Goal: Information Seeking & Learning: Check status

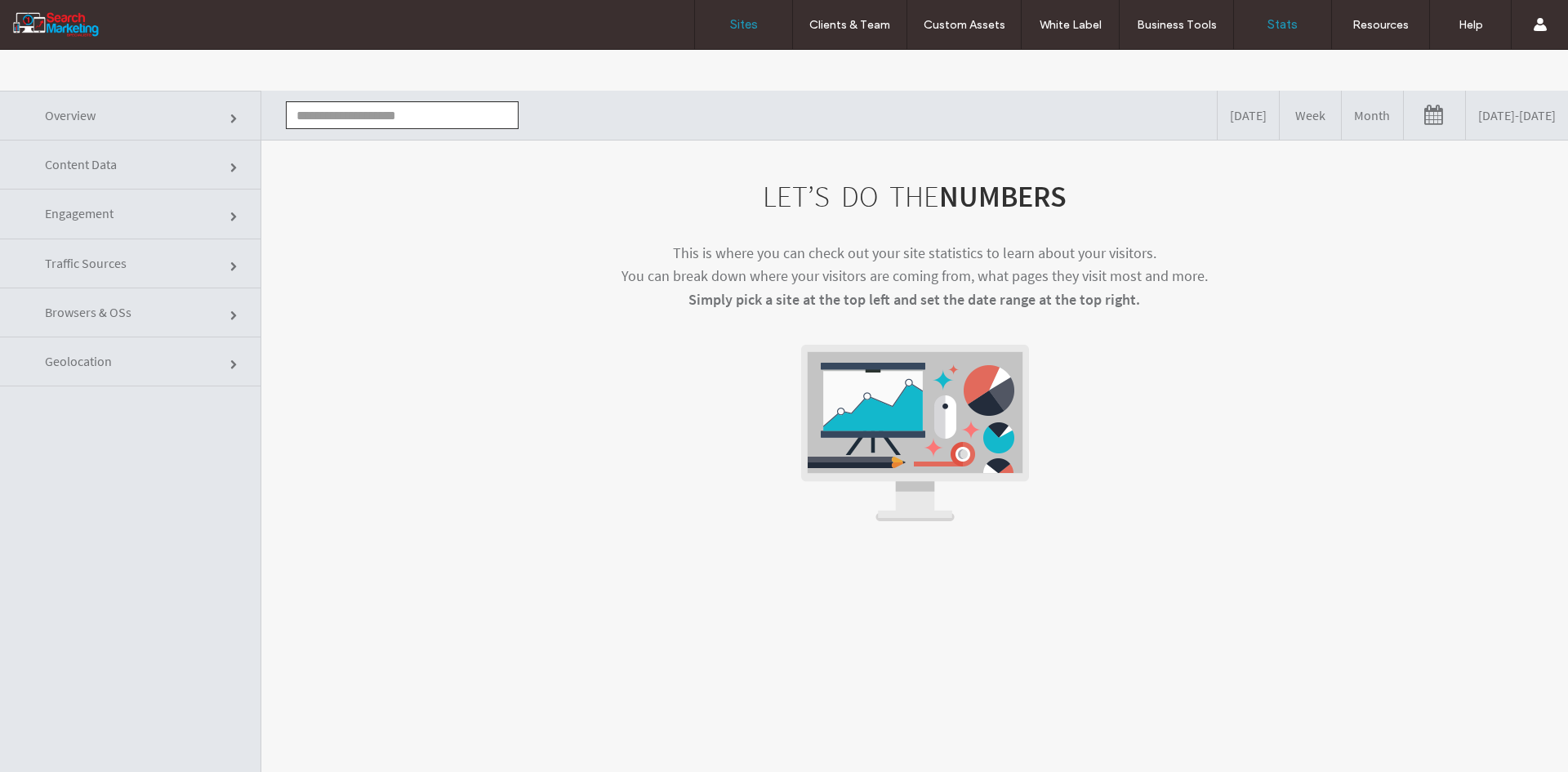
click at [754, 16] on link "Sites" at bounding box center [744, 25] width 98 height 49
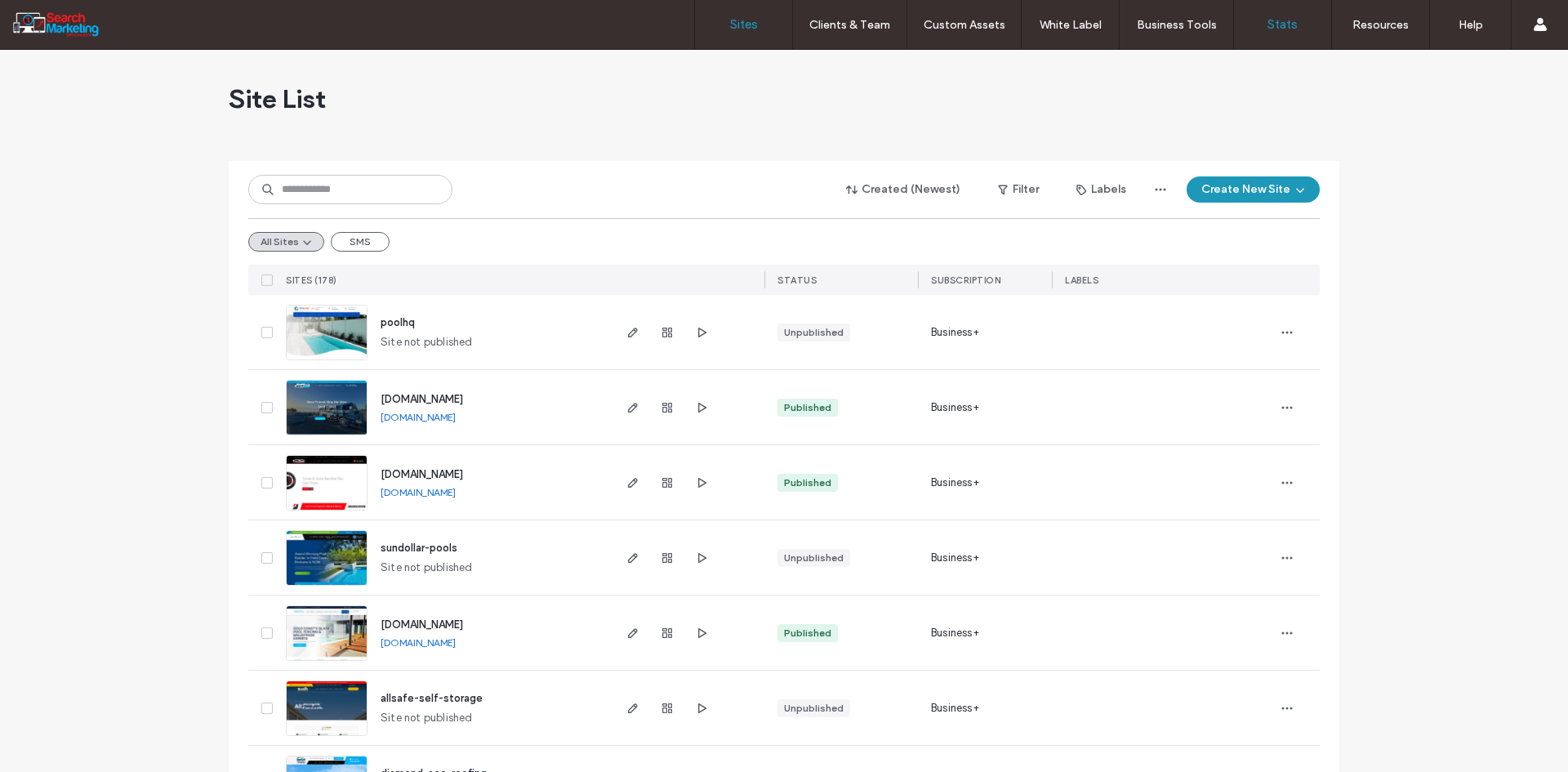
click at [1274, 18] on label "Stats" at bounding box center [1282, 24] width 31 height 15
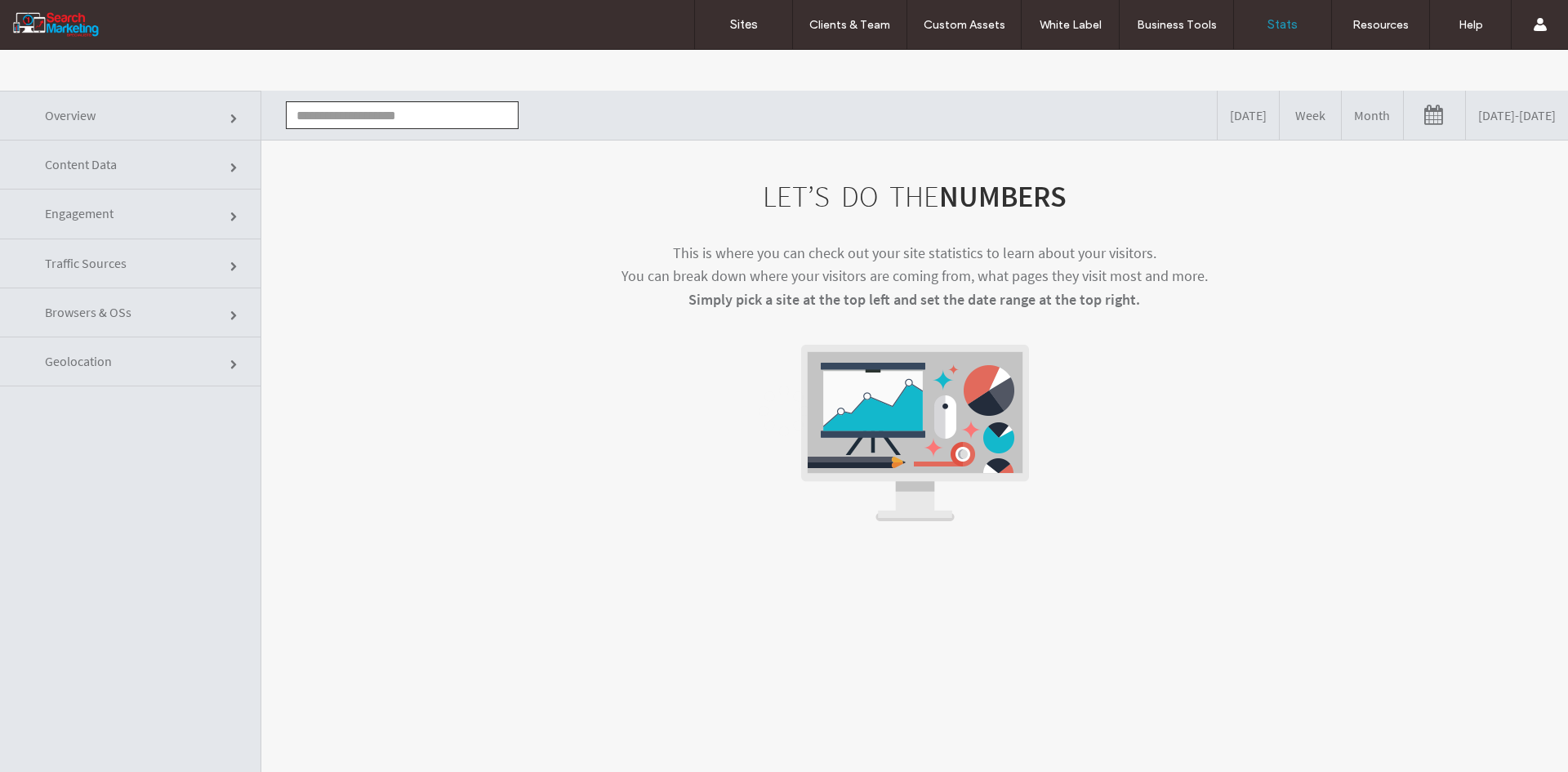
click at [392, 112] on input "text" at bounding box center [402, 115] width 233 height 28
click at [397, 135] on li "[DOMAIN_NAME]" at bounding box center [402, 145] width 231 height 28
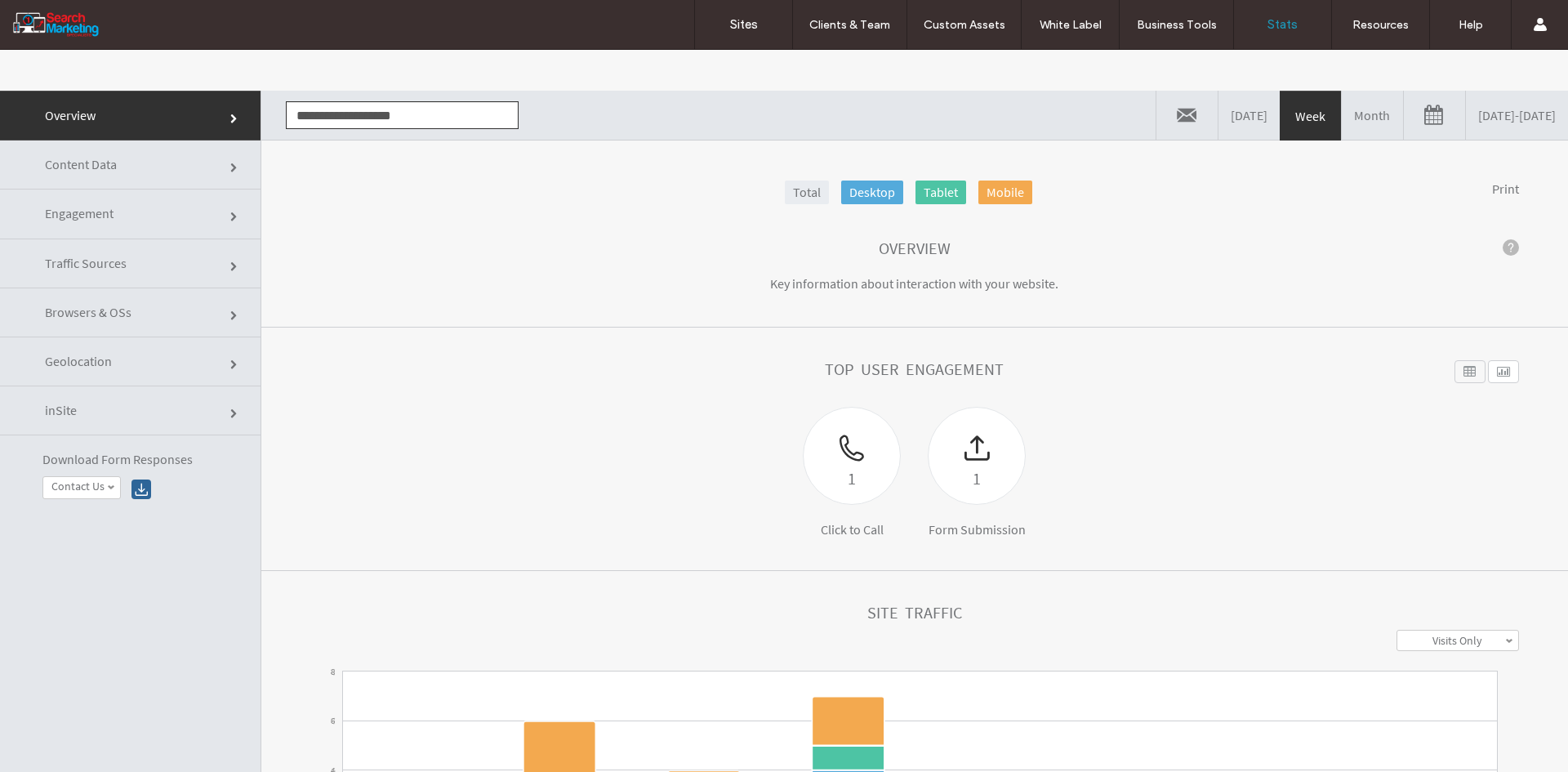
click at [1466, 112] on link "[DATE] - [DATE]" at bounding box center [1518, 115] width 103 height 49
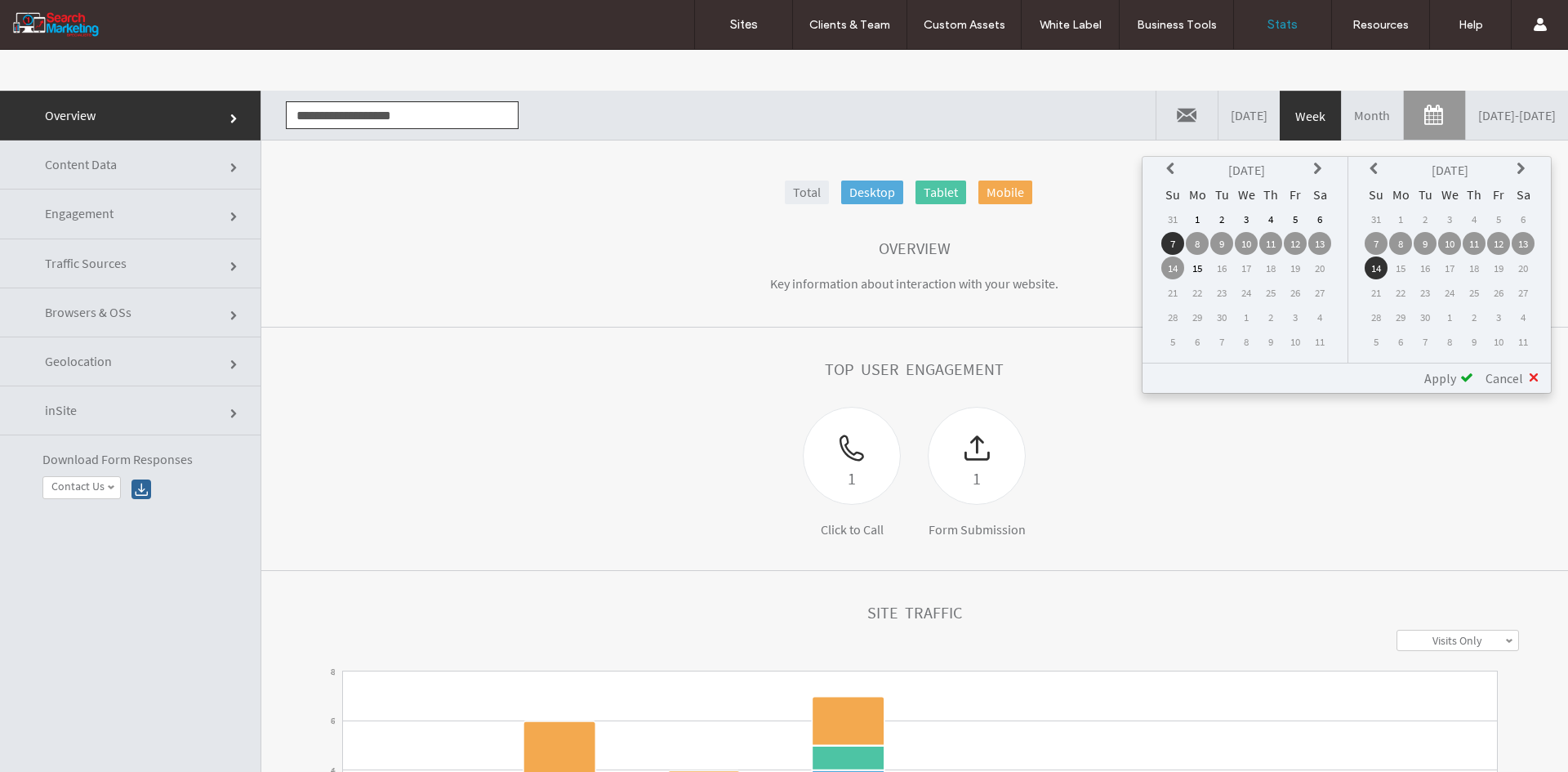
click at [1196, 220] on td "1" at bounding box center [1197, 218] width 23 height 23
click at [1163, 164] on th at bounding box center [1173, 170] width 23 height 23
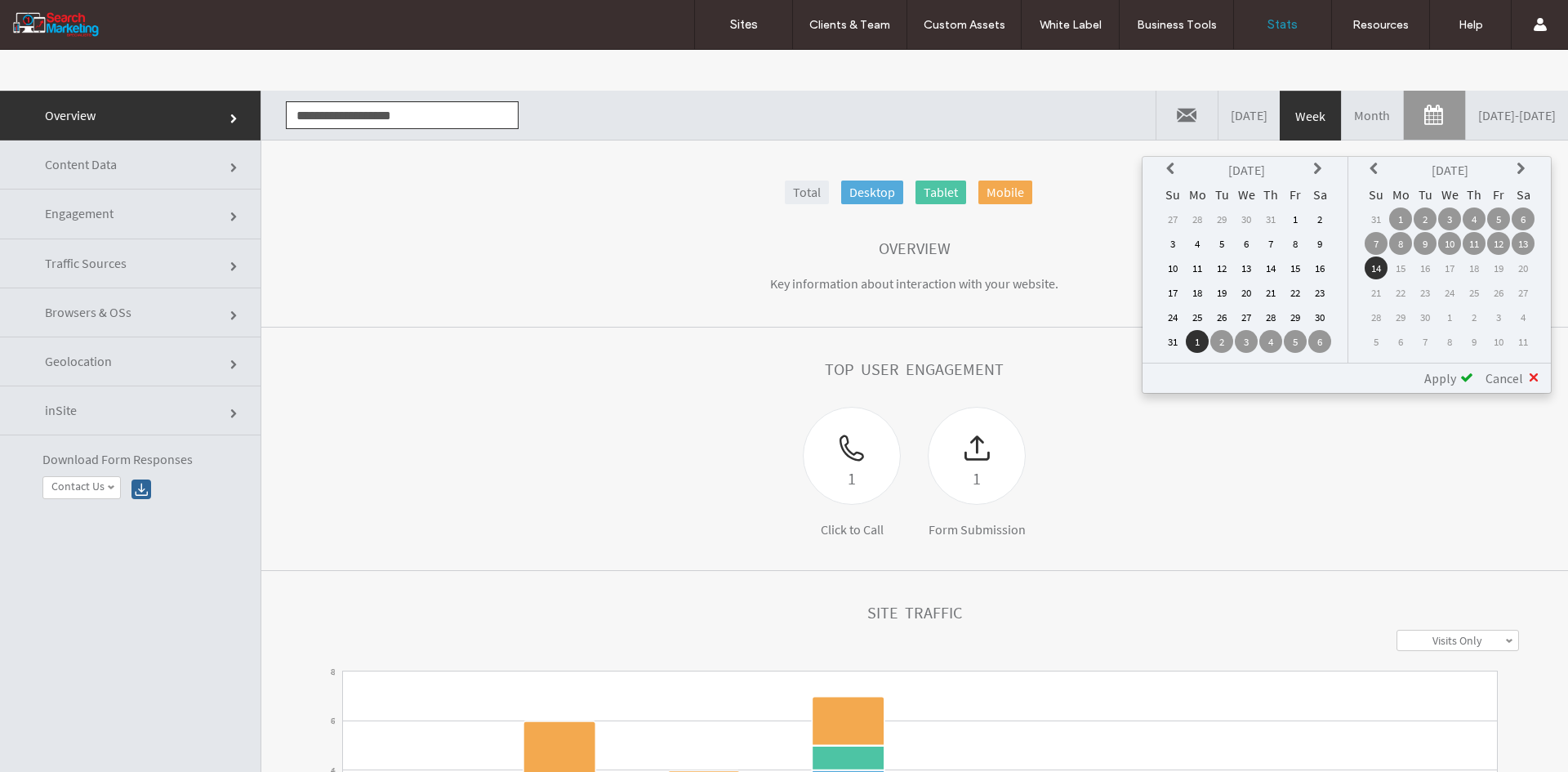
click at [1292, 226] on td "1" at bounding box center [1295, 218] width 23 height 23
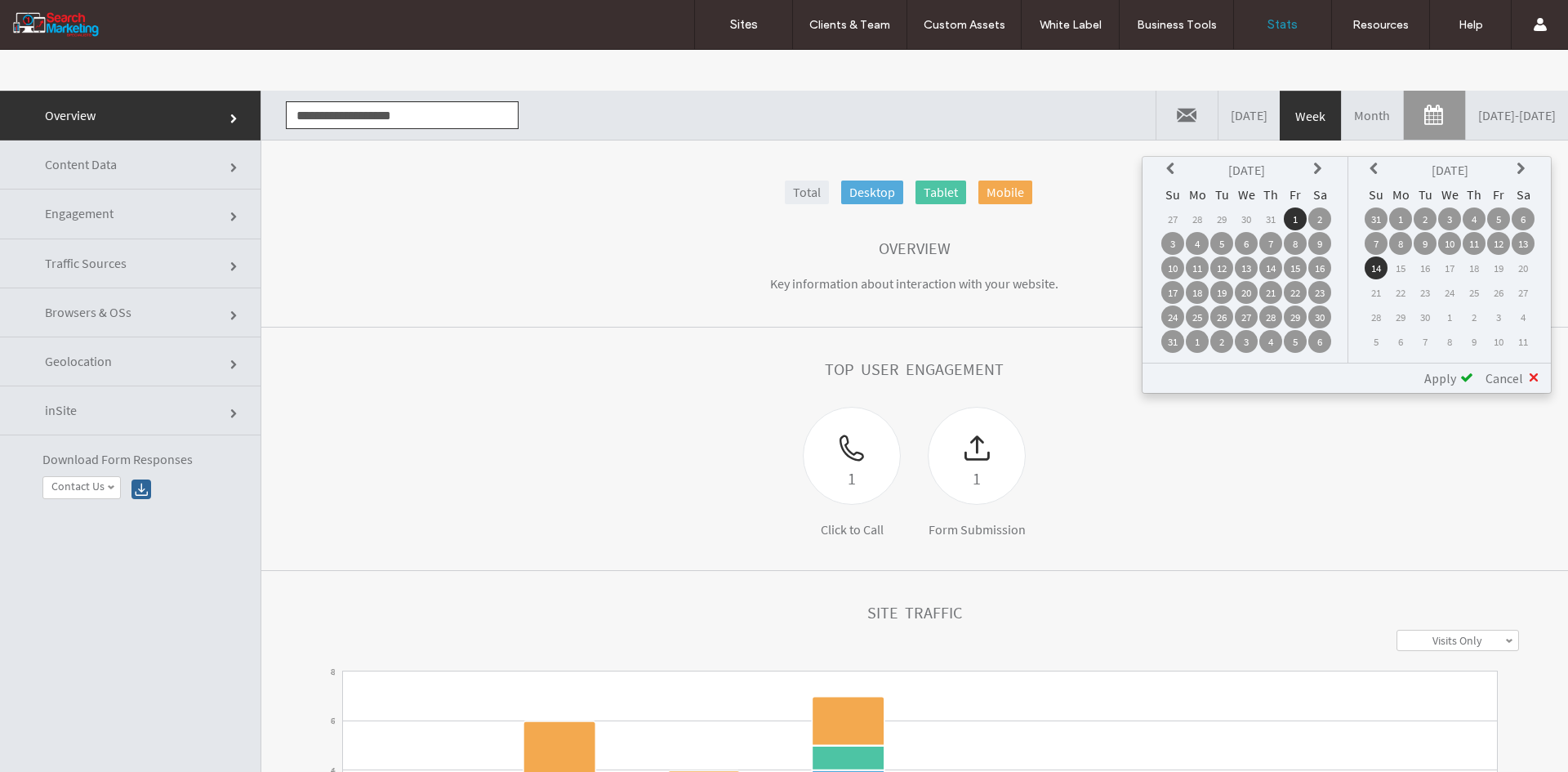
click at [1400, 223] on td "1" at bounding box center [1400, 218] width 23 height 23
click at [1452, 382] on span "Apply" at bounding box center [1440, 378] width 32 height 17
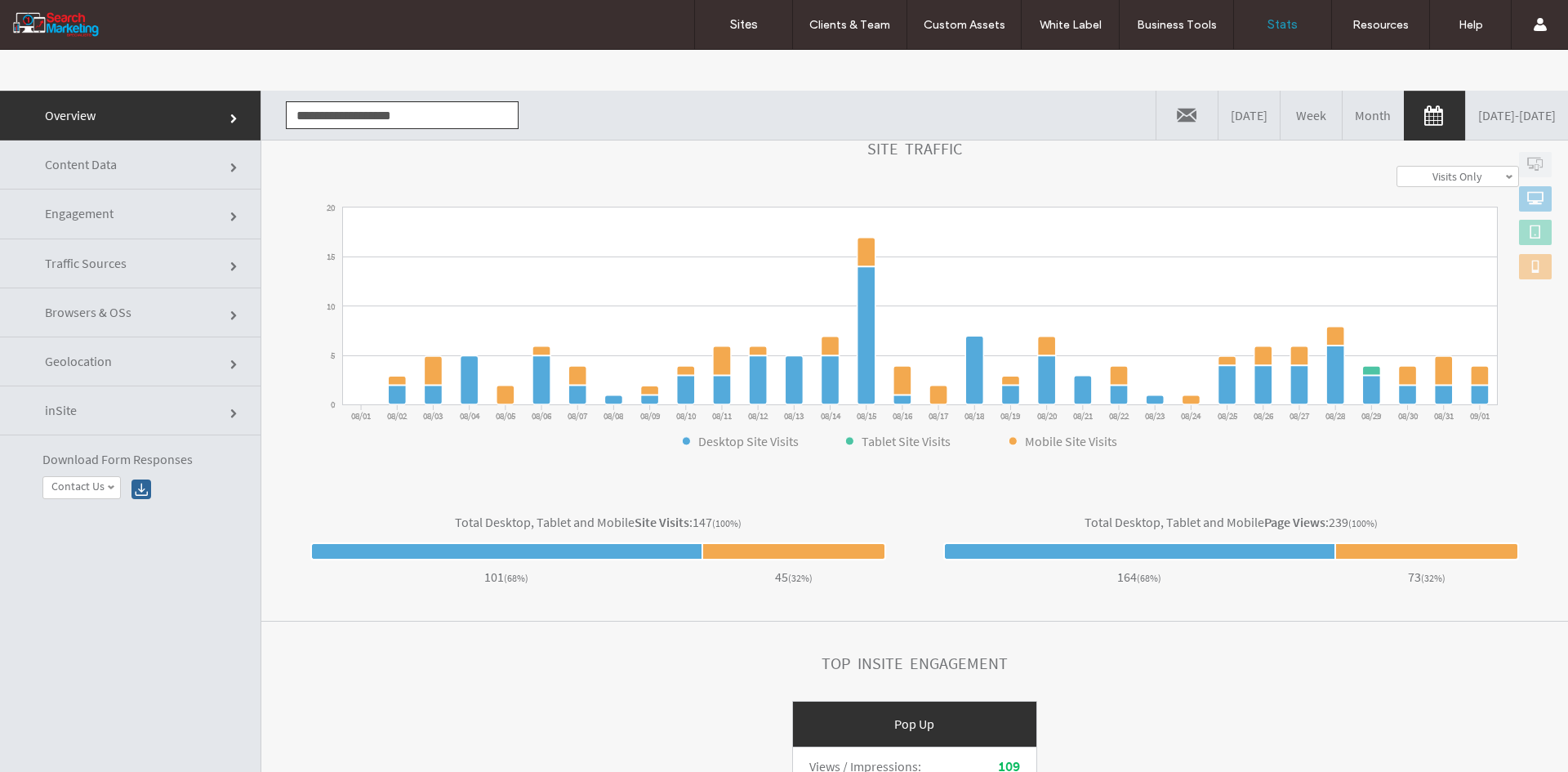
scroll to position [464, 0]
click at [197, 176] on link "Content Data" at bounding box center [130, 165] width 260 height 49
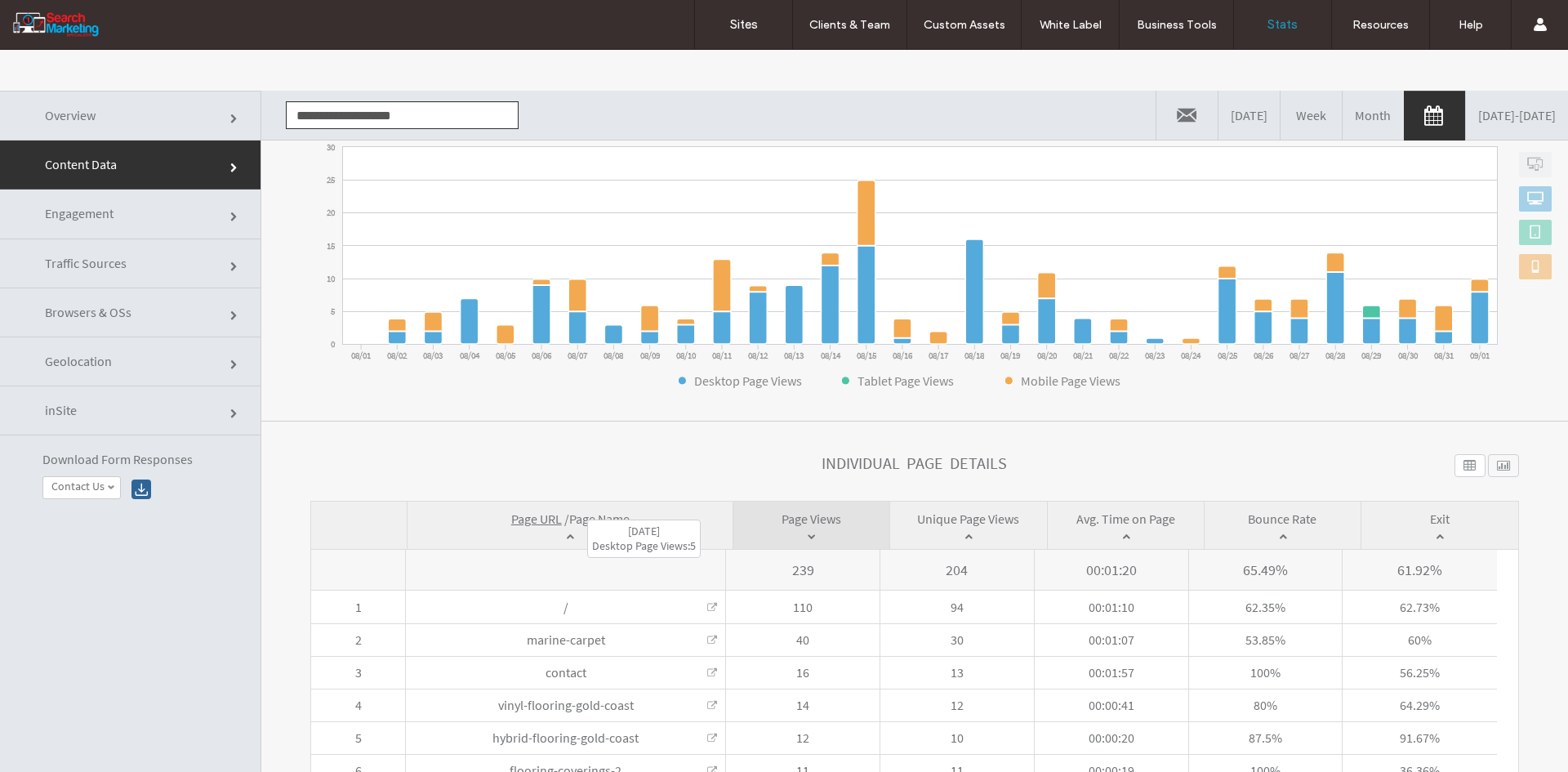
scroll to position [326, 0]
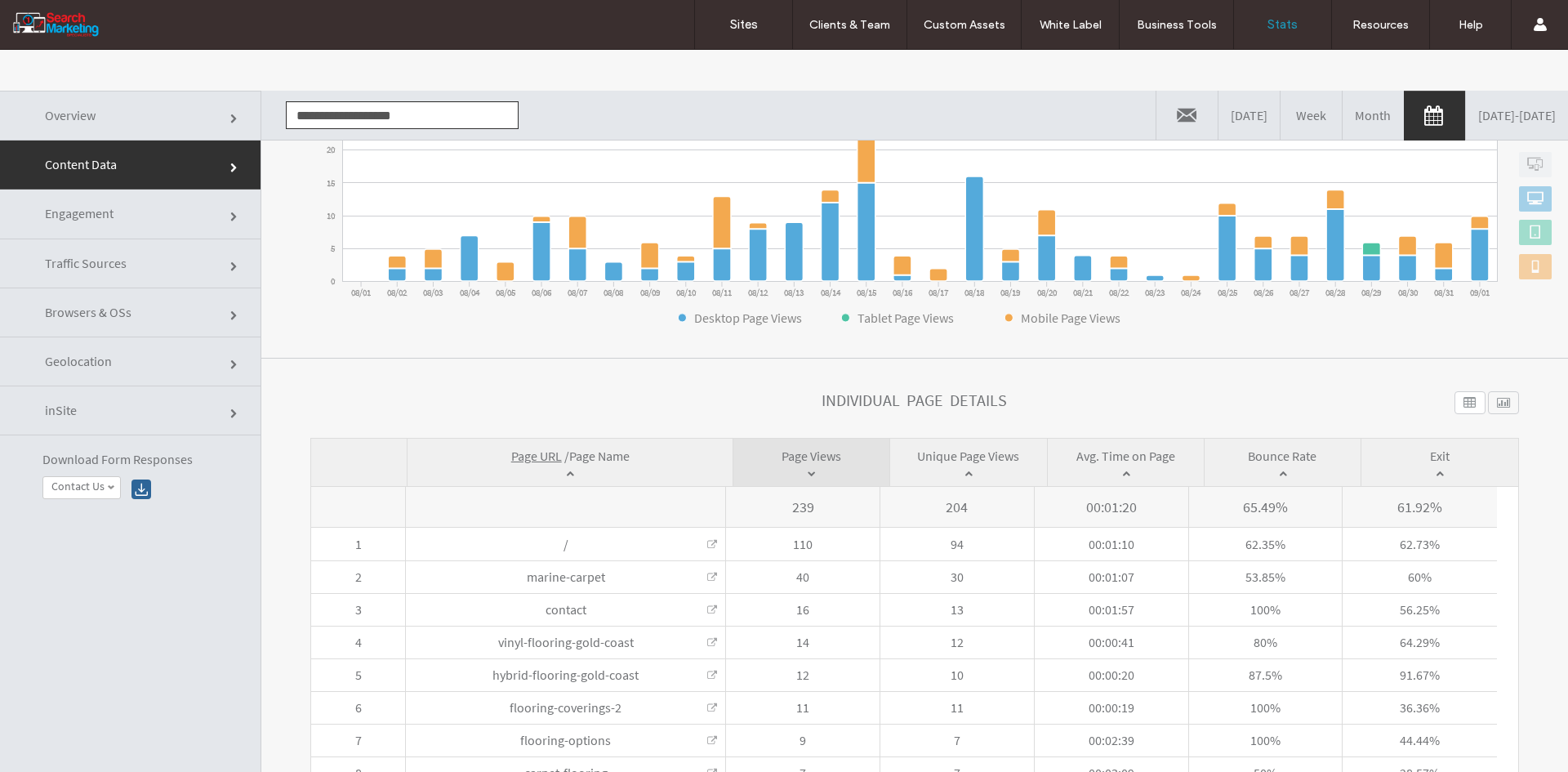
click at [582, 448] on span "Page Name" at bounding box center [599, 456] width 60 height 17
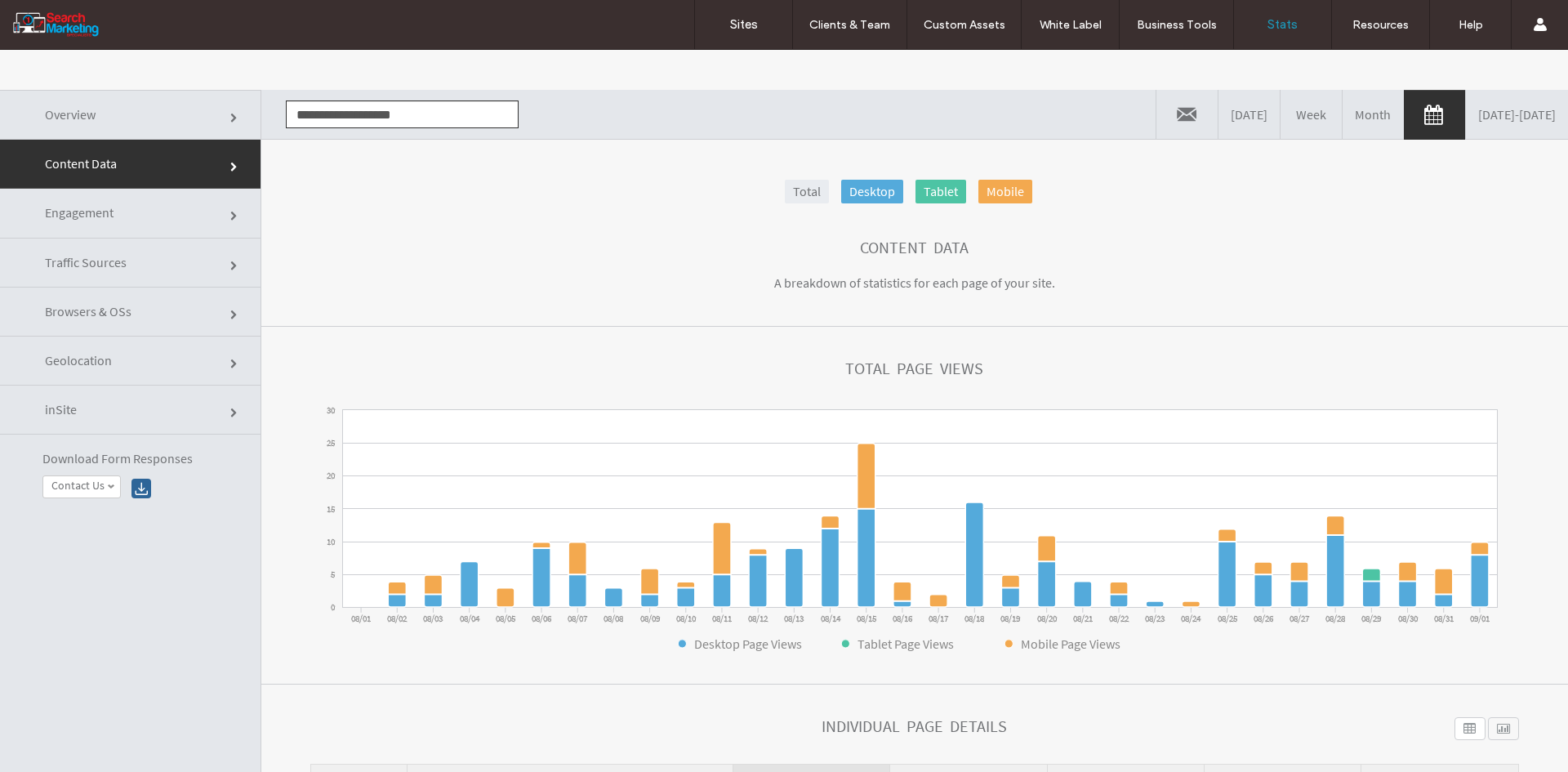
scroll to position [0, 0]
click at [360, 116] on input "**********" at bounding box center [402, 115] width 233 height 28
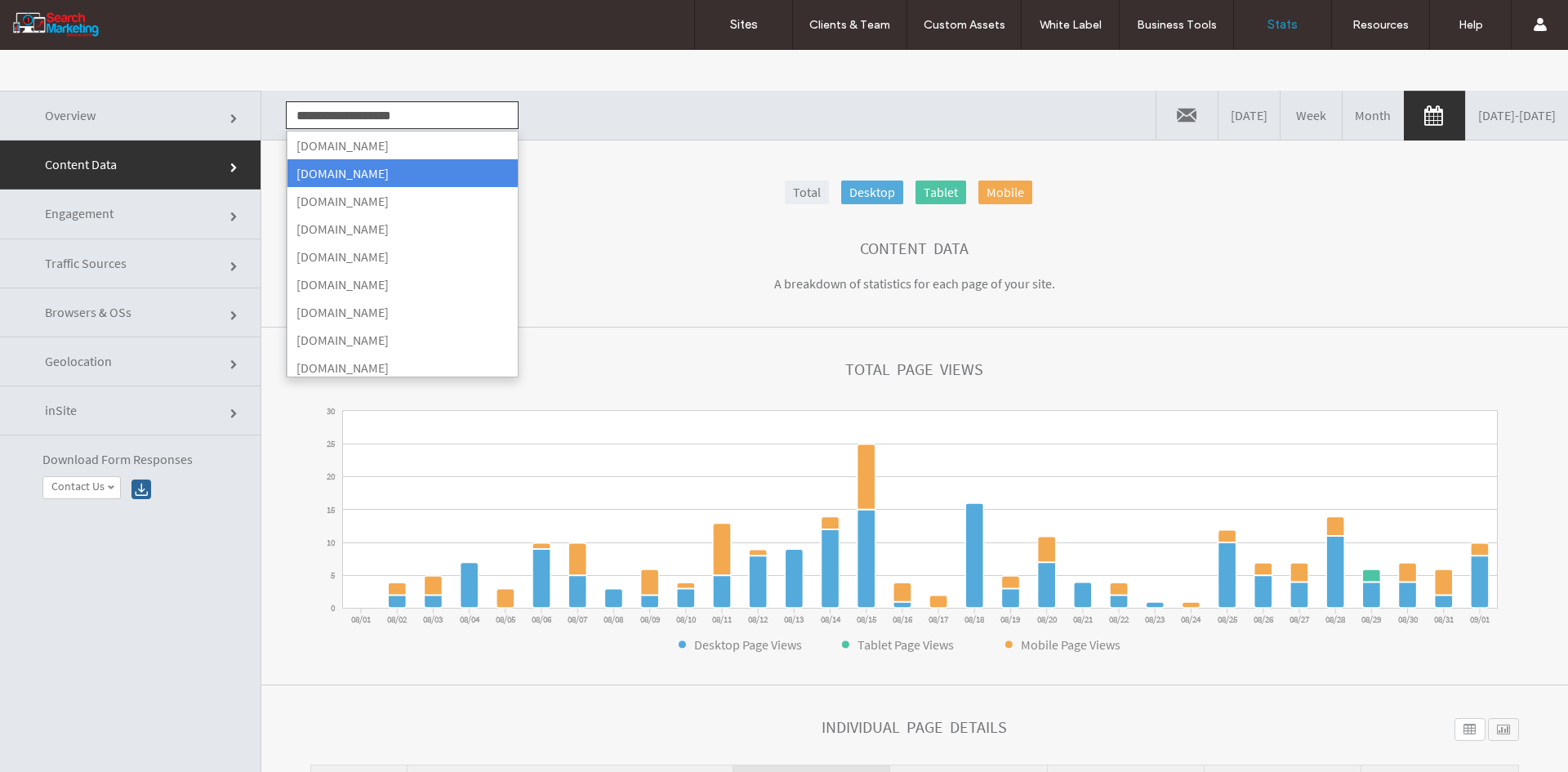
click at [360, 116] on input "**********" at bounding box center [402, 115] width 233 height 28
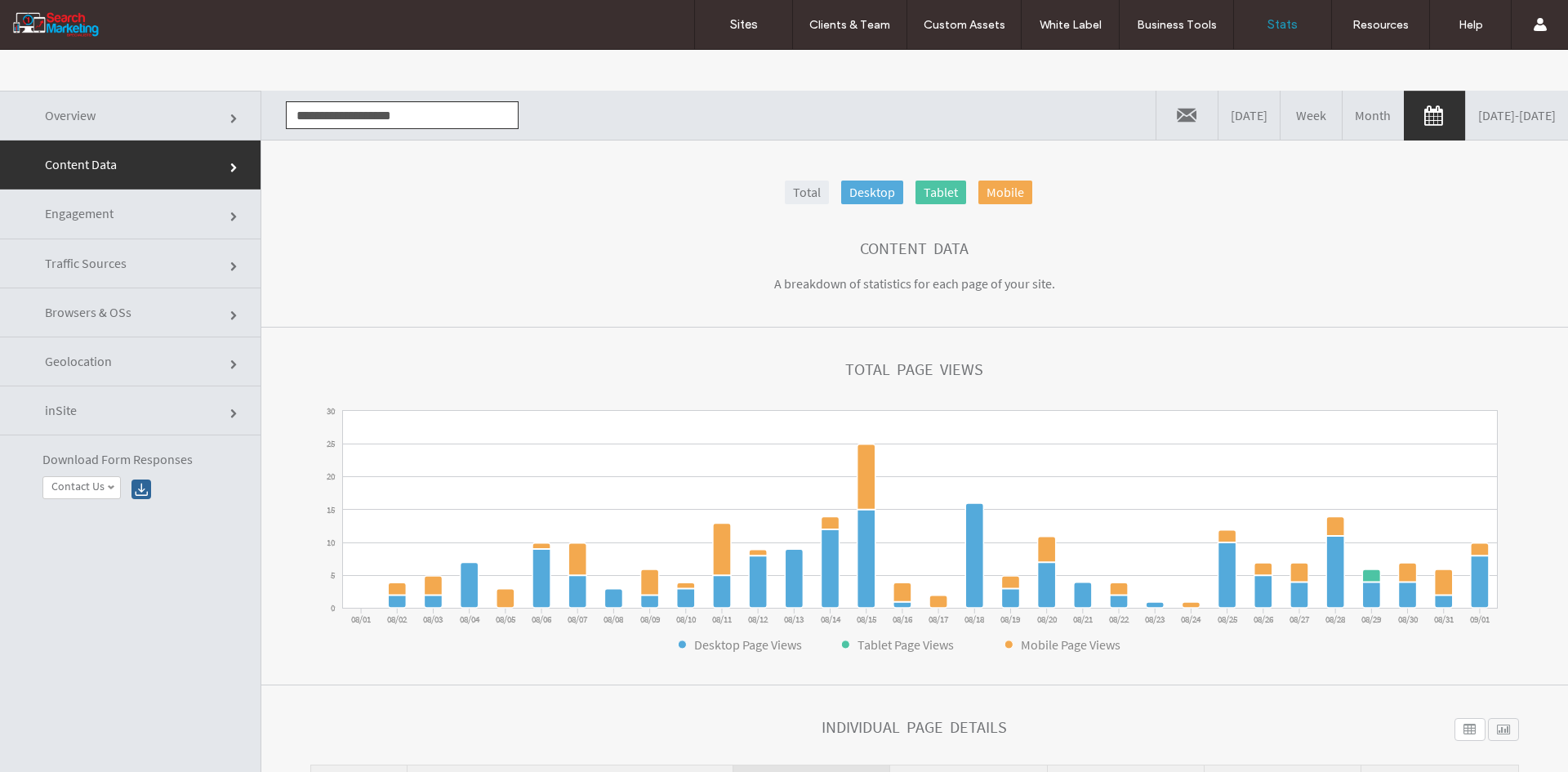
click at [360, 116] on input "**********" at bounding box center [402, 115] width 233 height 28
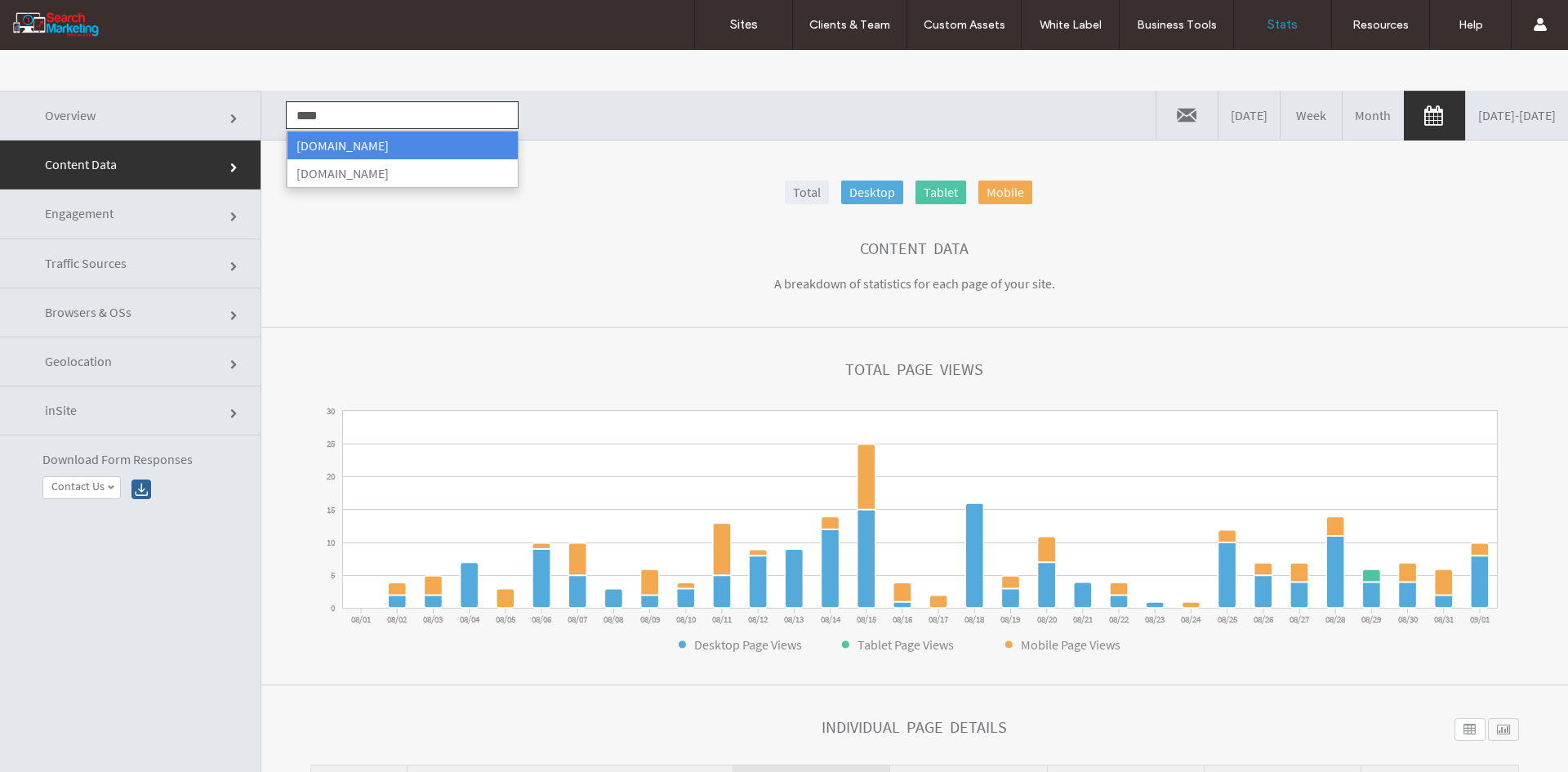
click at [375, 134] on li "www.team247.au" at bounding box center [402, 145] width 231 height 28
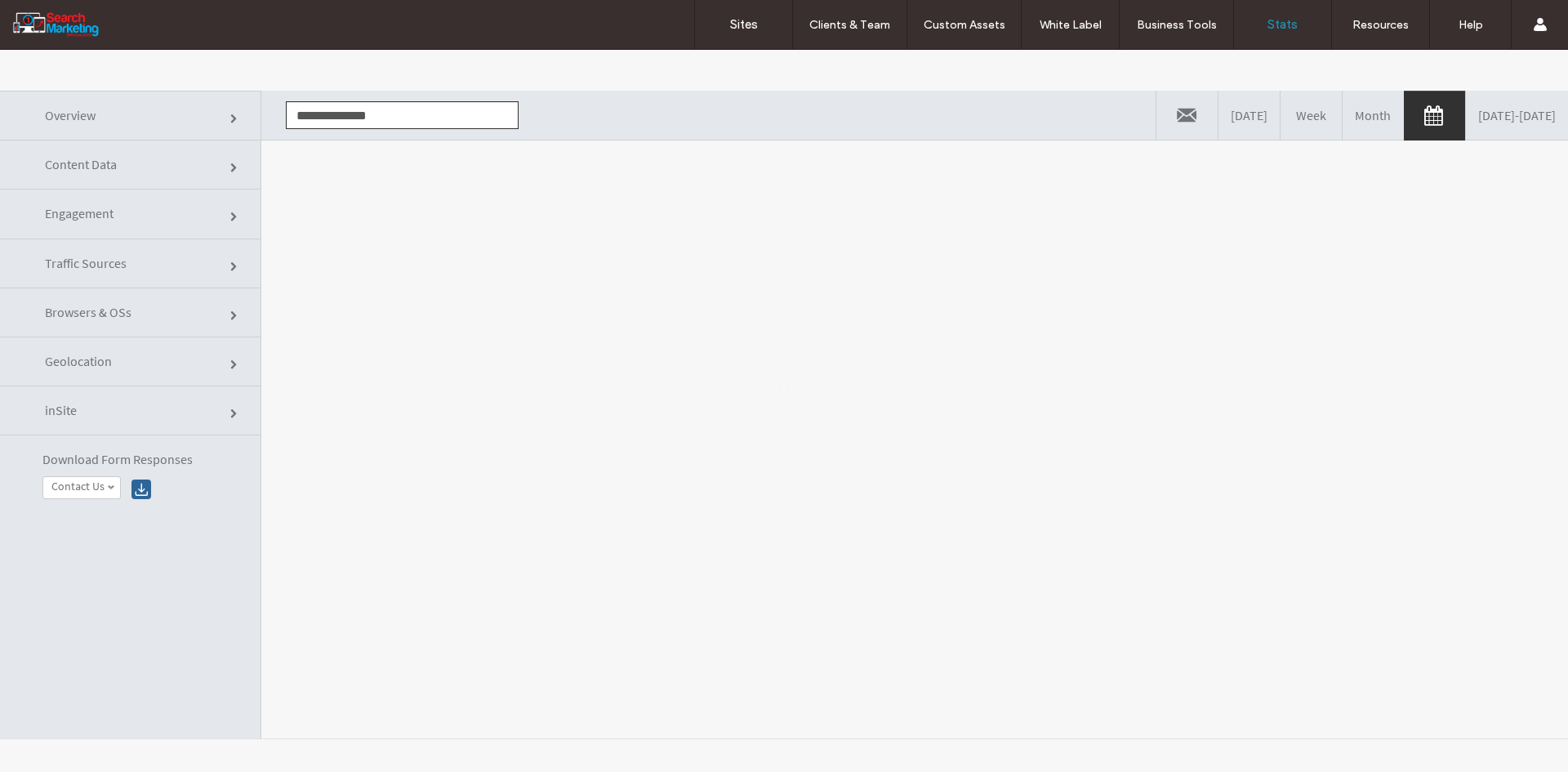
click at [381, 202] on div at bounding box center [784, 411] width 1568 height 722
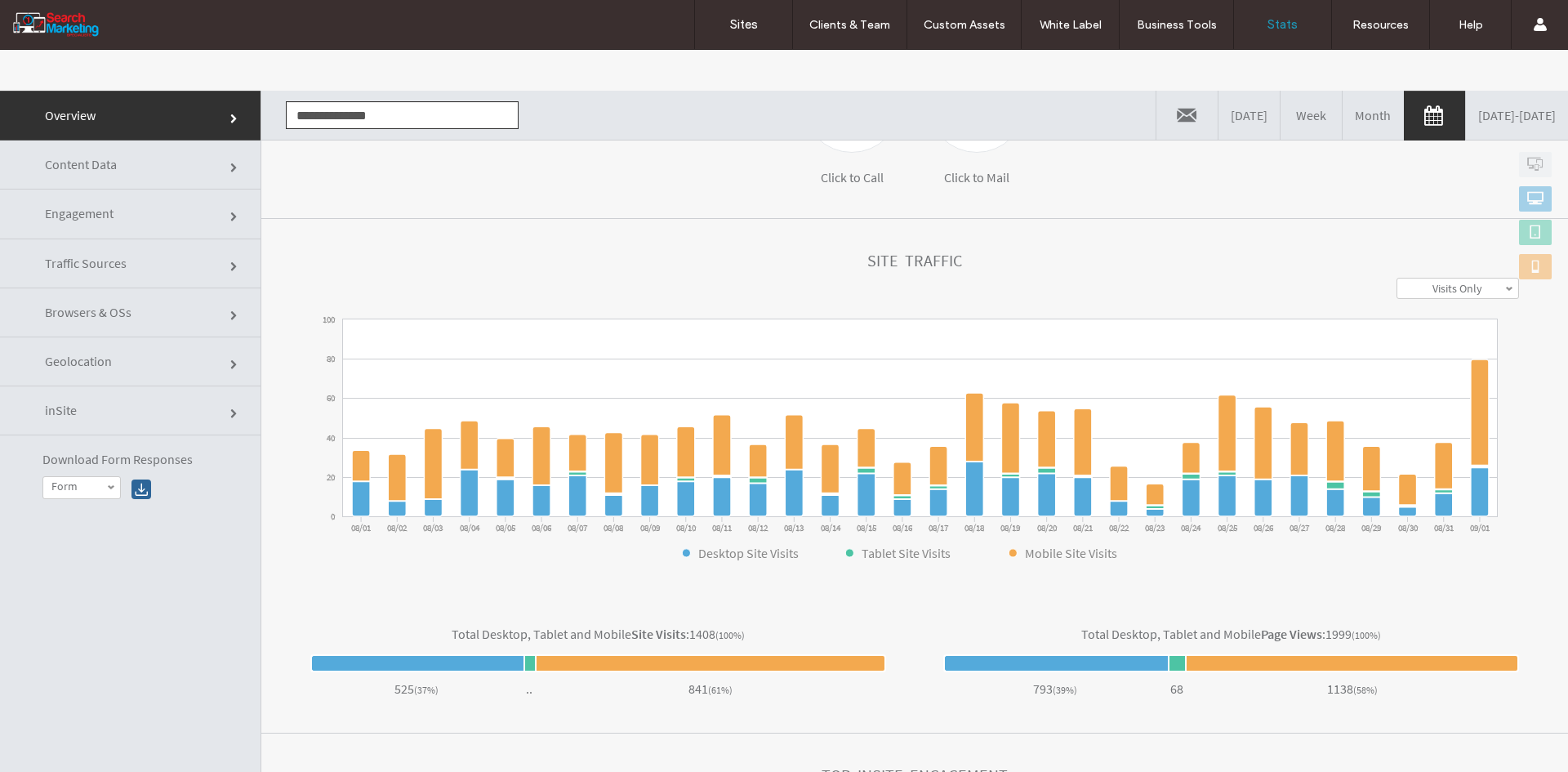
drag, startPoint x: 172, startPoint y: 174, endPoint x: 192, endPoint y: 175, distance: 20.0
click at [173, 174] on link "Content Data" at bounding box center [130, 165] width 260 height 49
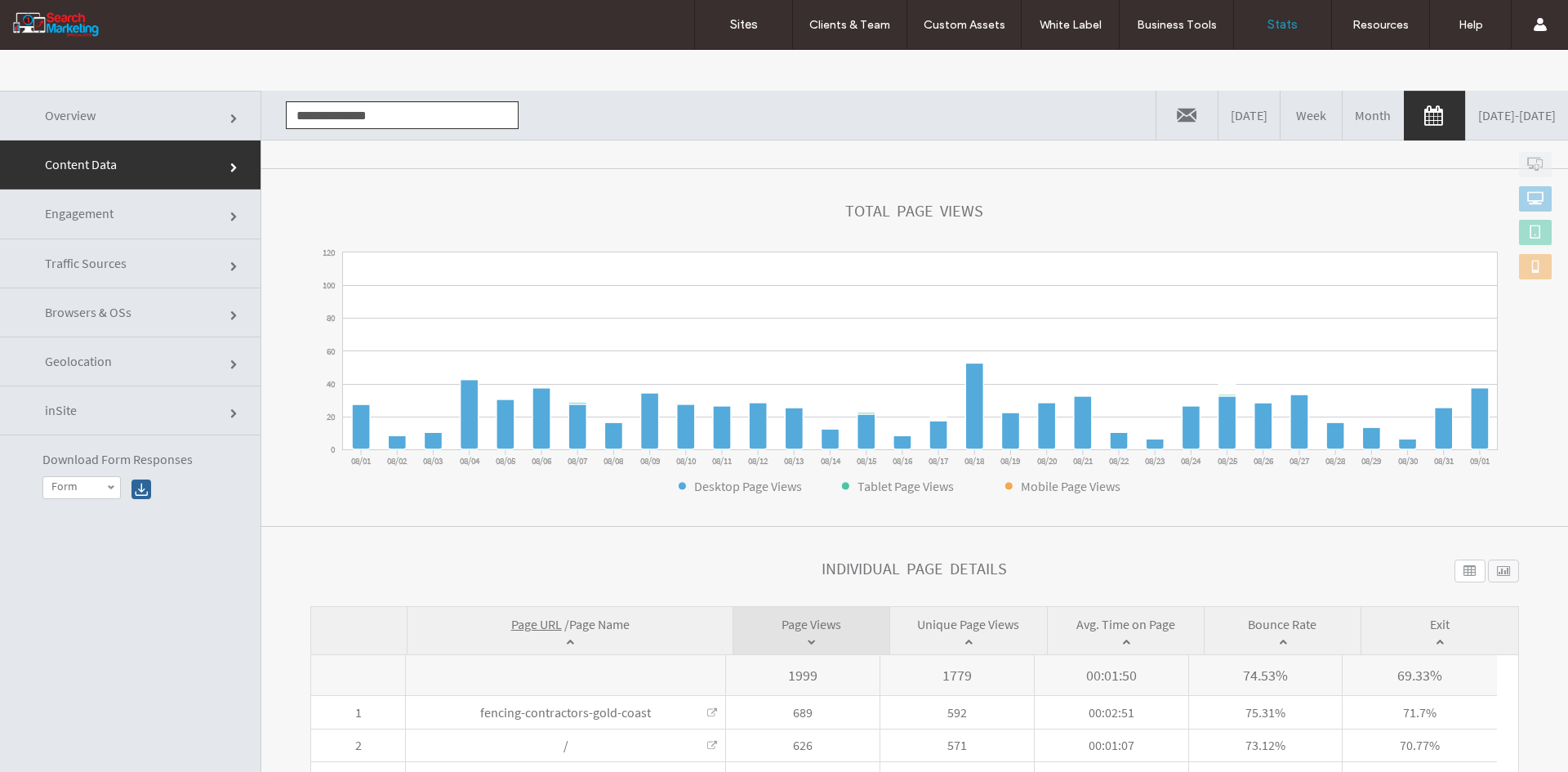
scroll to position [379, 0]
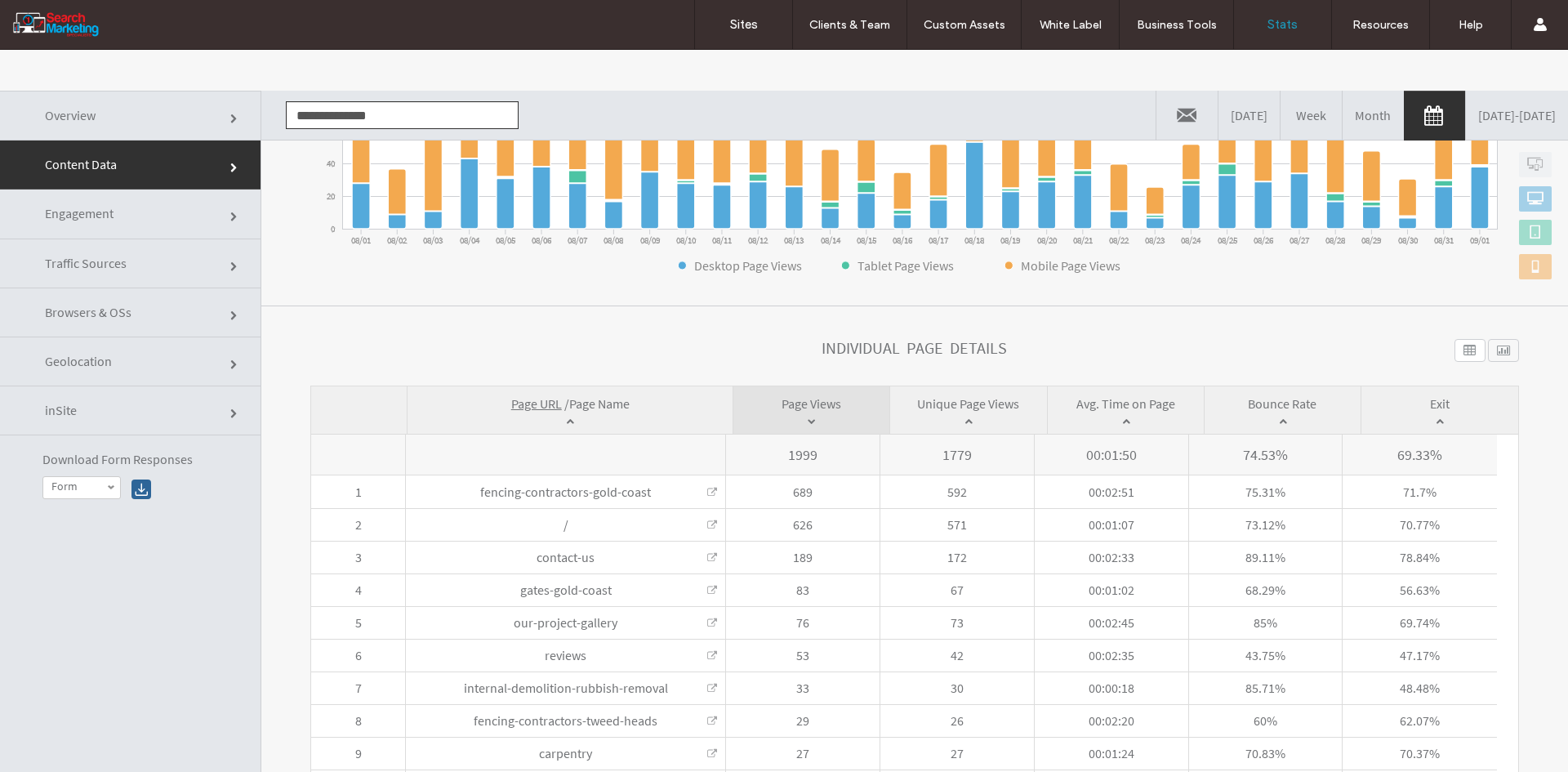
click at [597, 406] on span "Page Name" at bounding box center [599, 403] width 60 height 17
click at [359, 111] on input "**********" at bounding box center [402, 115] width 233 height 28
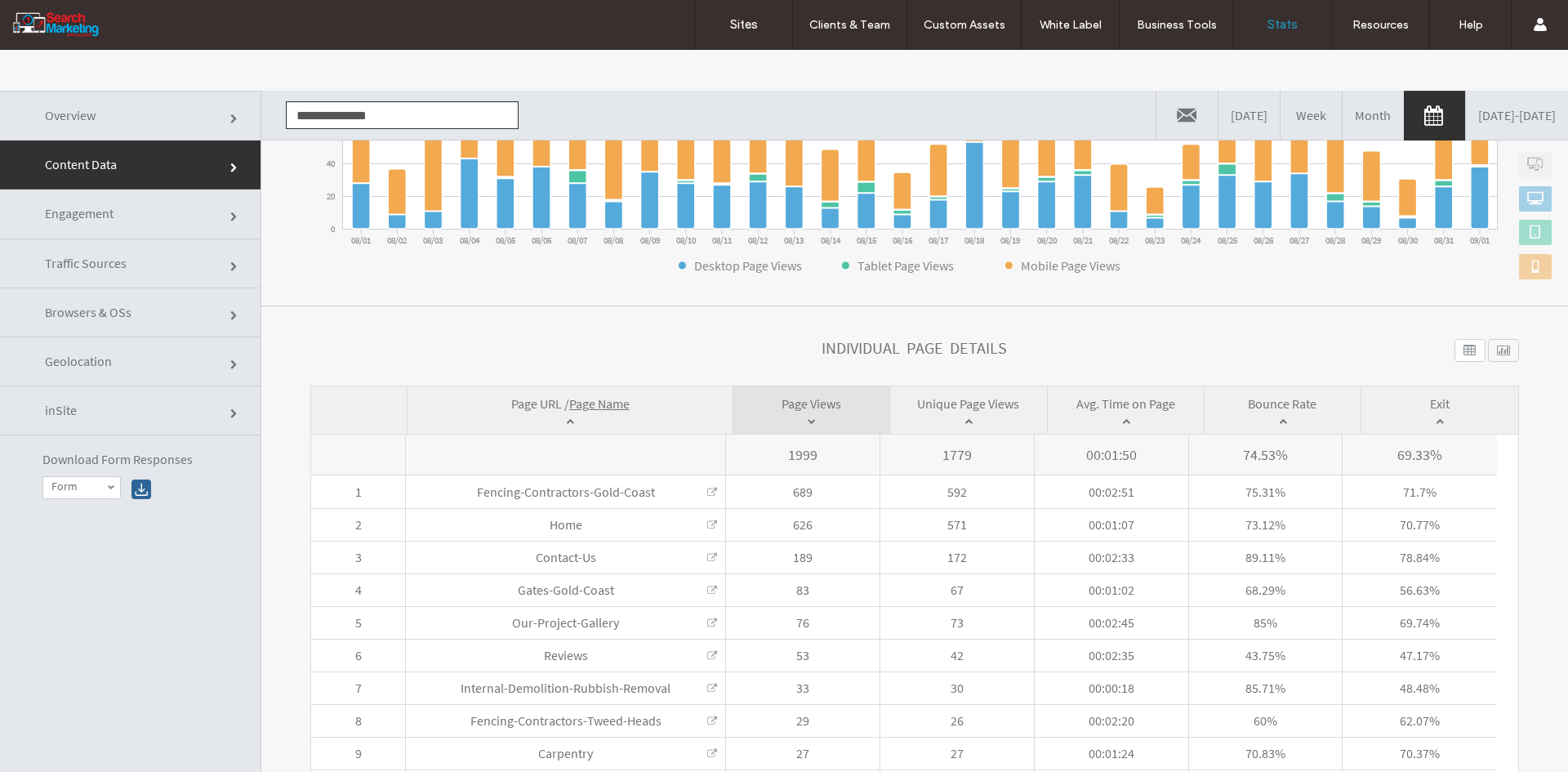
click at [359, 111] on input "**********" at bounding box center [402, 115] width 233 height 28
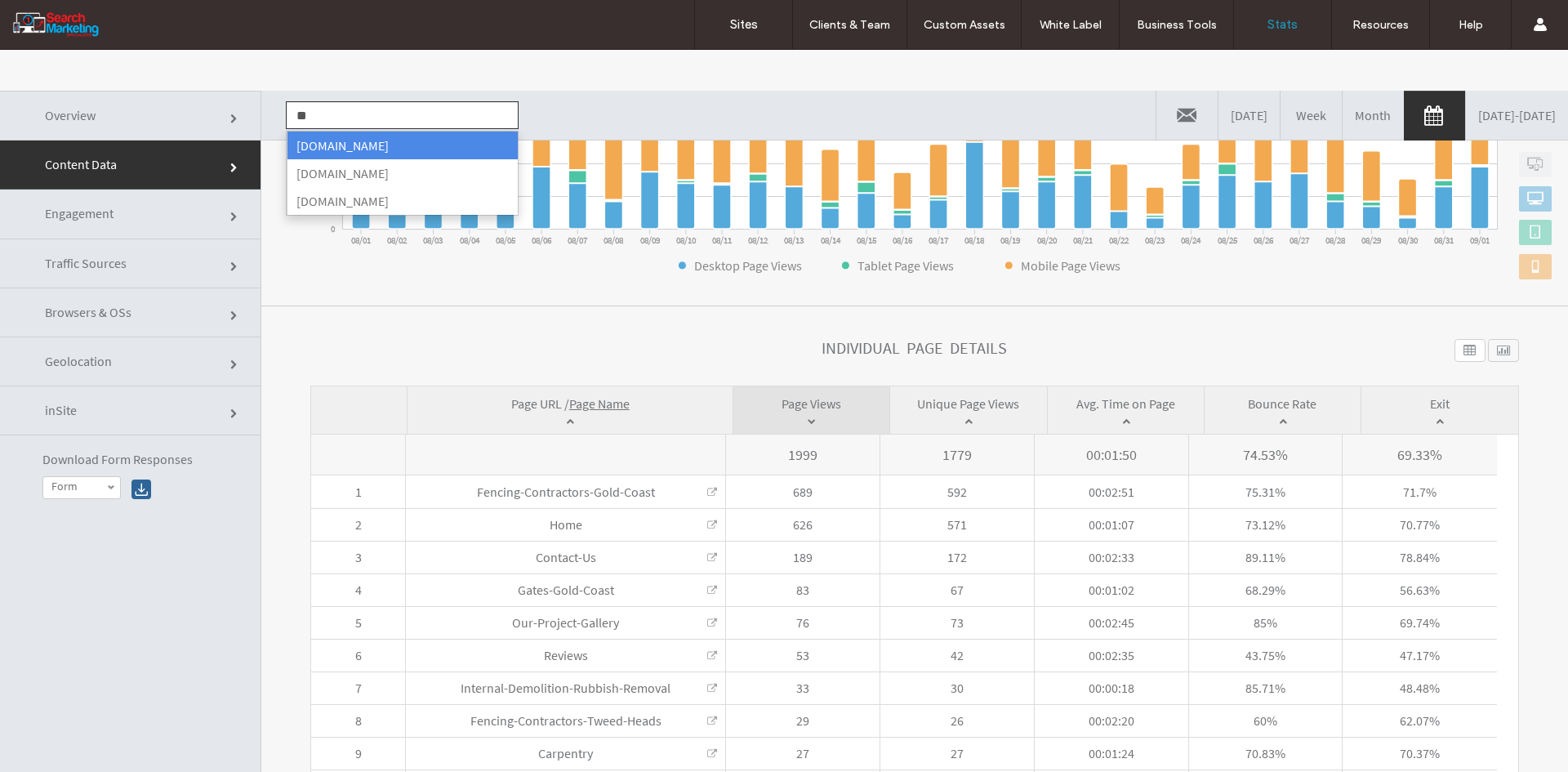
scroll to position [0, 0]
click at [328, 136] on li "[DOMAIN_NAME]" at bounding box center [402, 145] width 231 height 28
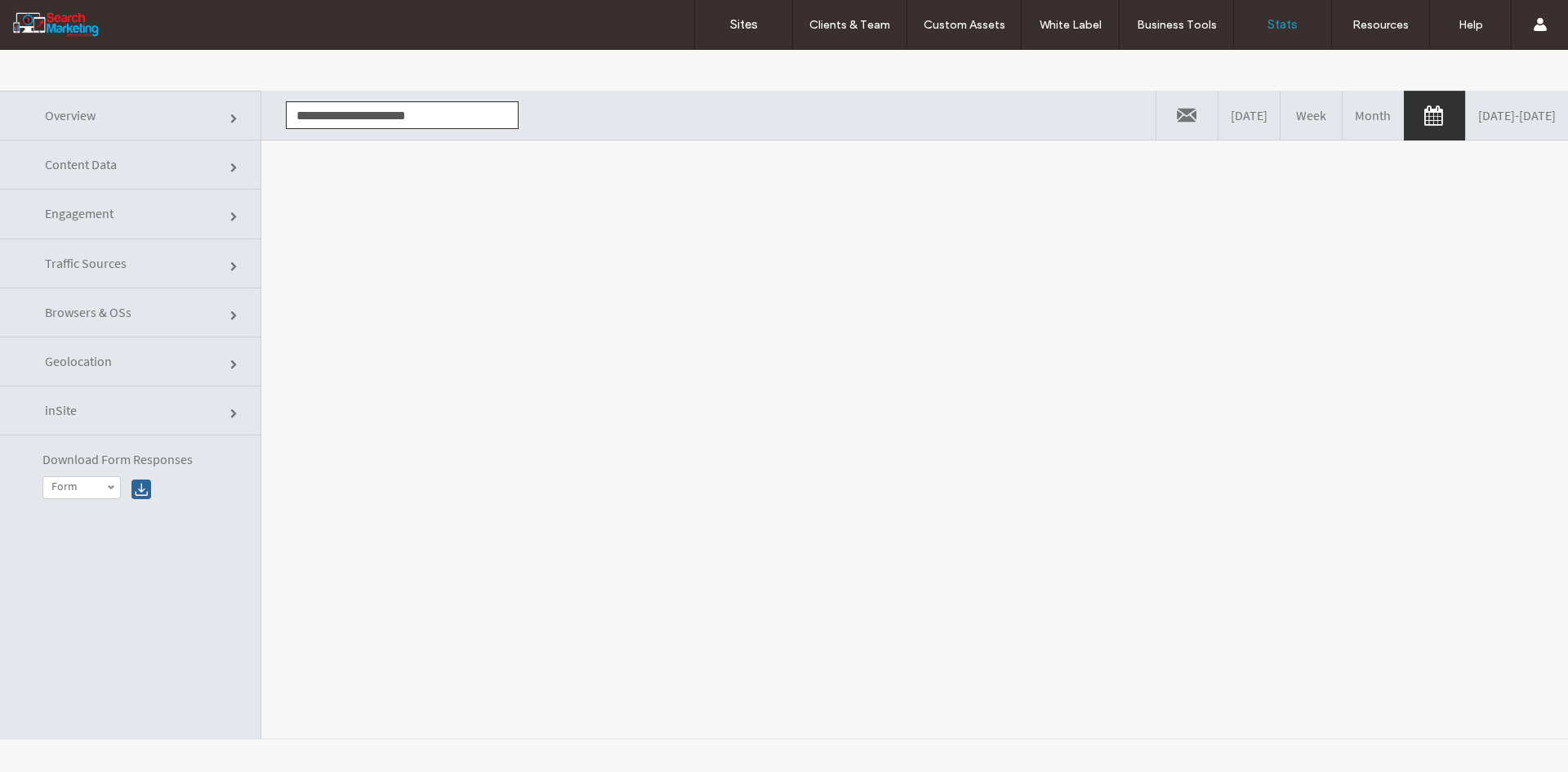
click at [363, 221] on div at bounding box center [784, 411] width 1568 height 722
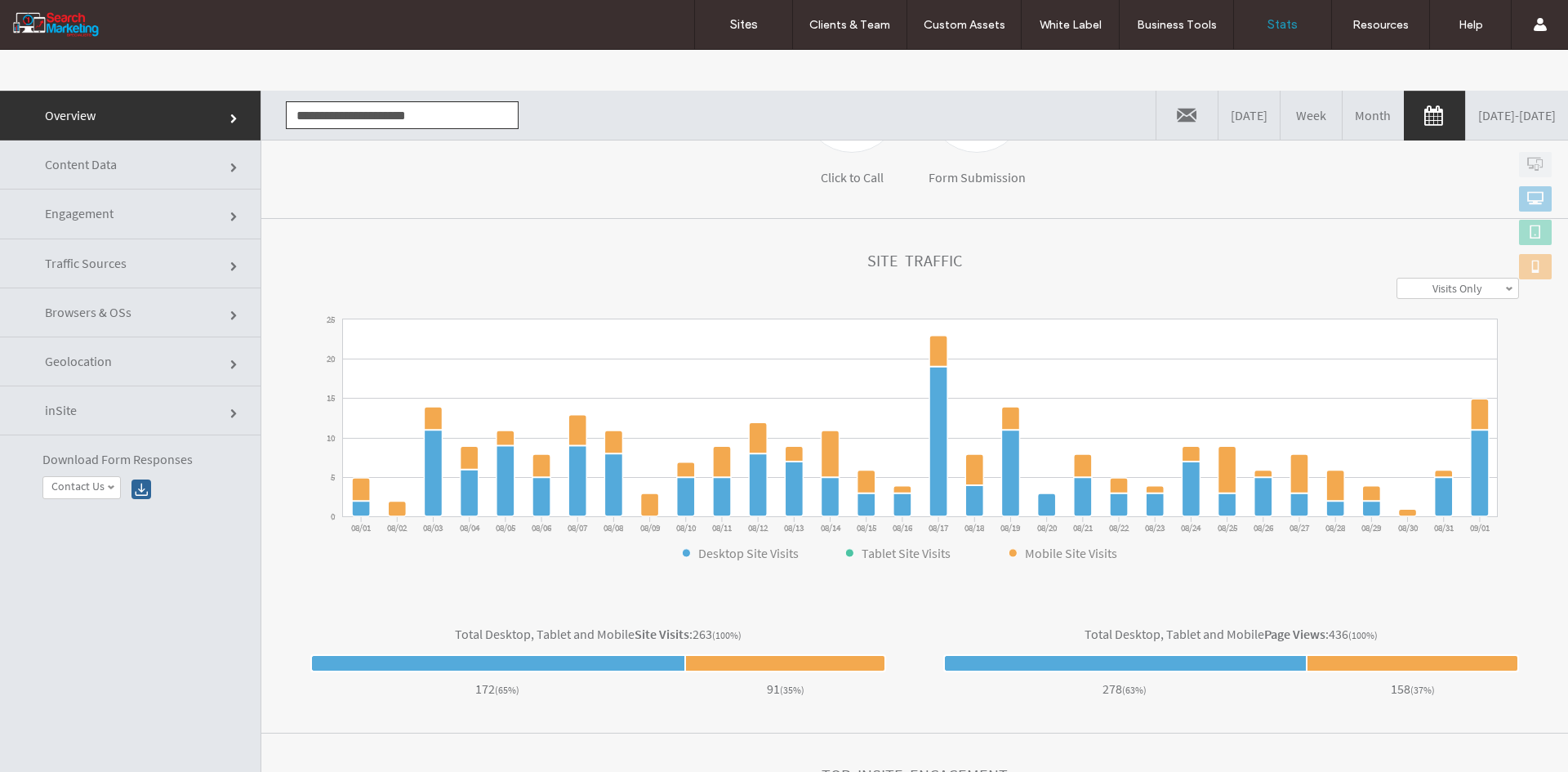
click at [171, 160] on link "Content Data" at bounding box center [130, 165] width 260 height 49
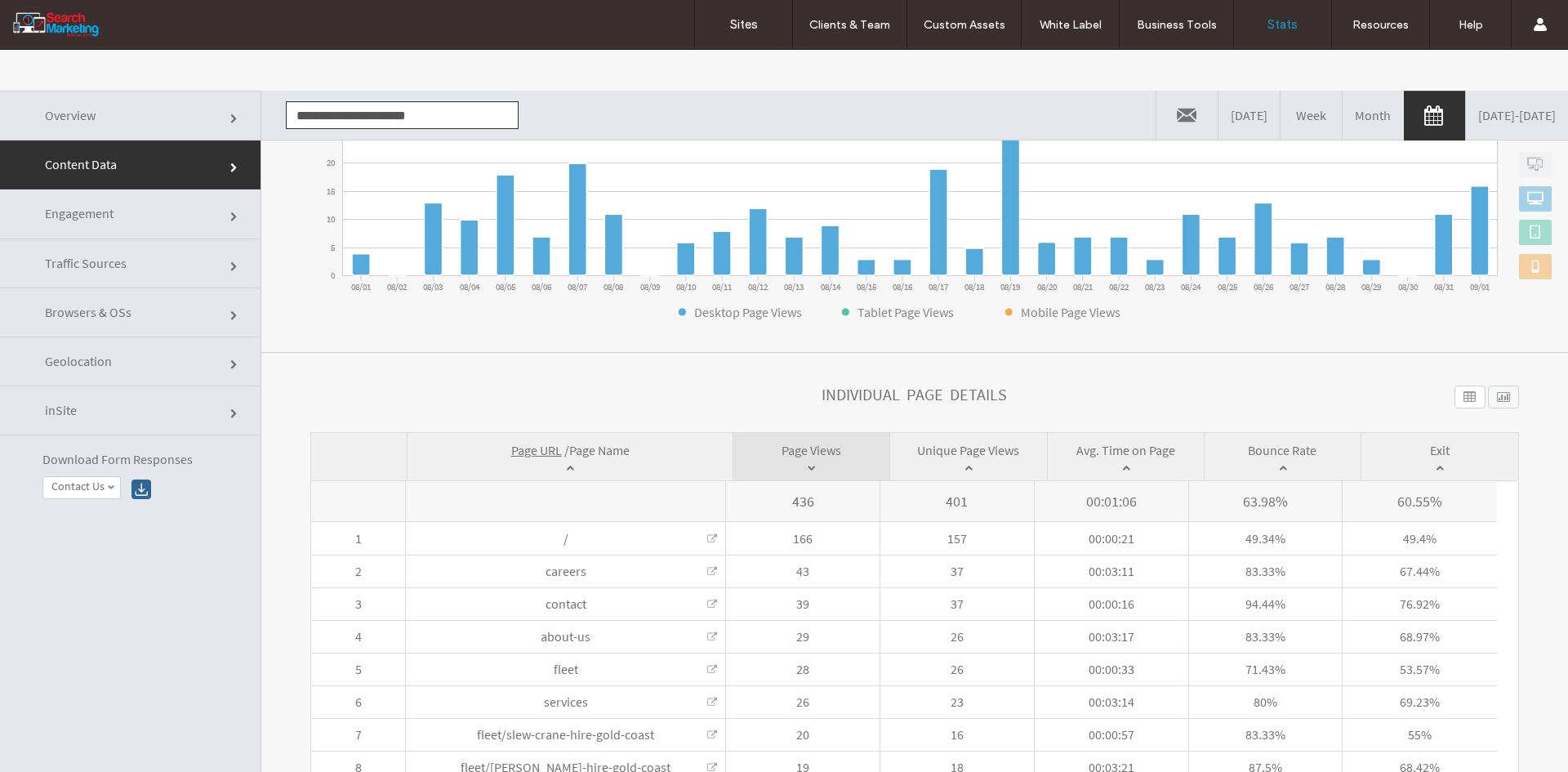
scroll to position [379, 0]
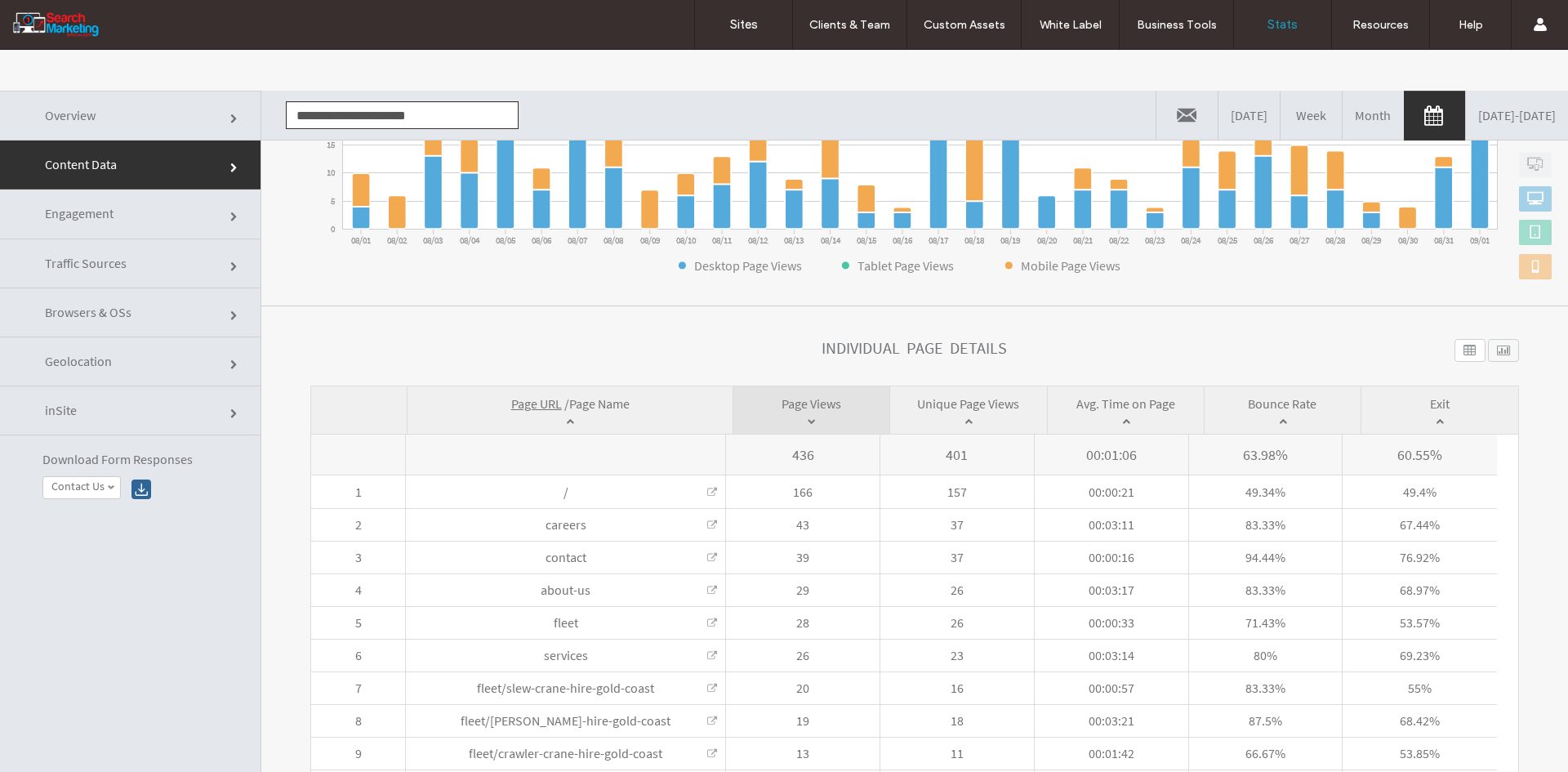
click at [613, 393] on span "Page URL / Page Name" at bounding box center [570, 411] width 325 height 47
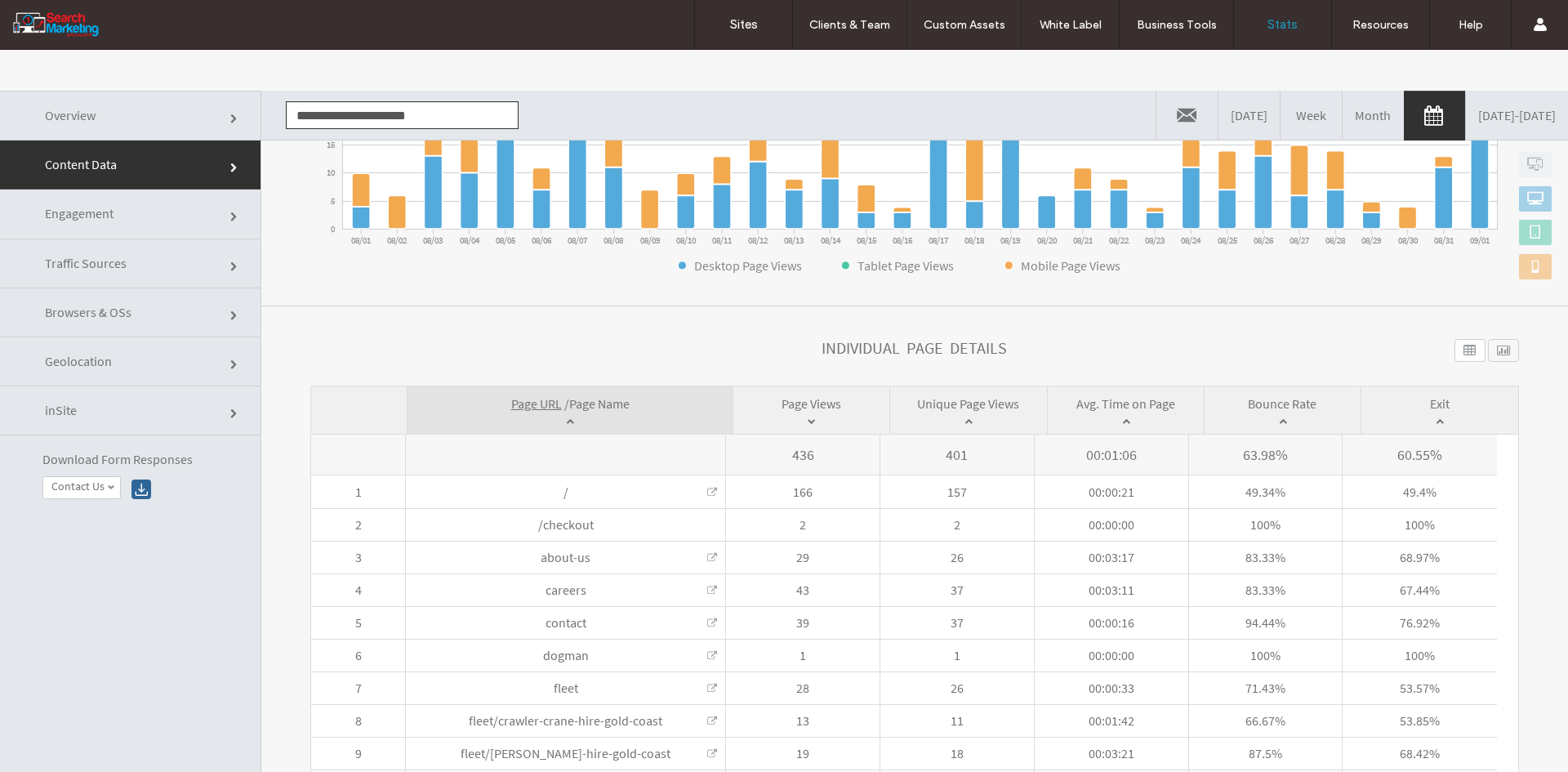
click at [649, 405] on span "Page URL / Page Name" at bounding box center [570, 411] width 325 height 47
click at [164, 103] on link "Overview" at bounding box center [130, 115] width 260 height 50
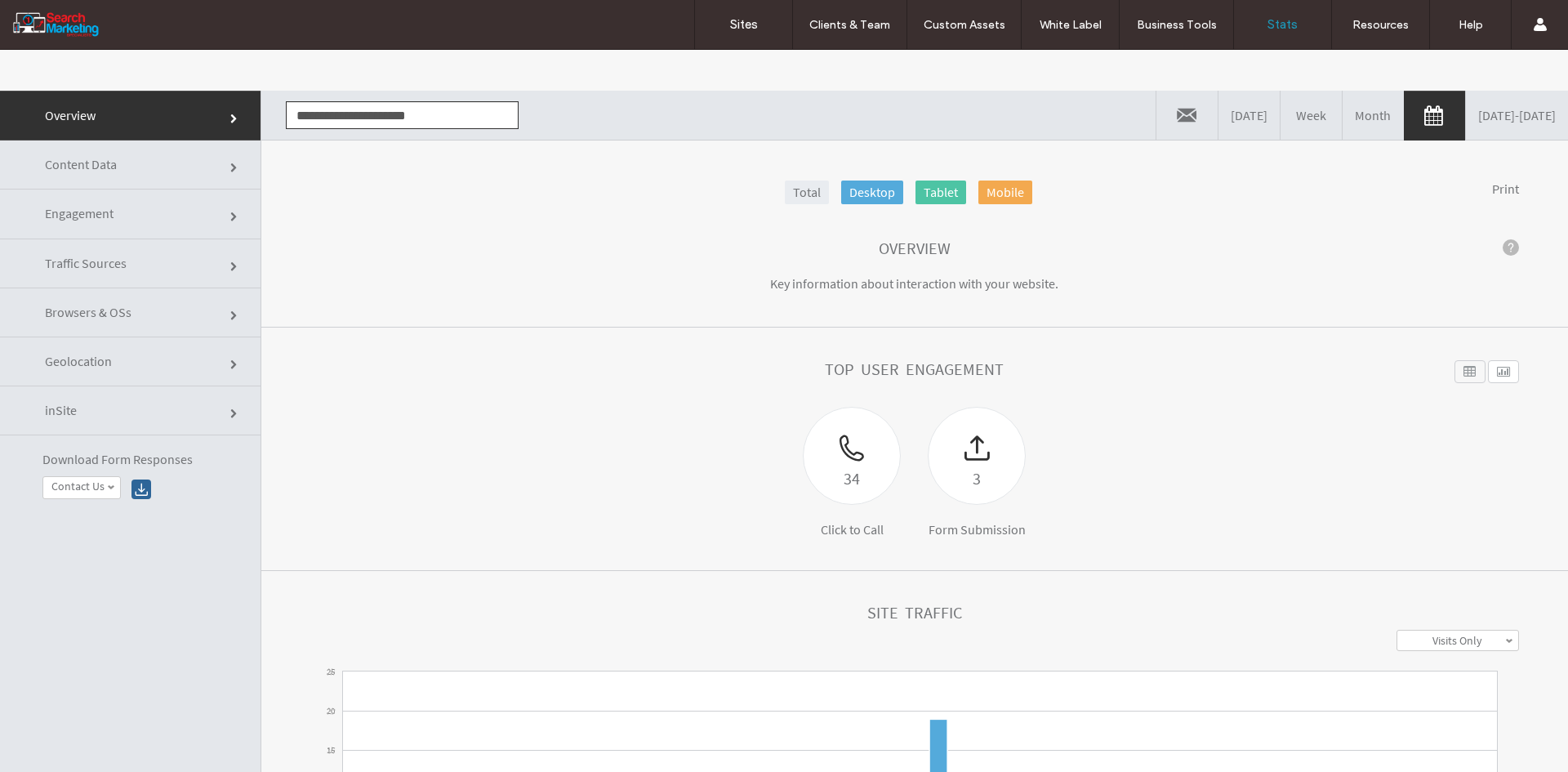
click at [158, 159] on link "Content Data" at bounding box center [130, 165] width 260 height 49
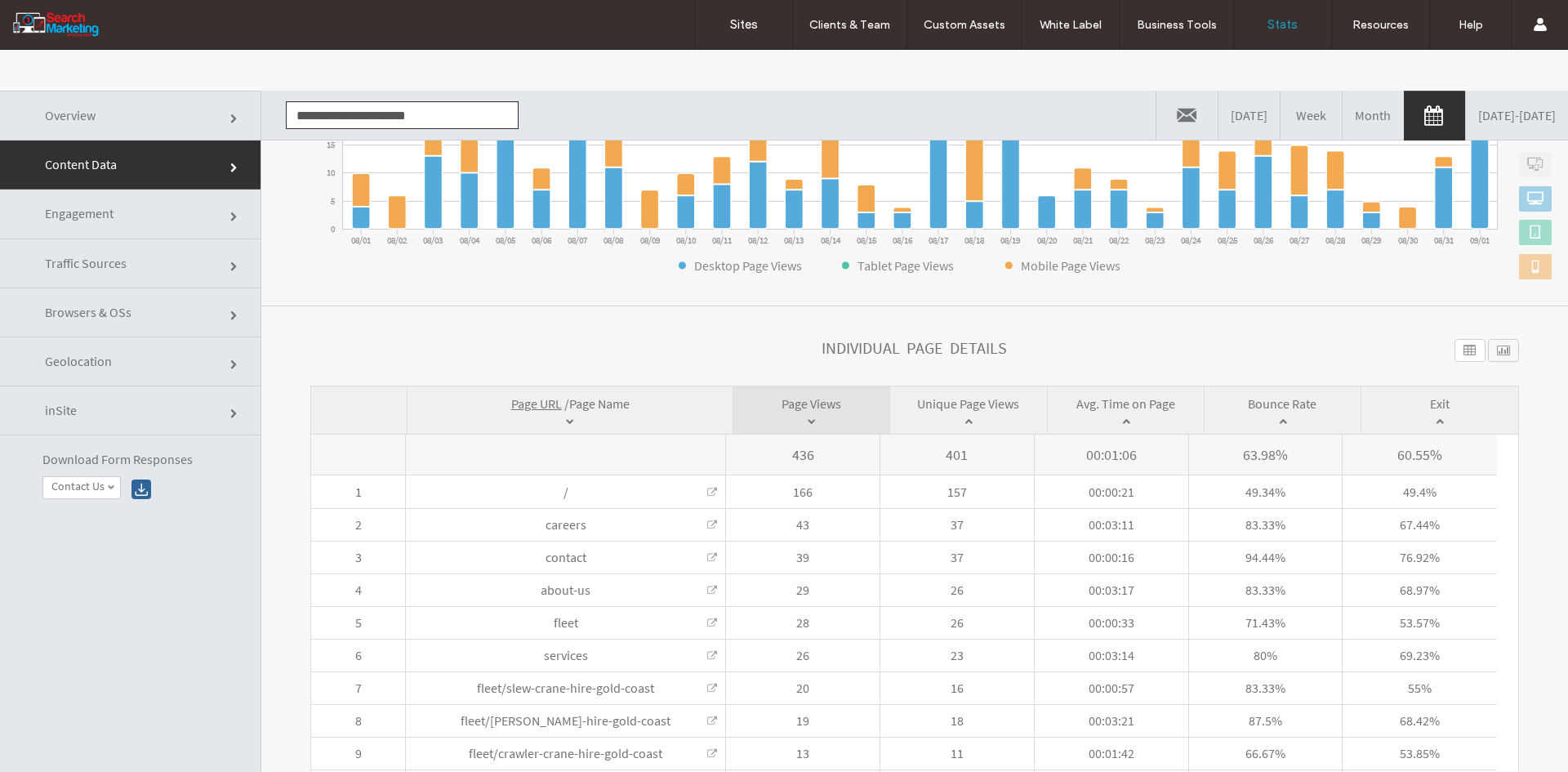
click at [587, 400] on span "Page Name" at bounding box center [599, 403] width 60 height 17
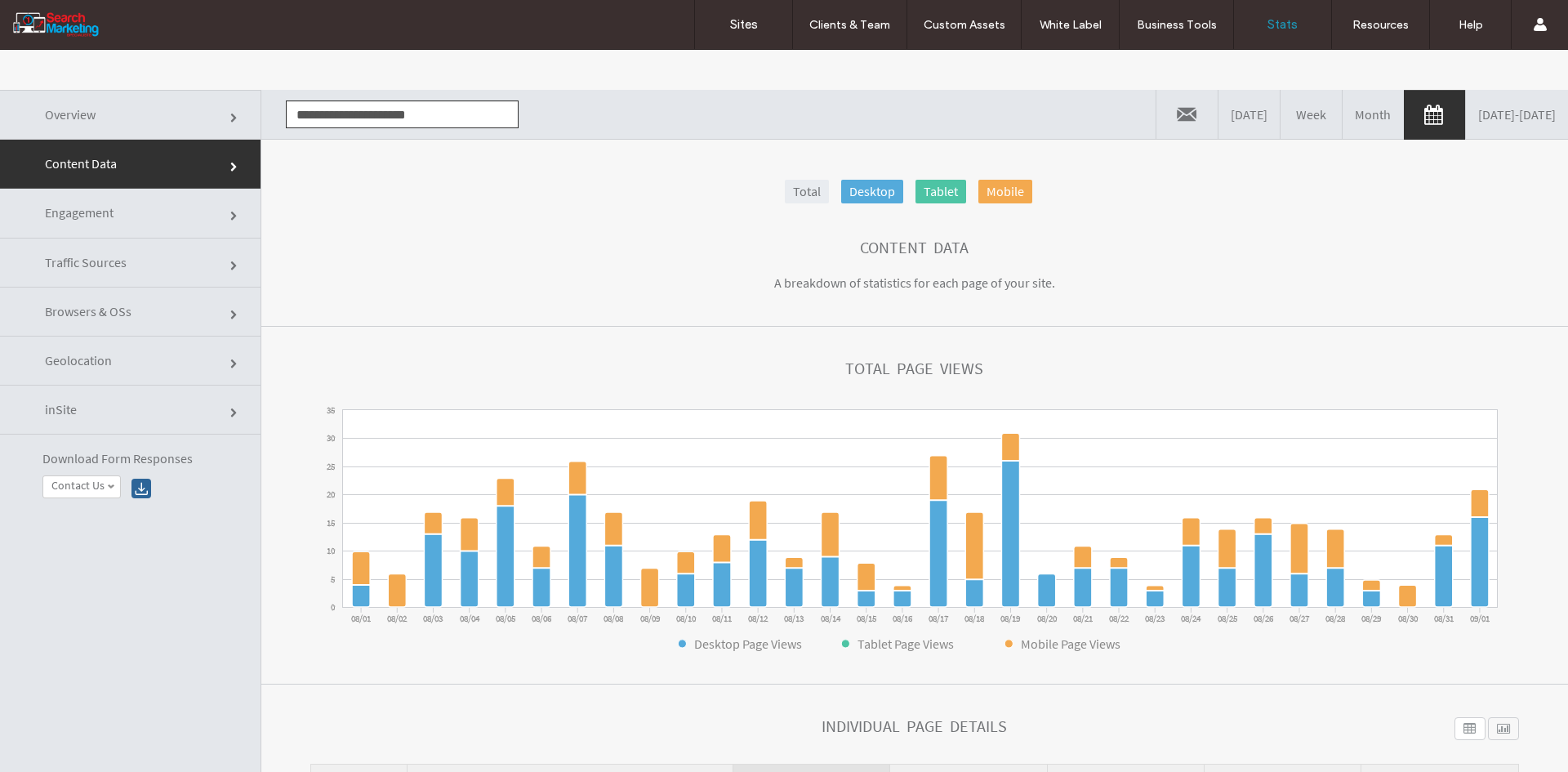
scroll to position [0, 0]
click at [349, 111] on input "**********" at bounding box center [402, 115] width 233 height 28
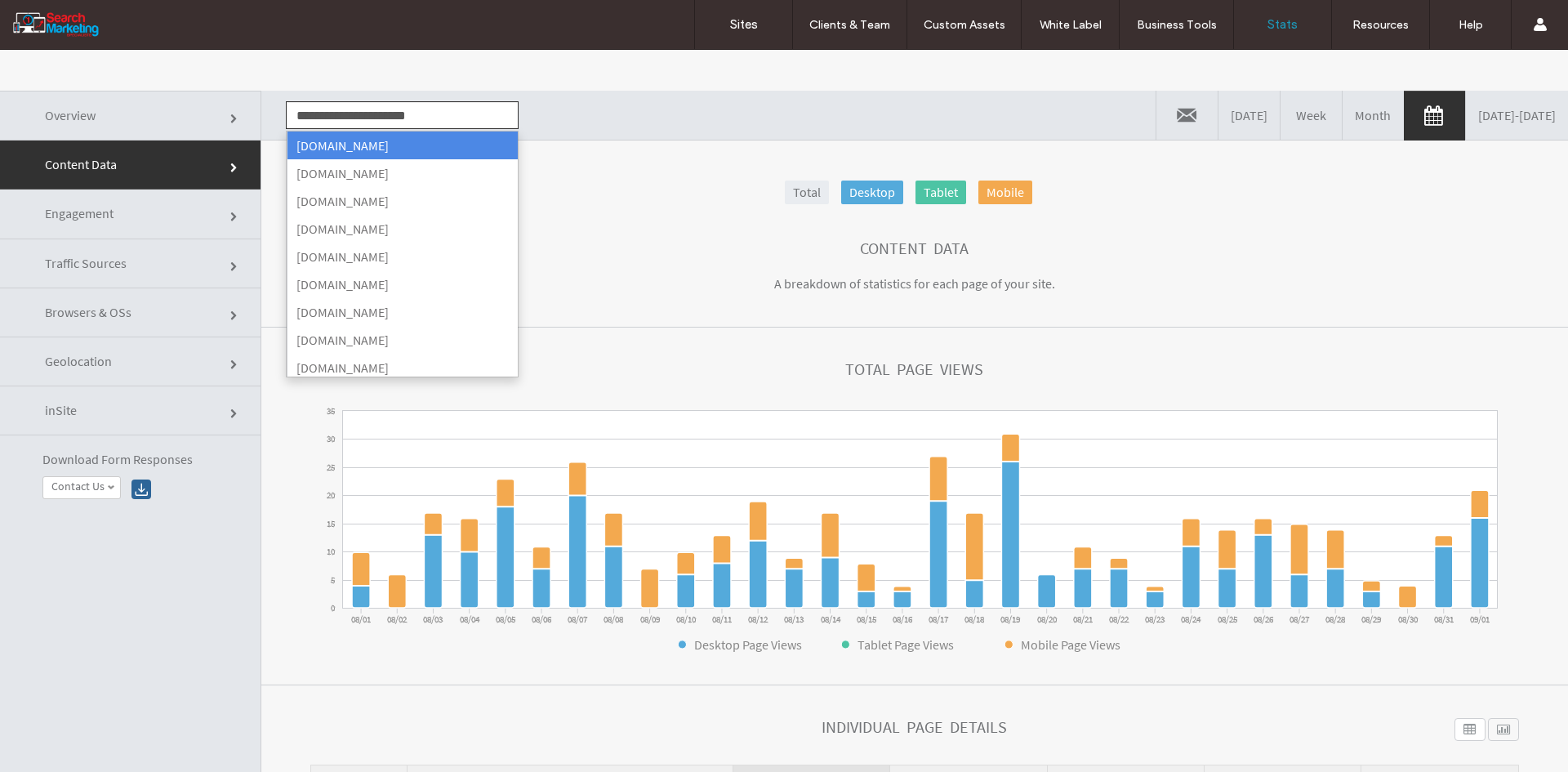
click at [349, 111] on input "**********" at bounding box center [402, 115] width 233 height 28
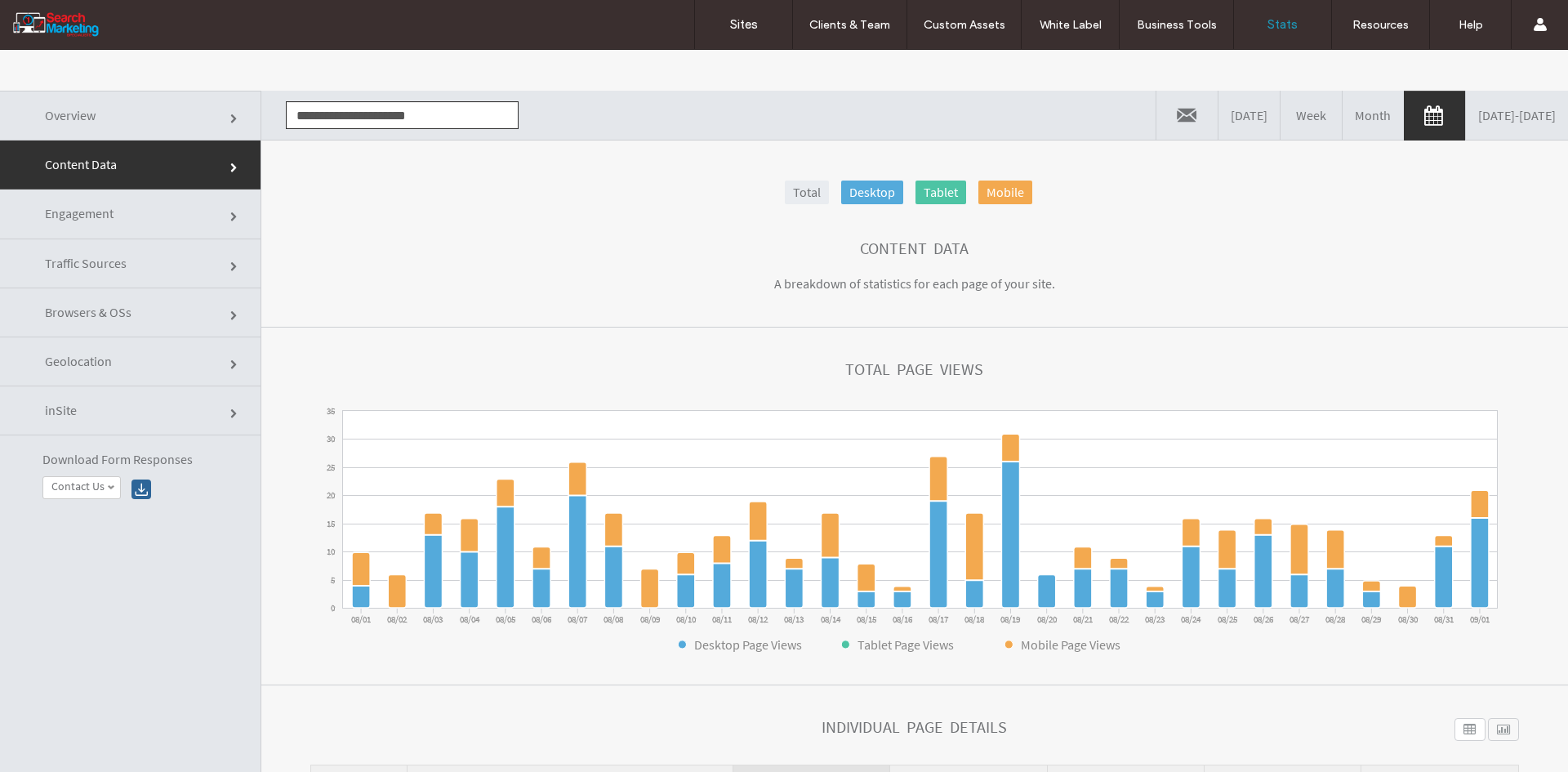
click at [349, 111] on input "**********" at bounding box center [402, 115] width 233 height 28
click at [345, 148] on li "[DOMAIN_NAME]" at bounding box center [402, 145] width 231 height 28
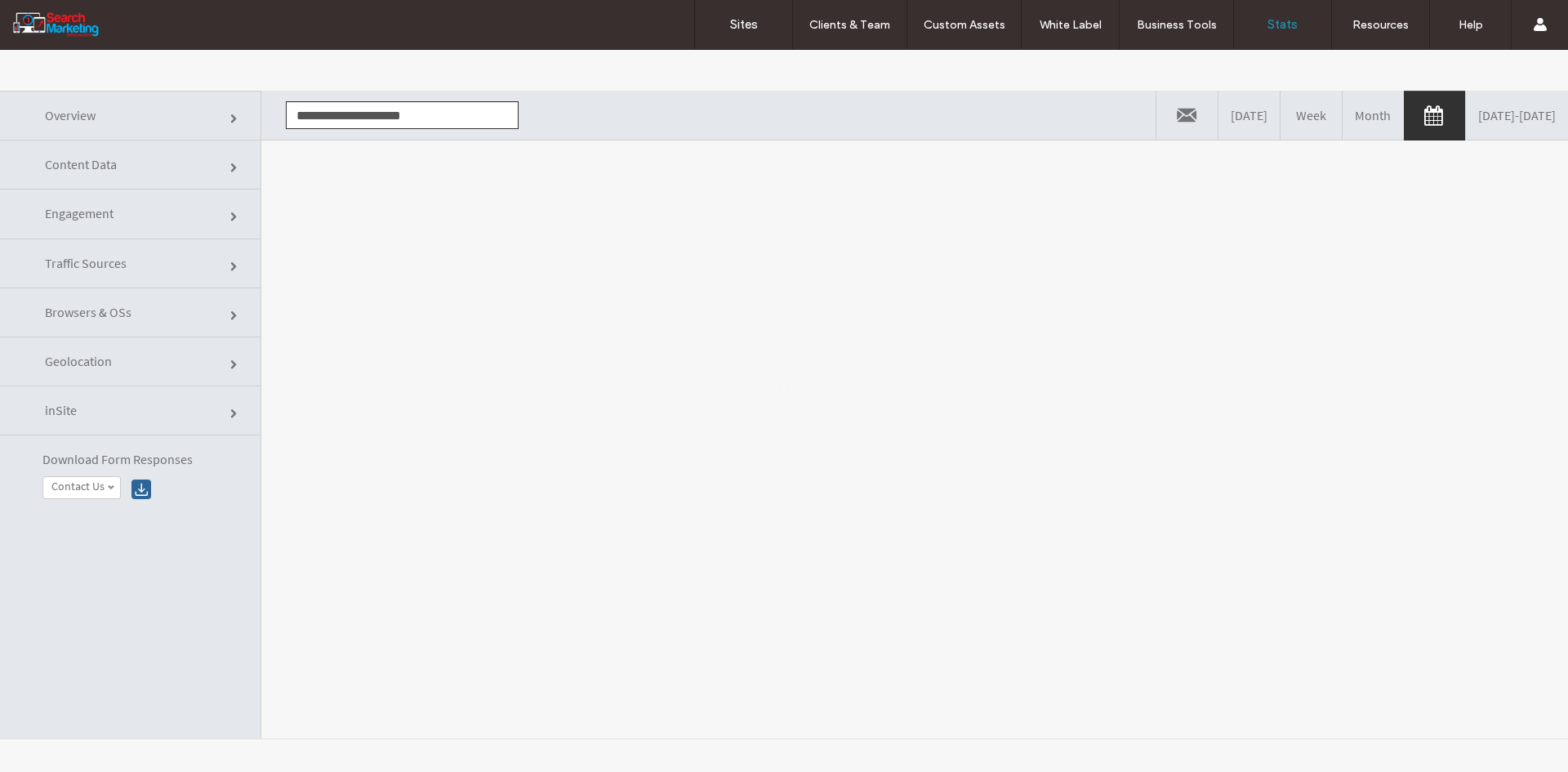
click at [392, 212] on div at bounding box center [784, 411] width 1568 height 722
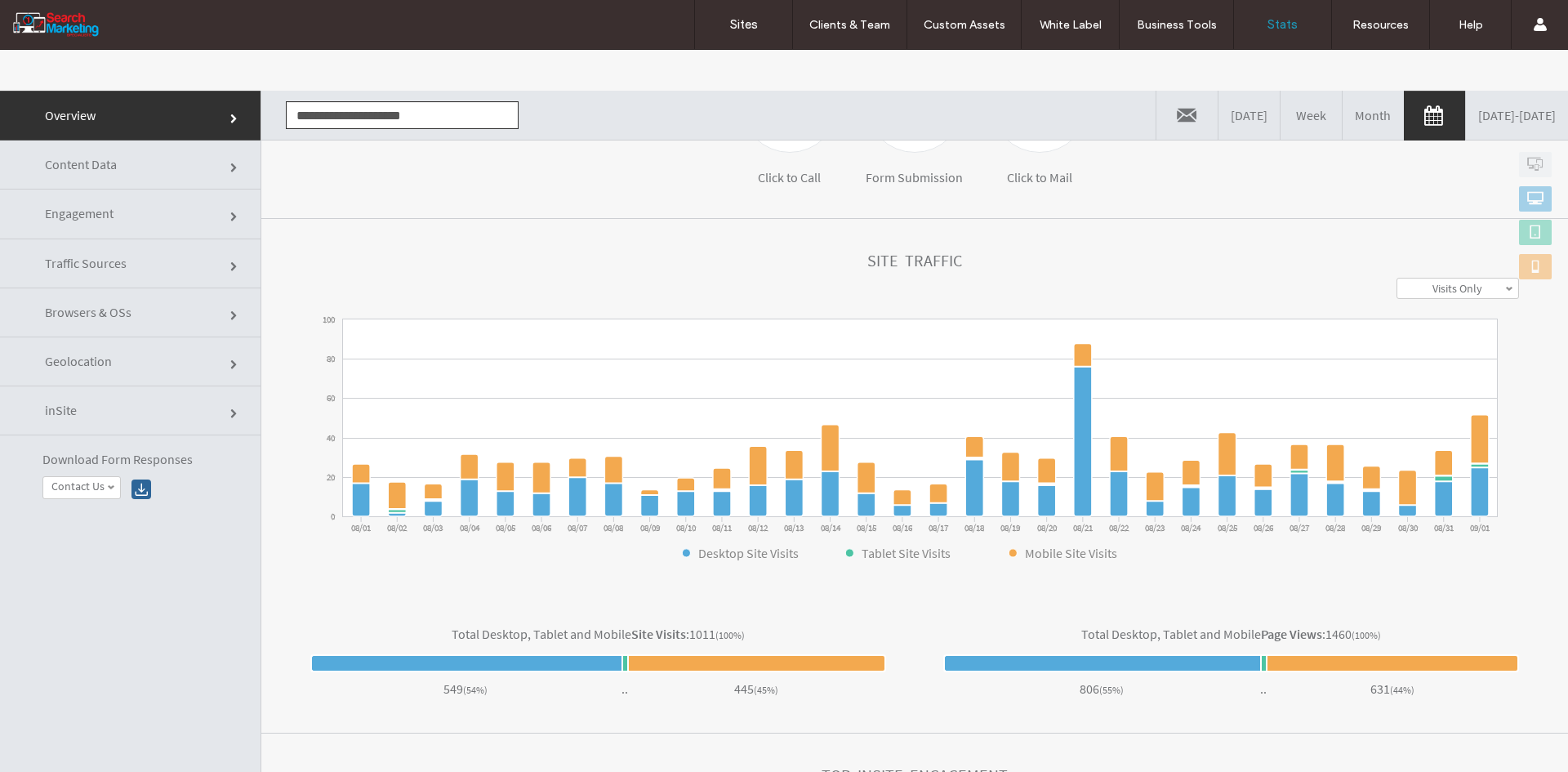
click at [123, 138] on link "Overview" at bounding box center [130, 115] width 260 height 50
click at [111, 143] on link "Content Data" at bounding box center [130, 165] width 260 height 49
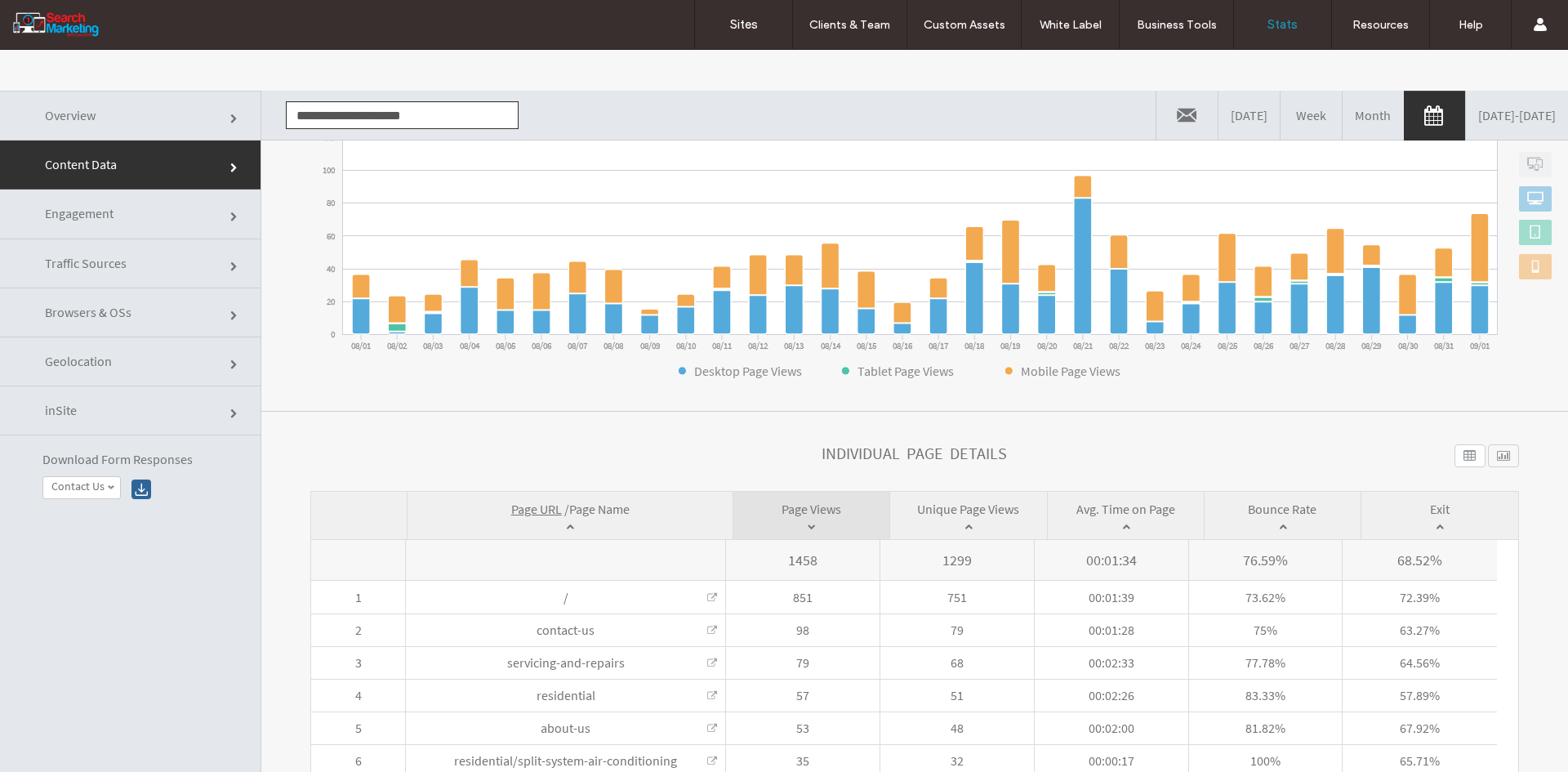
scroll to position [379, 0]
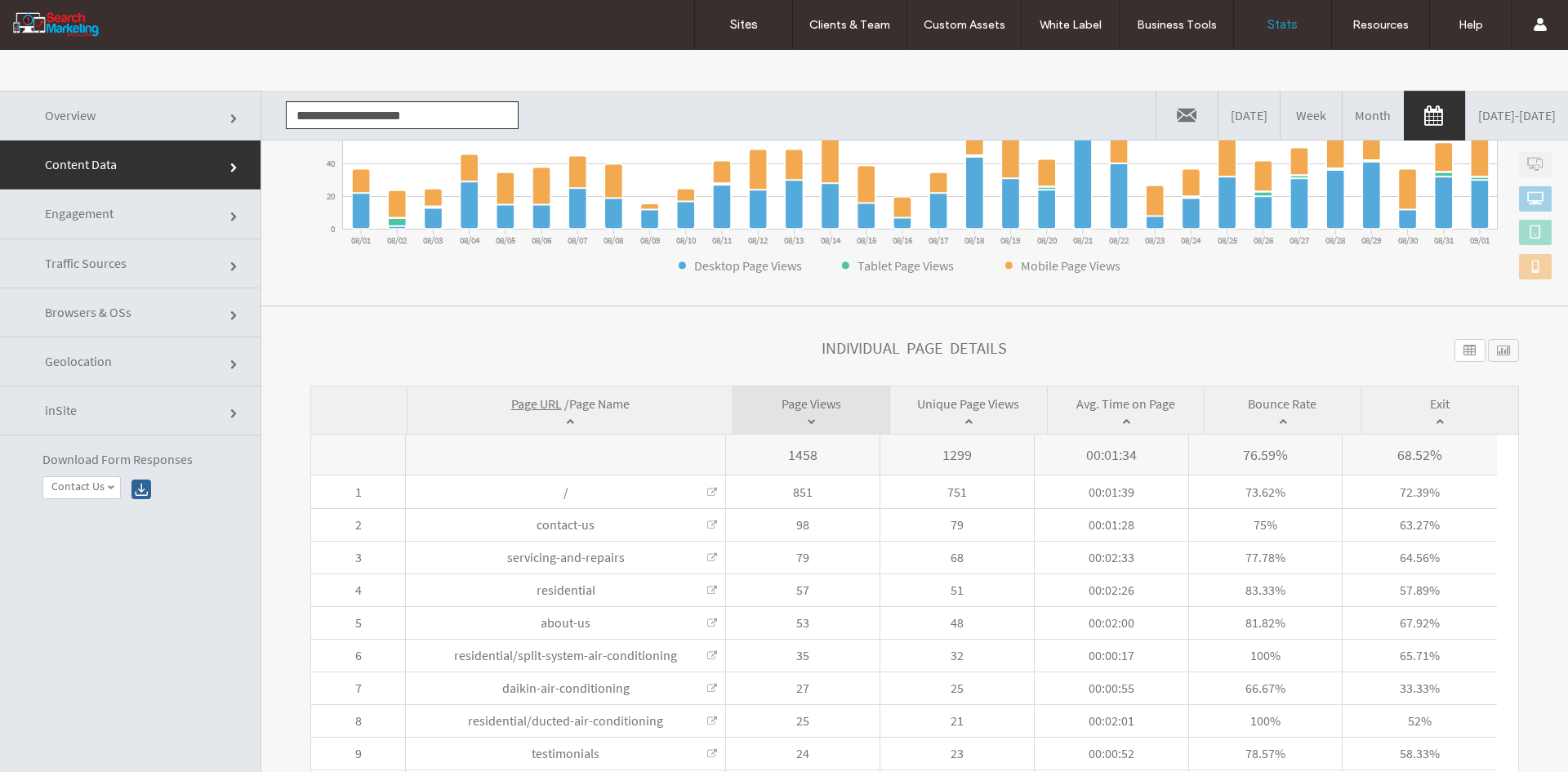
click at [589, 401] on span "Page Name" at bounding box center [599, 403] width 60 height 17
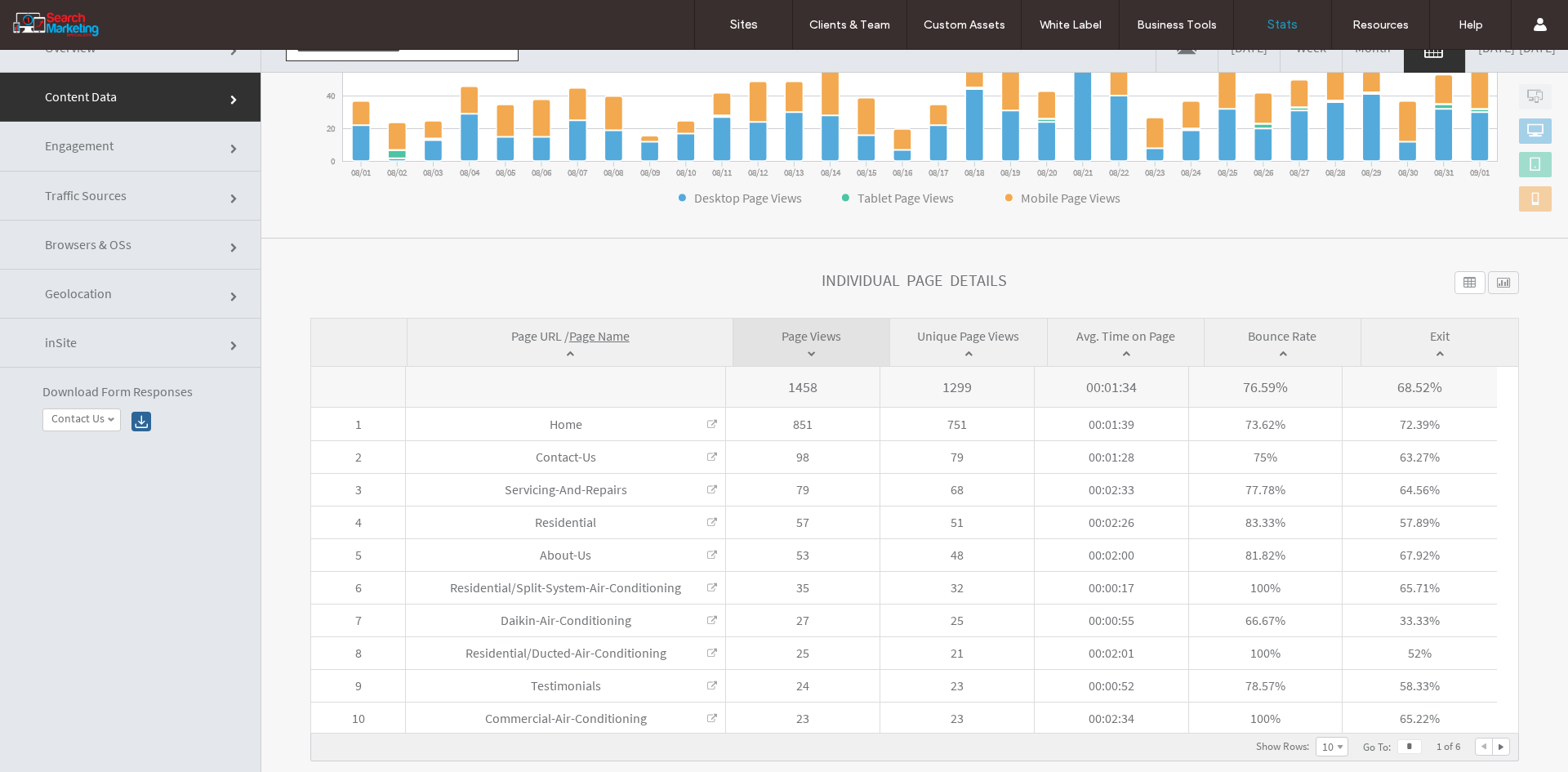
scroll to position [0, 0]
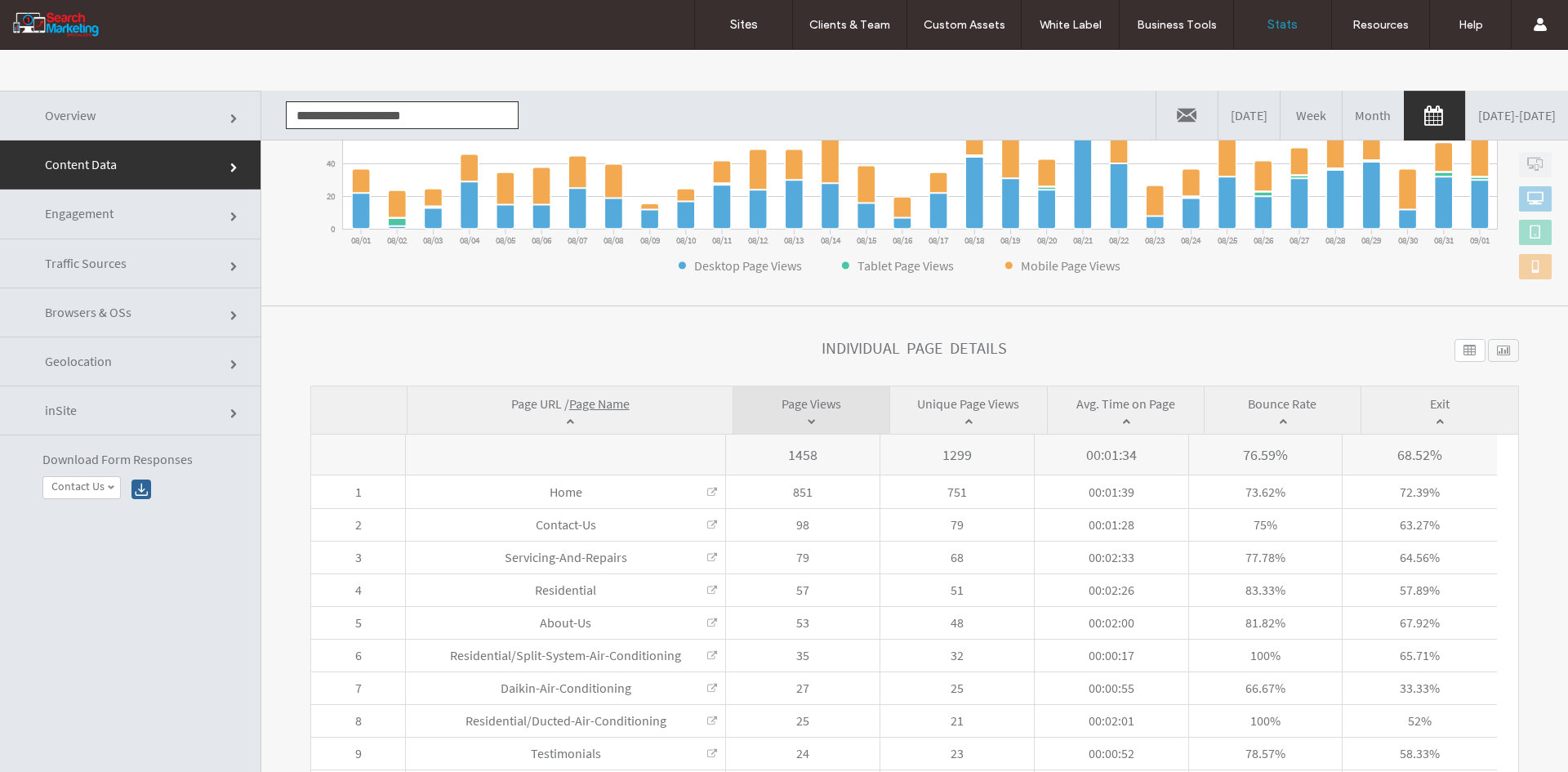
click at [395, 111] on input "**********" at bounding box center [402, 115] width 233 height 28
click at [359, 139] on li "[DOMAIN_NAME]" at bounding box center [402, 145] width 231 height 28
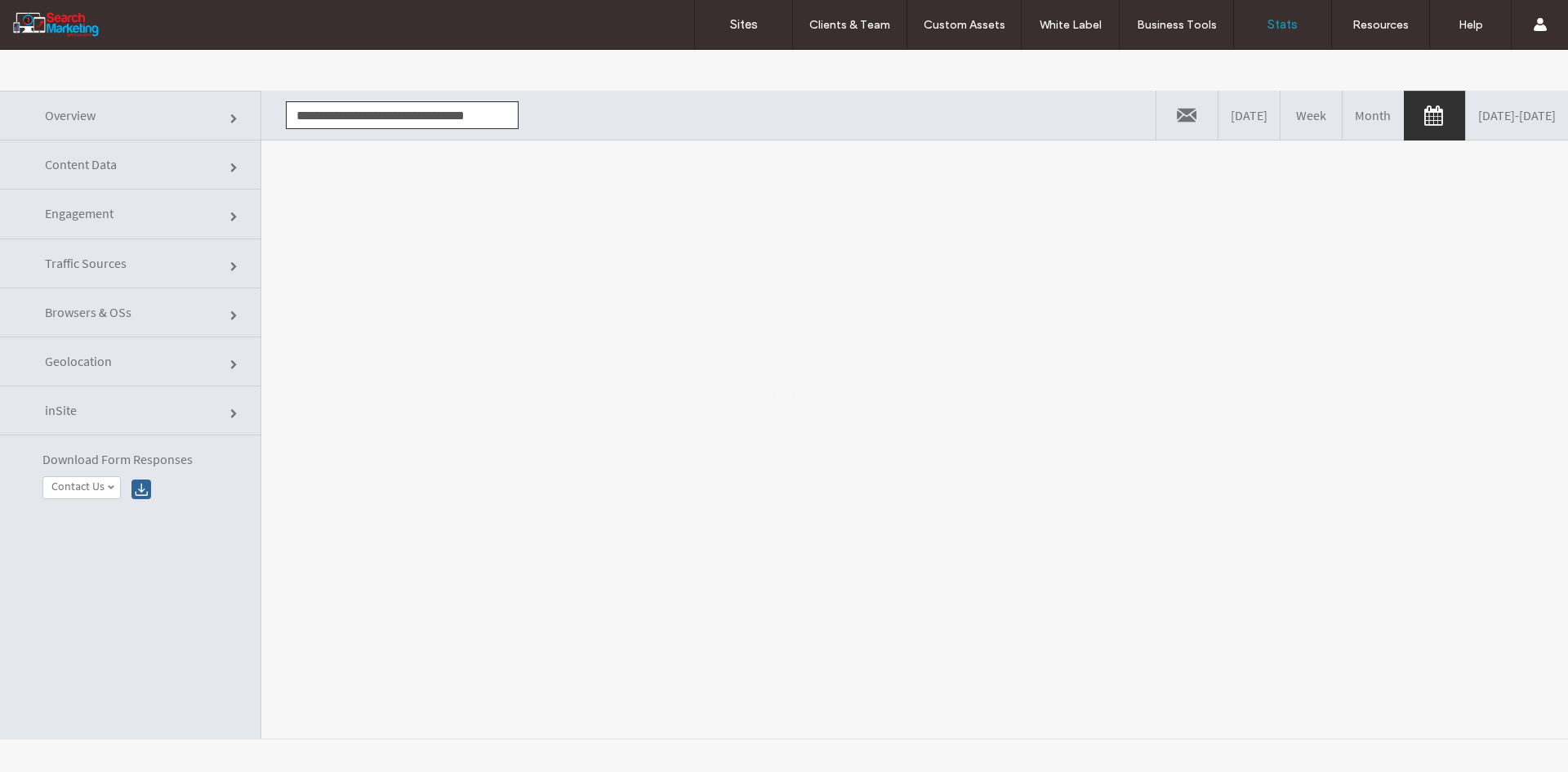
click at [359, 174] on div at bounding box center [784, 411] width 1568 height 722
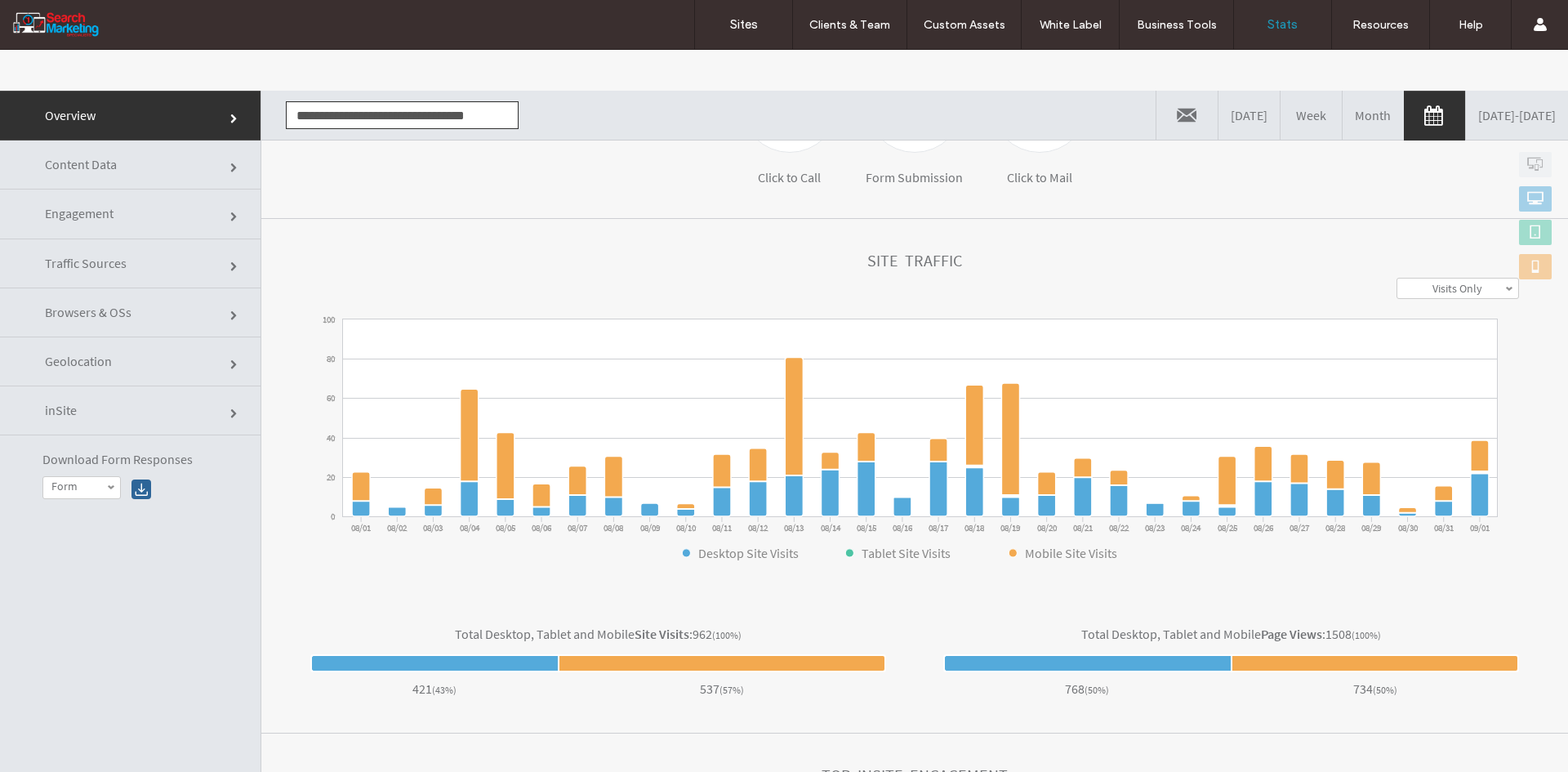
click at [174, 169] on link "Content Data" at bounding box center [130, 165] width 260 height 49
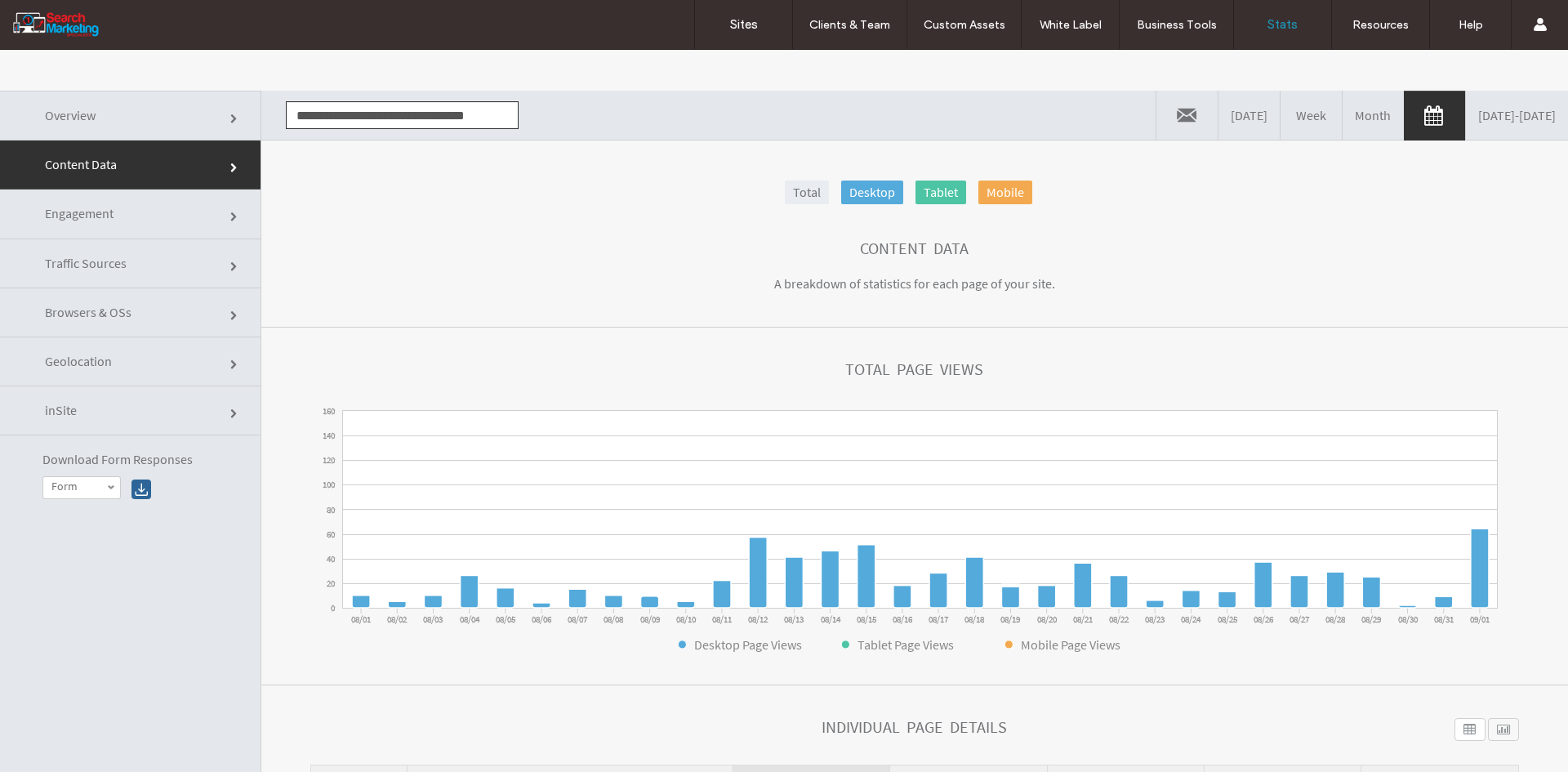
scroll to position [379, 0]
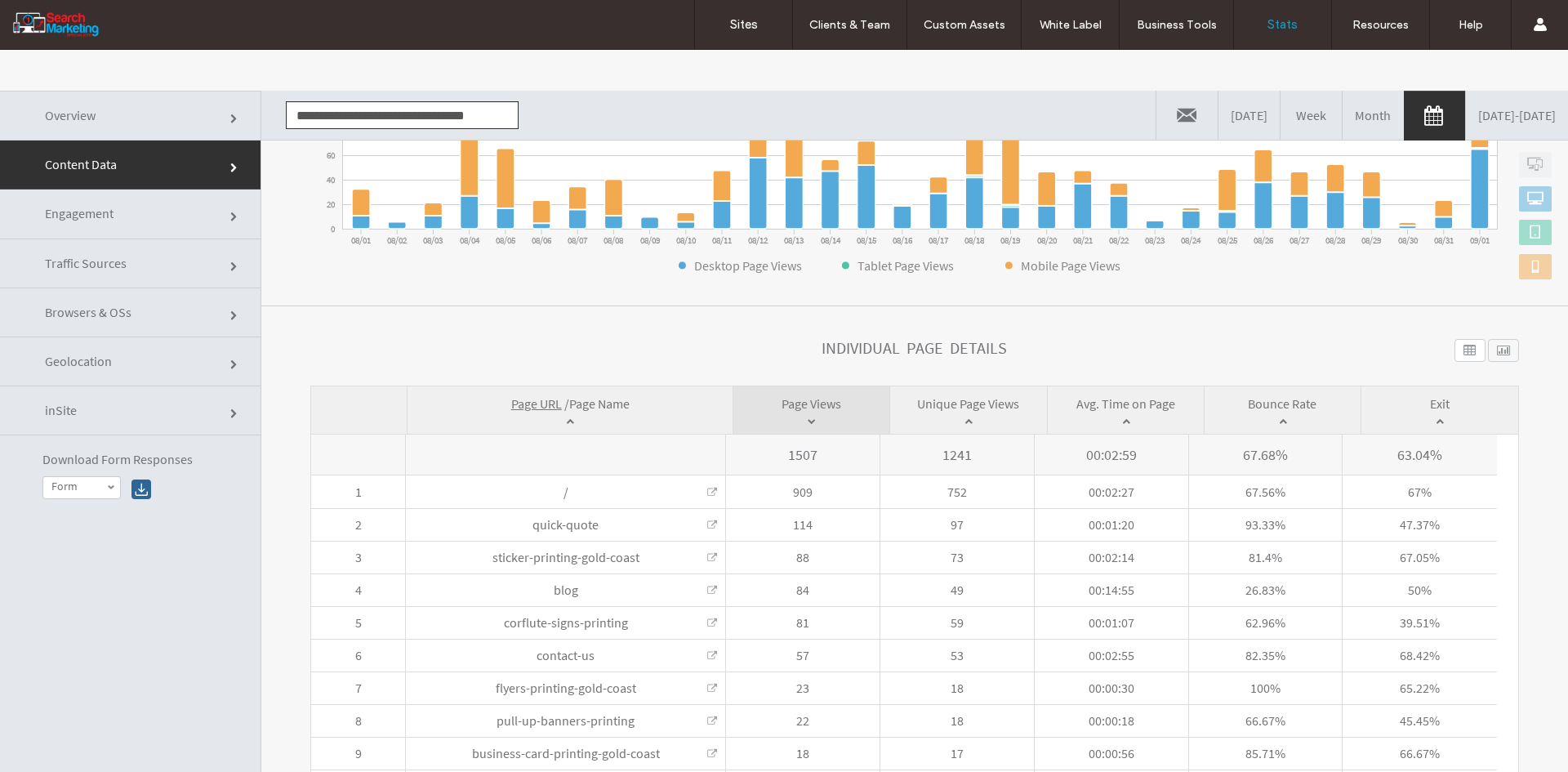
click at [611, 403] on span "Page Name" at bounding box center [599, 403] width 60 height 17
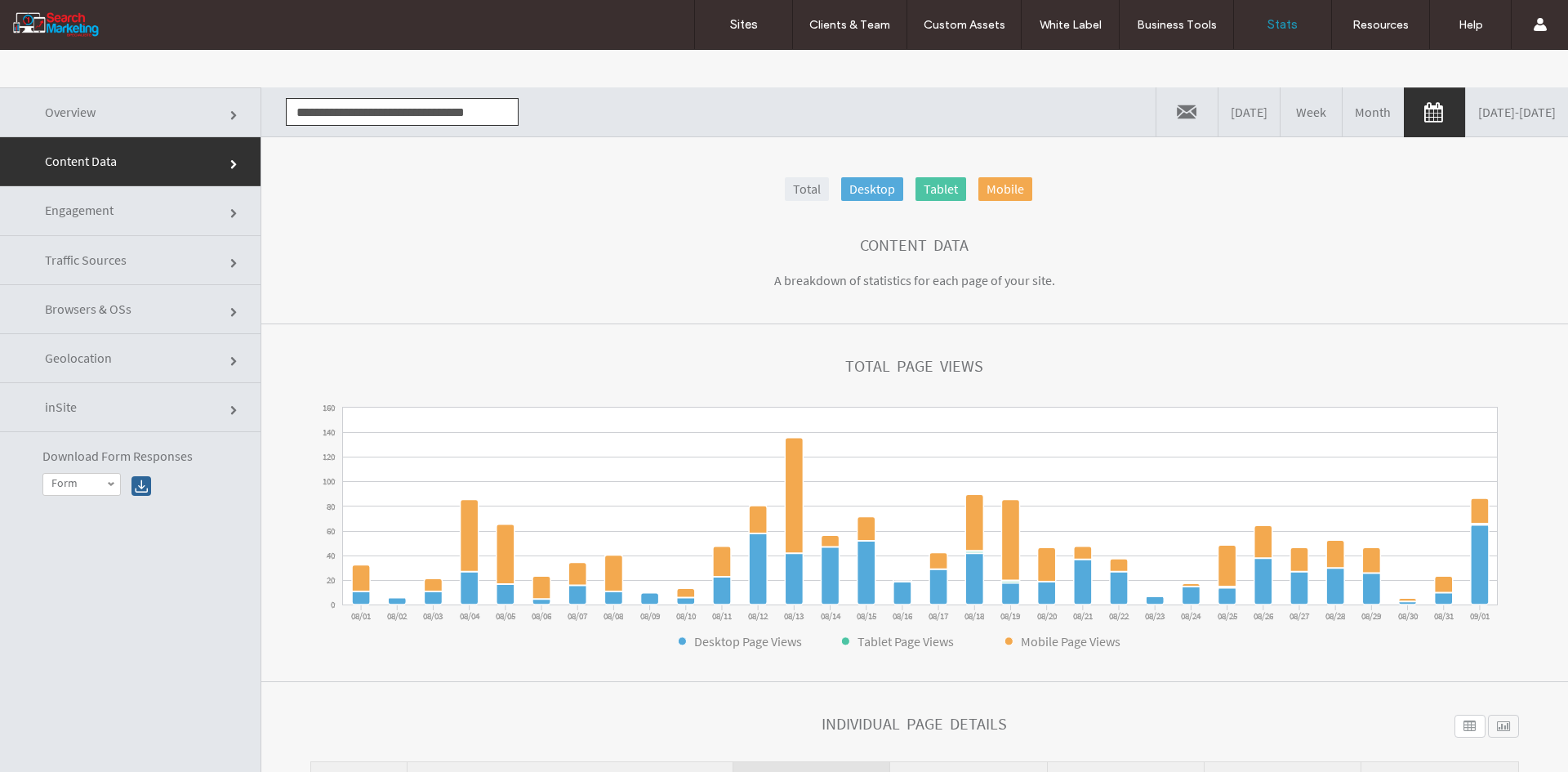
scroll to position [0, 0]
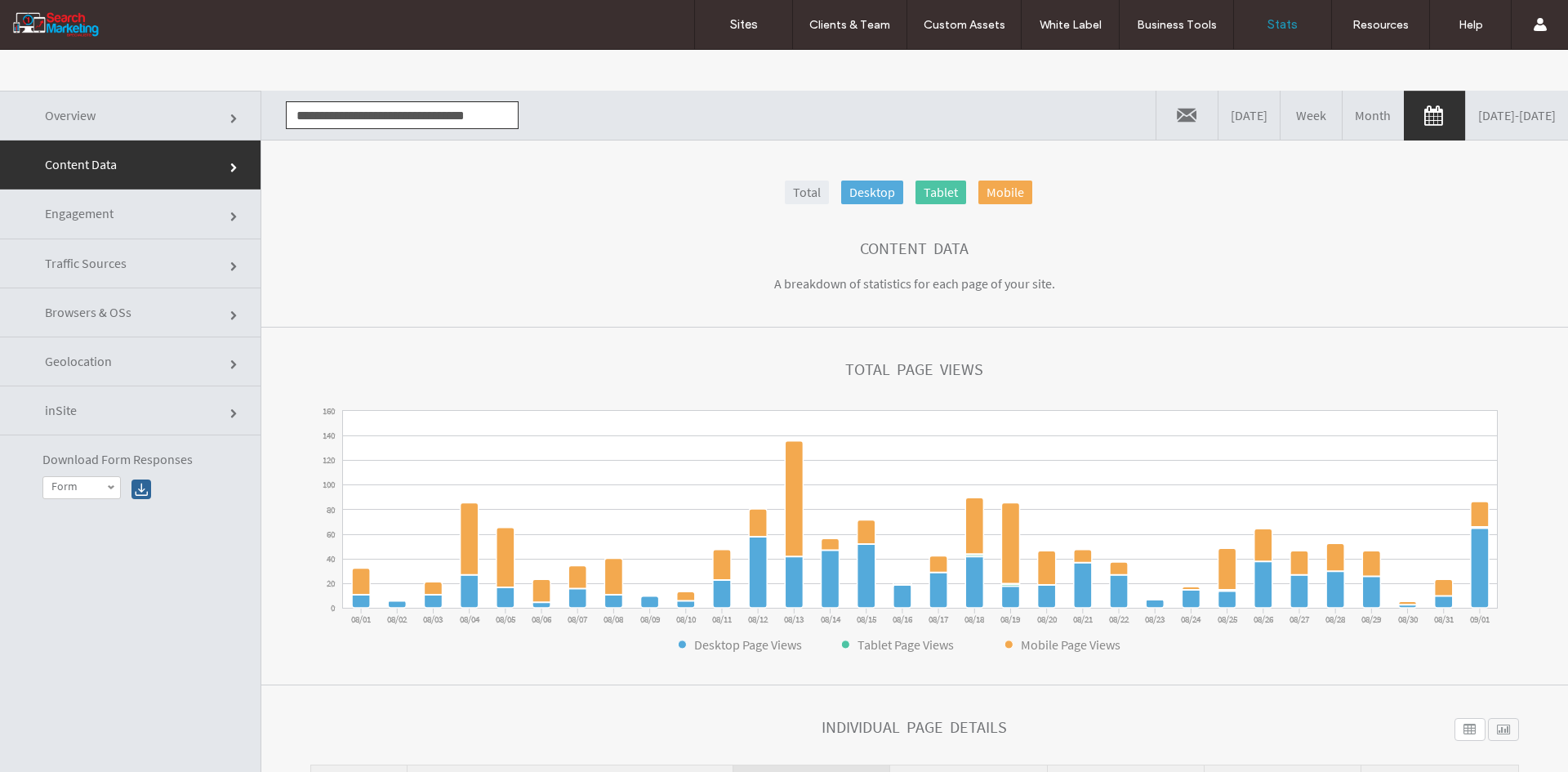
click at [354, 124] on input "**********" at bounding box center [402, 115] width 233 height 28
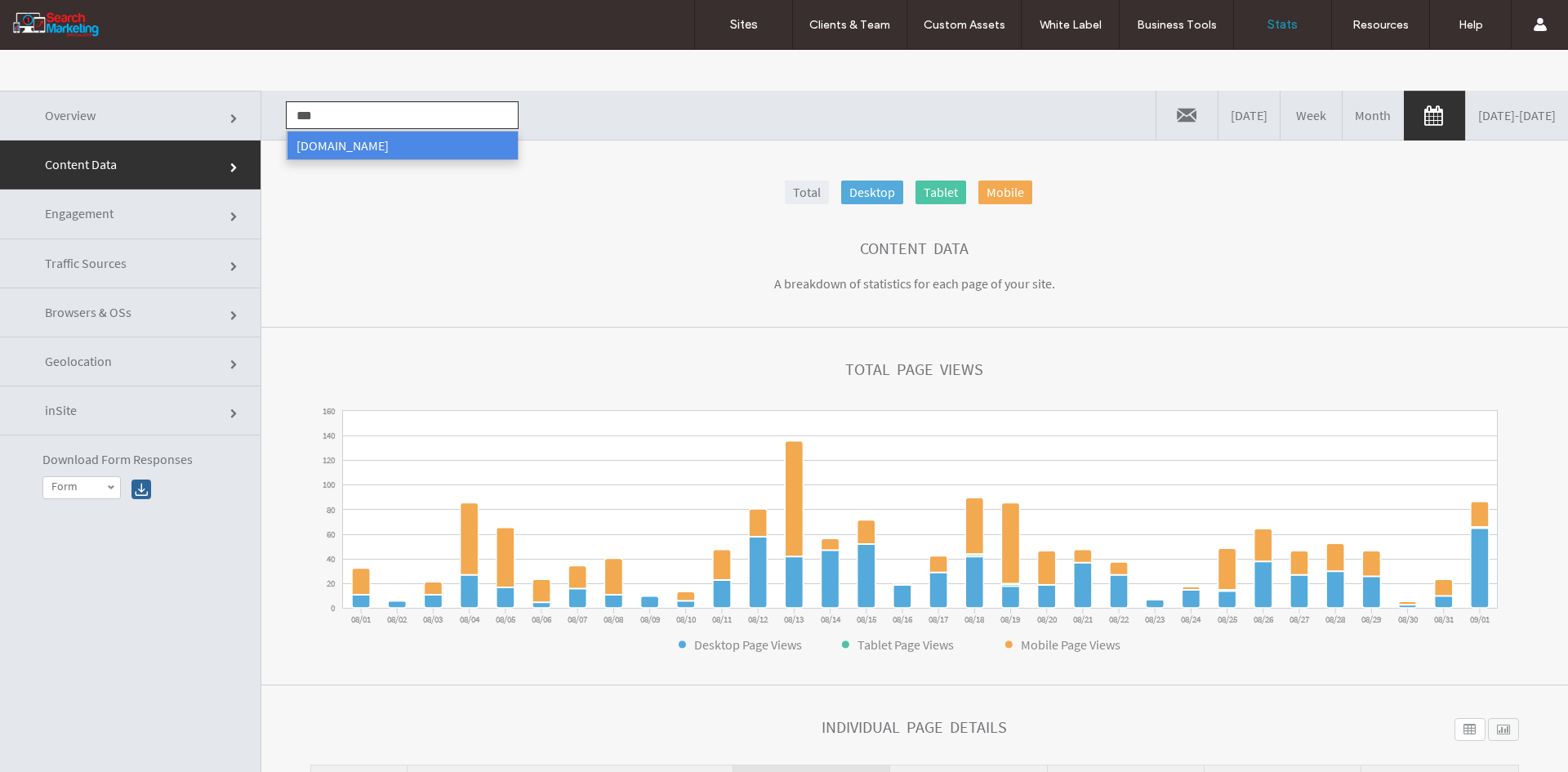
click at [345, 147] on li "[DOMAIN_NAME]" at bounding box center [402, 145] width 231 height 28
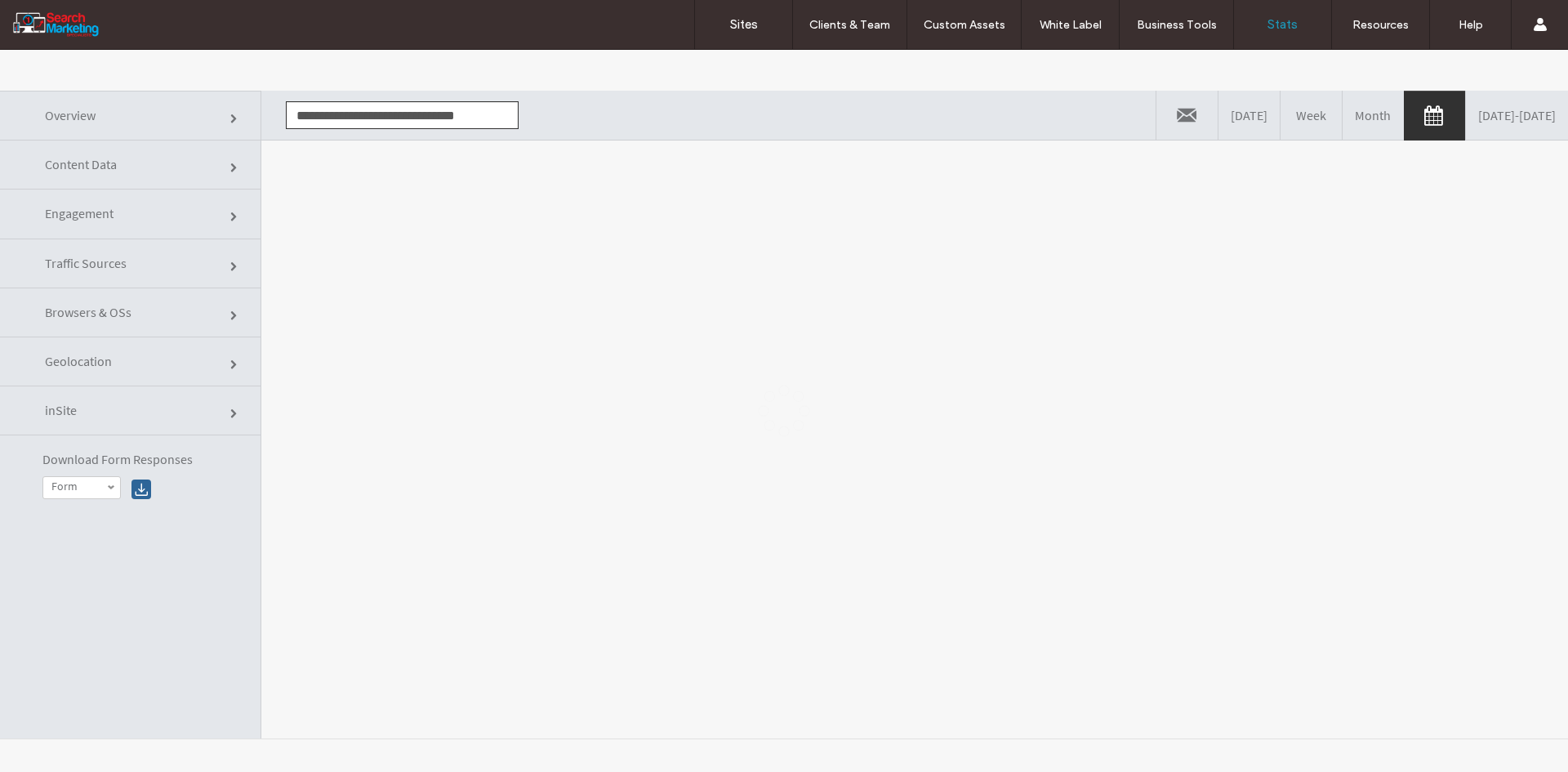
click at [377, 231] on div at bounding box center [784, 411] width 1568 height 722
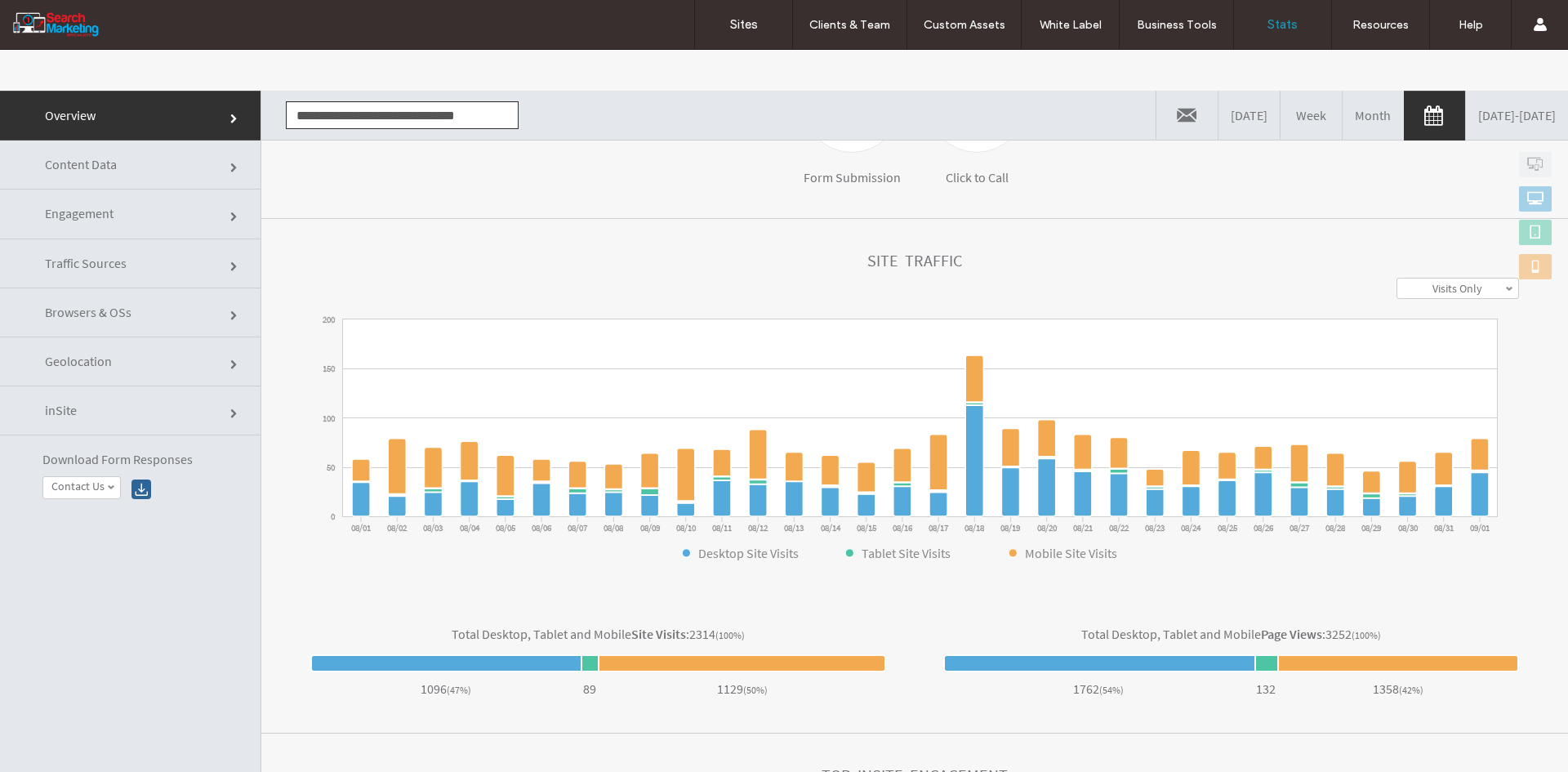
click at [133, 166] on link "Content Data" at bounding box center [130, 165] width 260 height 49
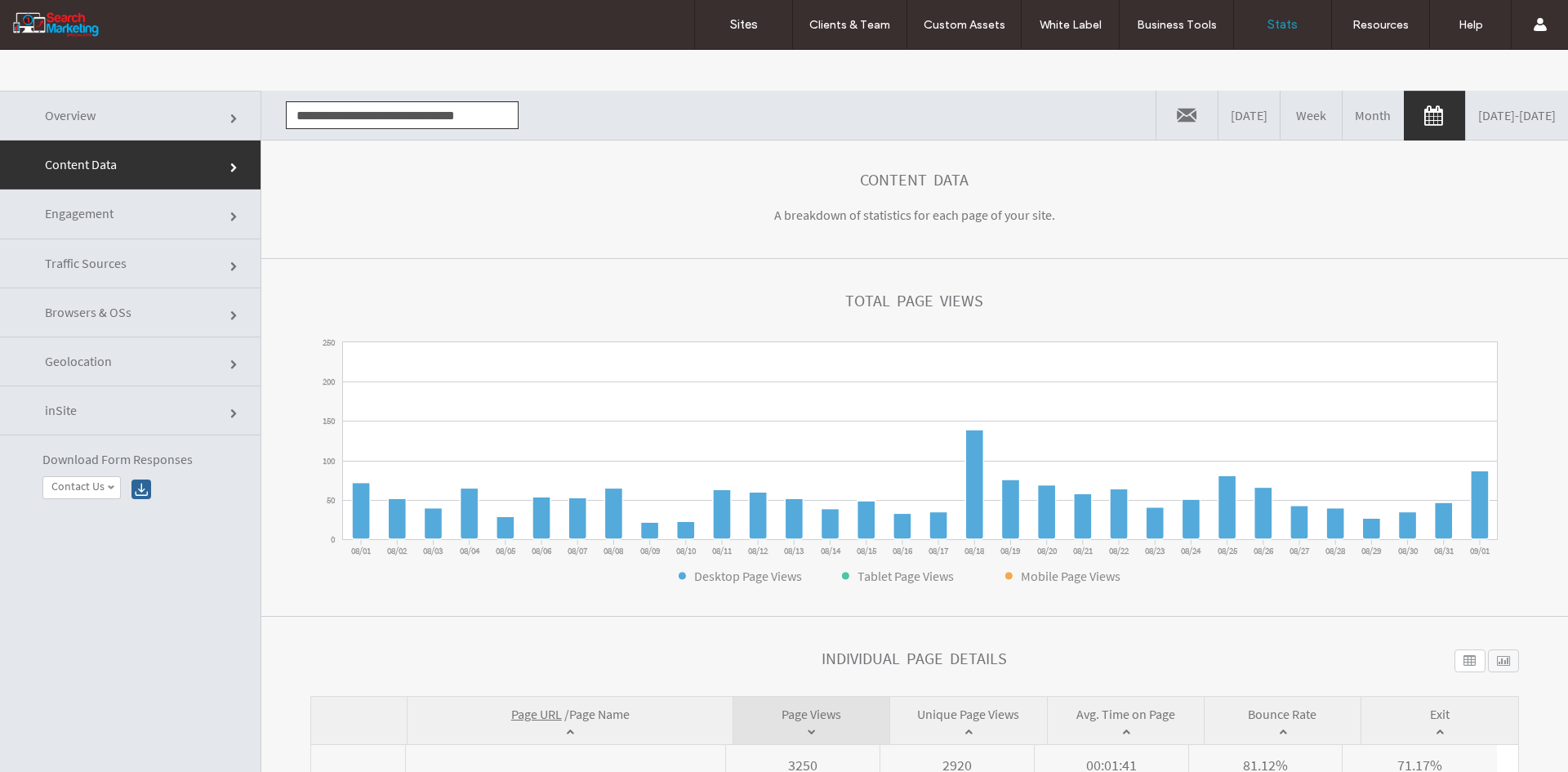
scroll to position [379, 0]
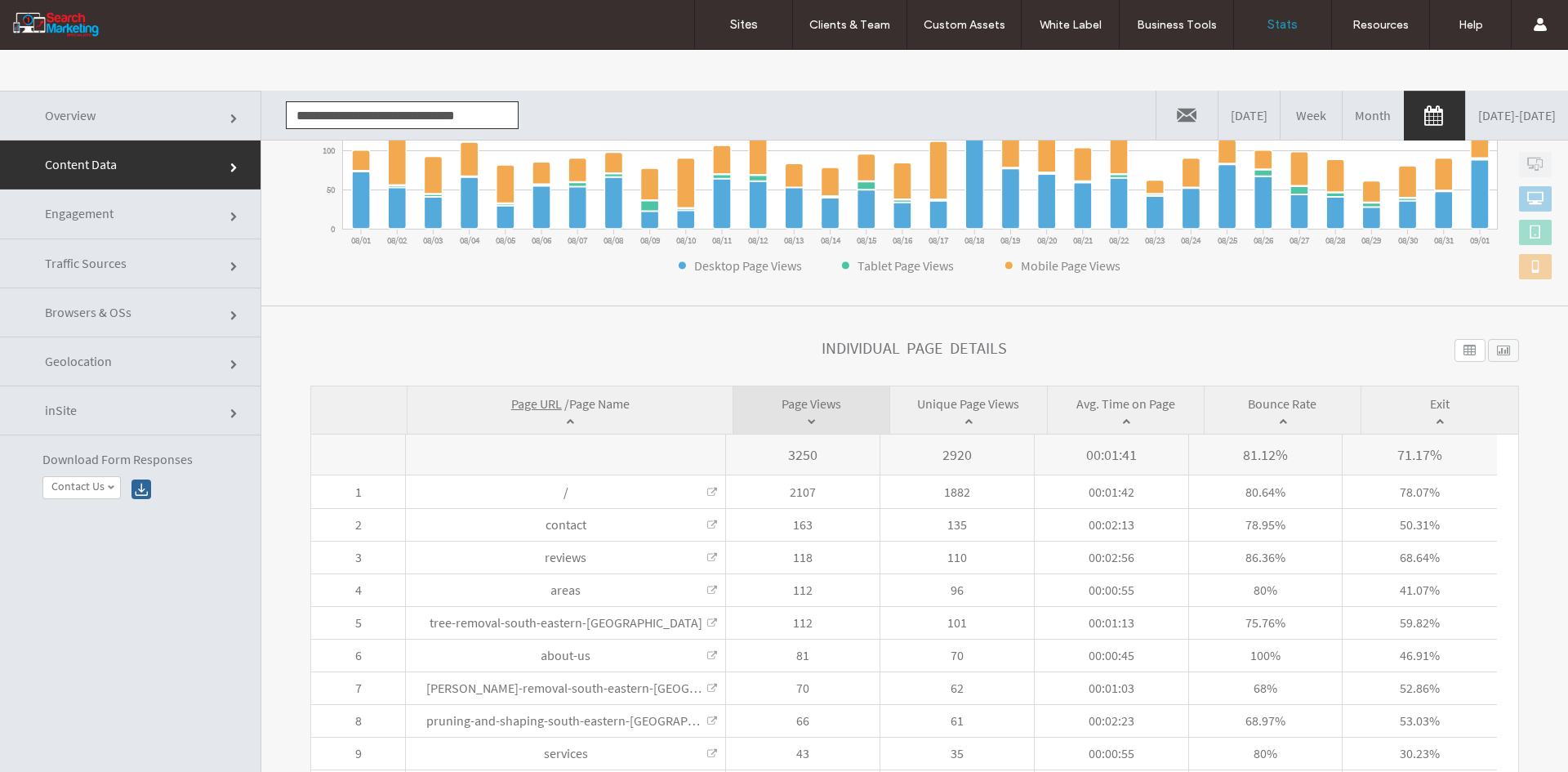
click at [599, 404] on span "Page Name" at bounding box center [599, 403] width 60 height 17
click at [360, 113] on input "**********" at bounding box center [402, 115] width 233 height 28
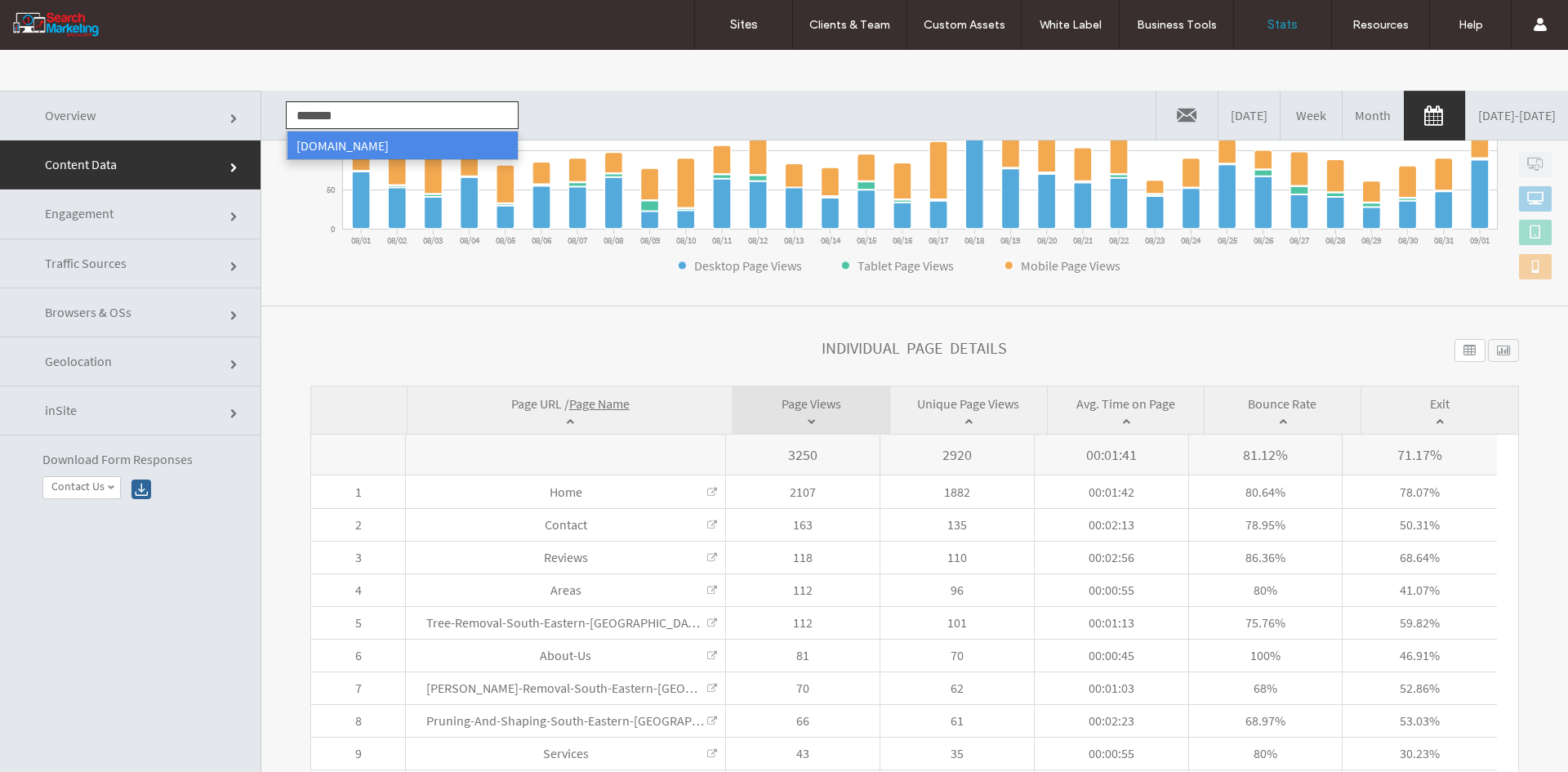
click at [349, 144] on li "[DOMAIN_NAME]" at bounding box center [402, 145] width 231 height 28
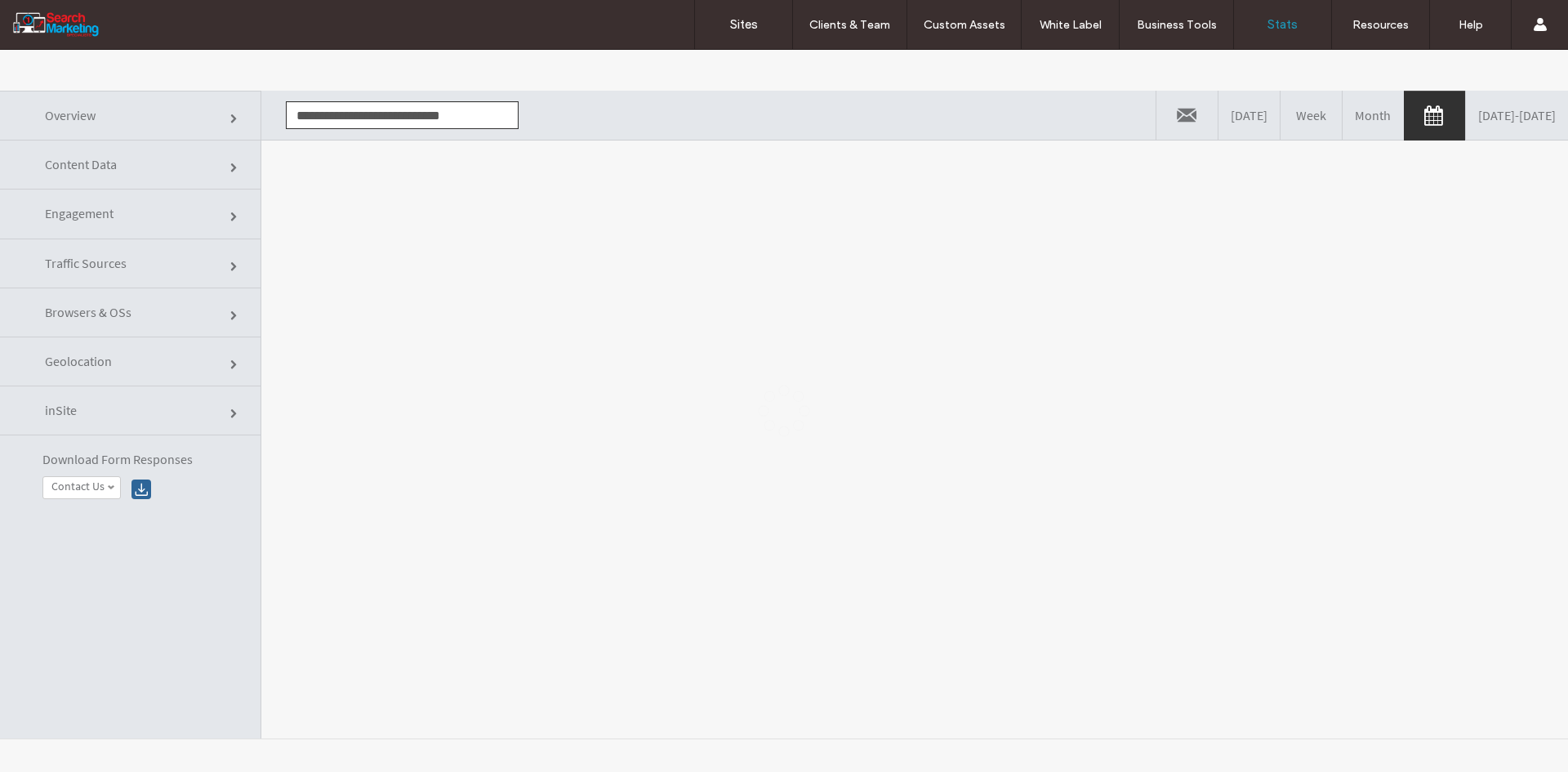
click at [370, 256] on div at bounding box center [784, 411] width 1568 height 722
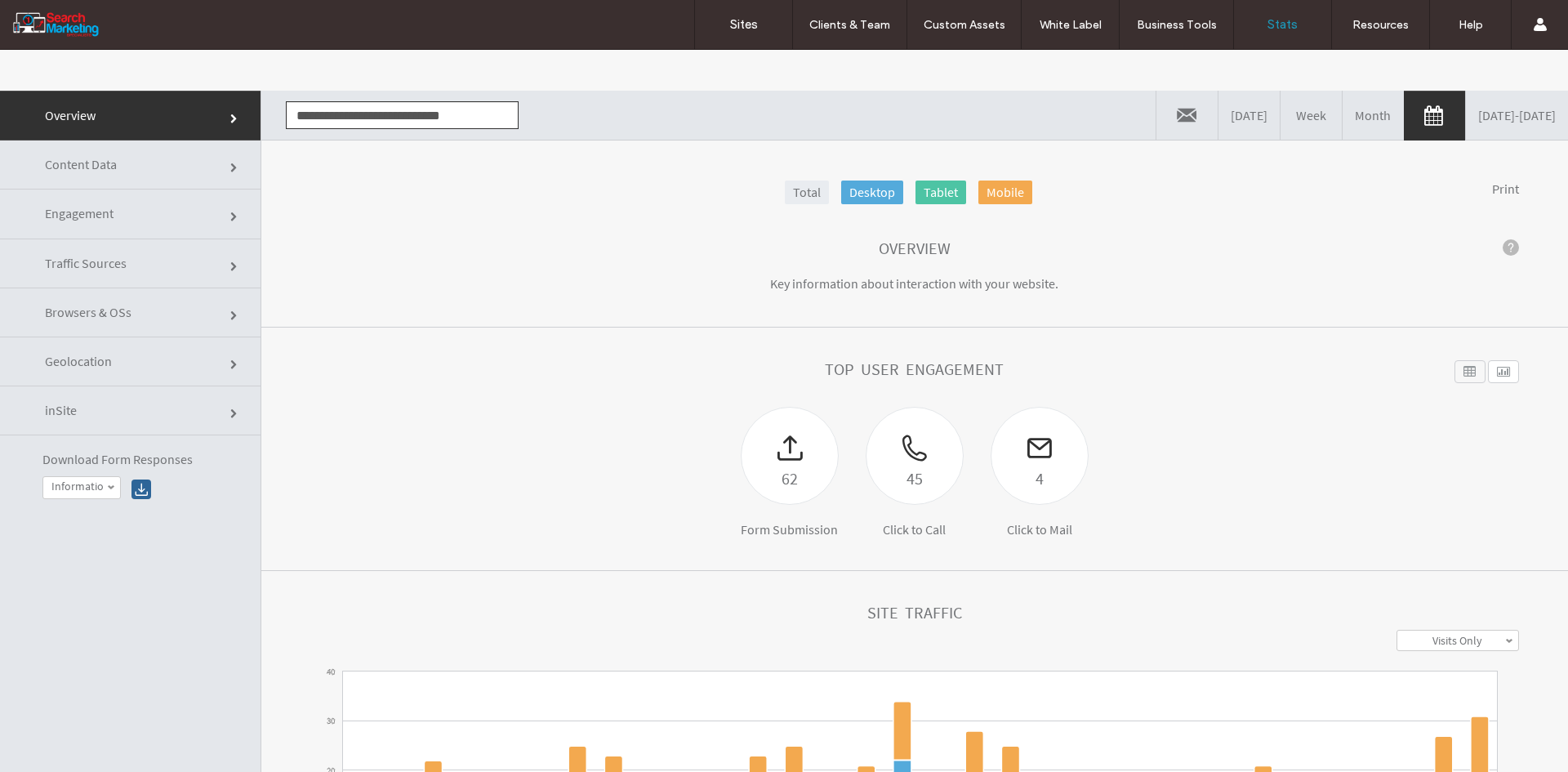
click at [121, 162] on link "Content Data" at bounding box center [130, 165] width 260 height 49
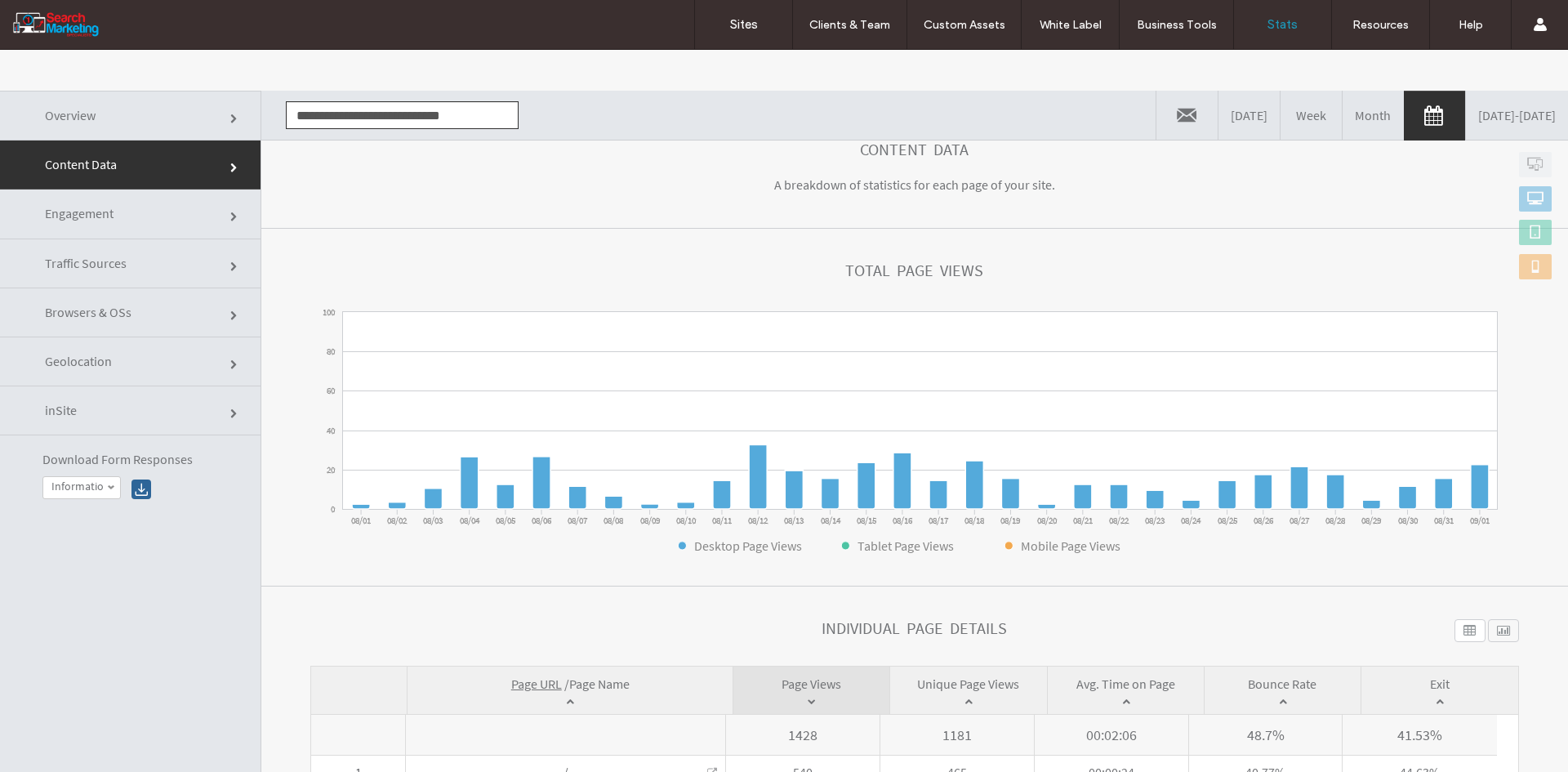
scroll to position [379, 0]
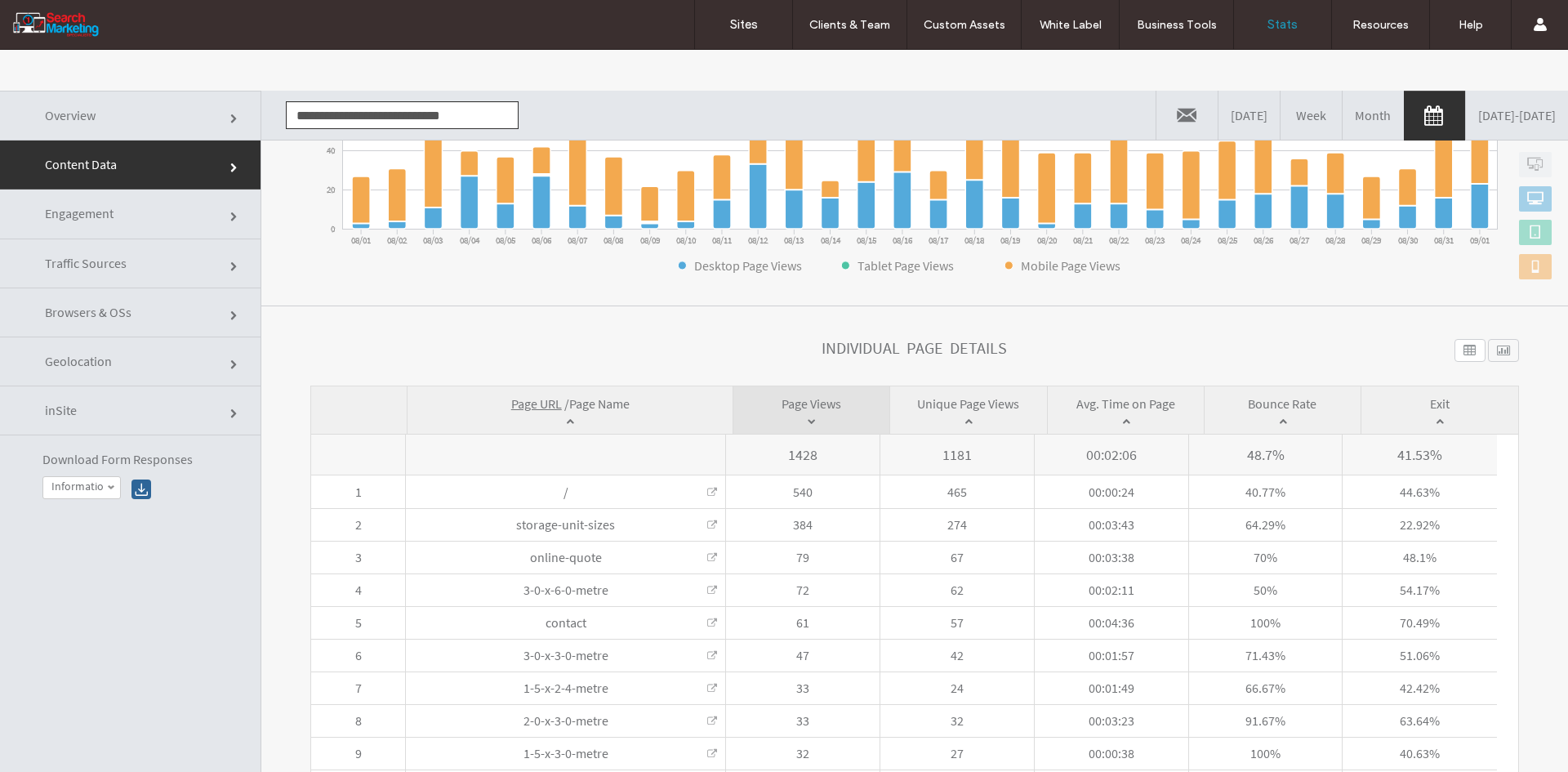
click at [602, 398] on span "Page Name" at bounding box center [599, 403] width 60 height 17
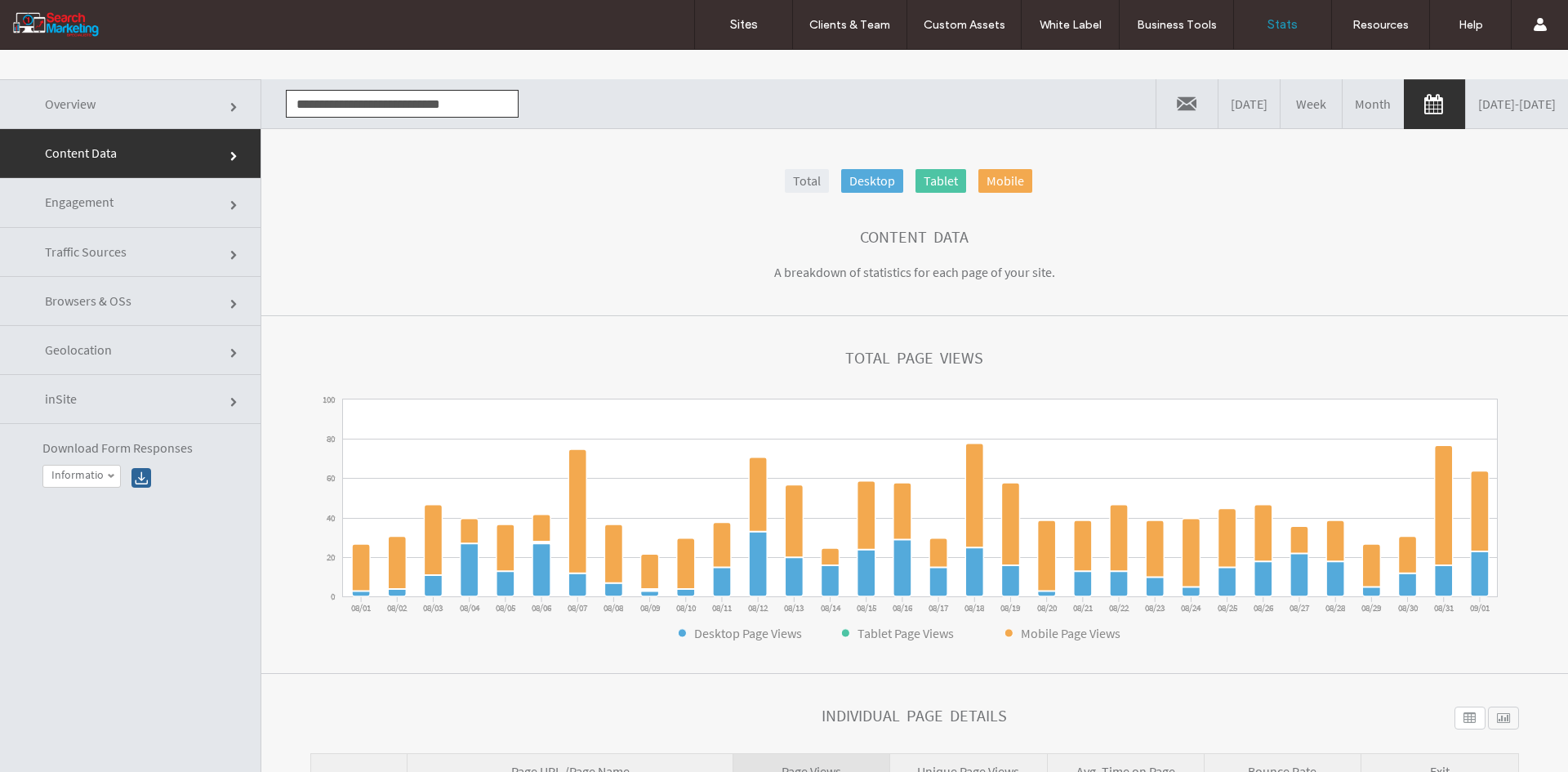
scroll to position [0, 0]
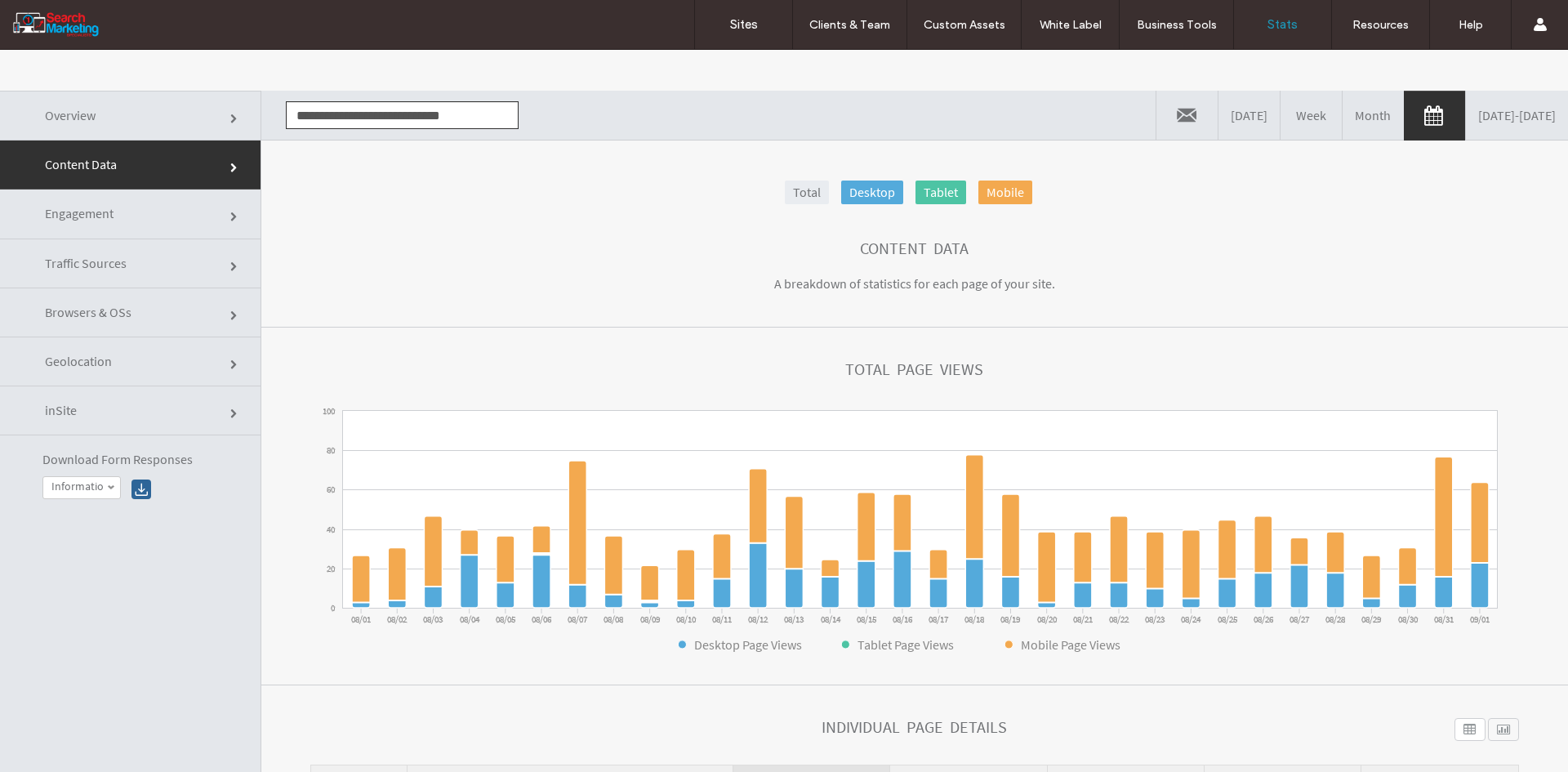
click at [341, 116] on input "**********" at bounding box center [402, 115] width 233 height 28
click at [347, 142] on li "[DOMAIN_NAME]" at bounding box center [402, 145] width 231 height 28
type input "**********"
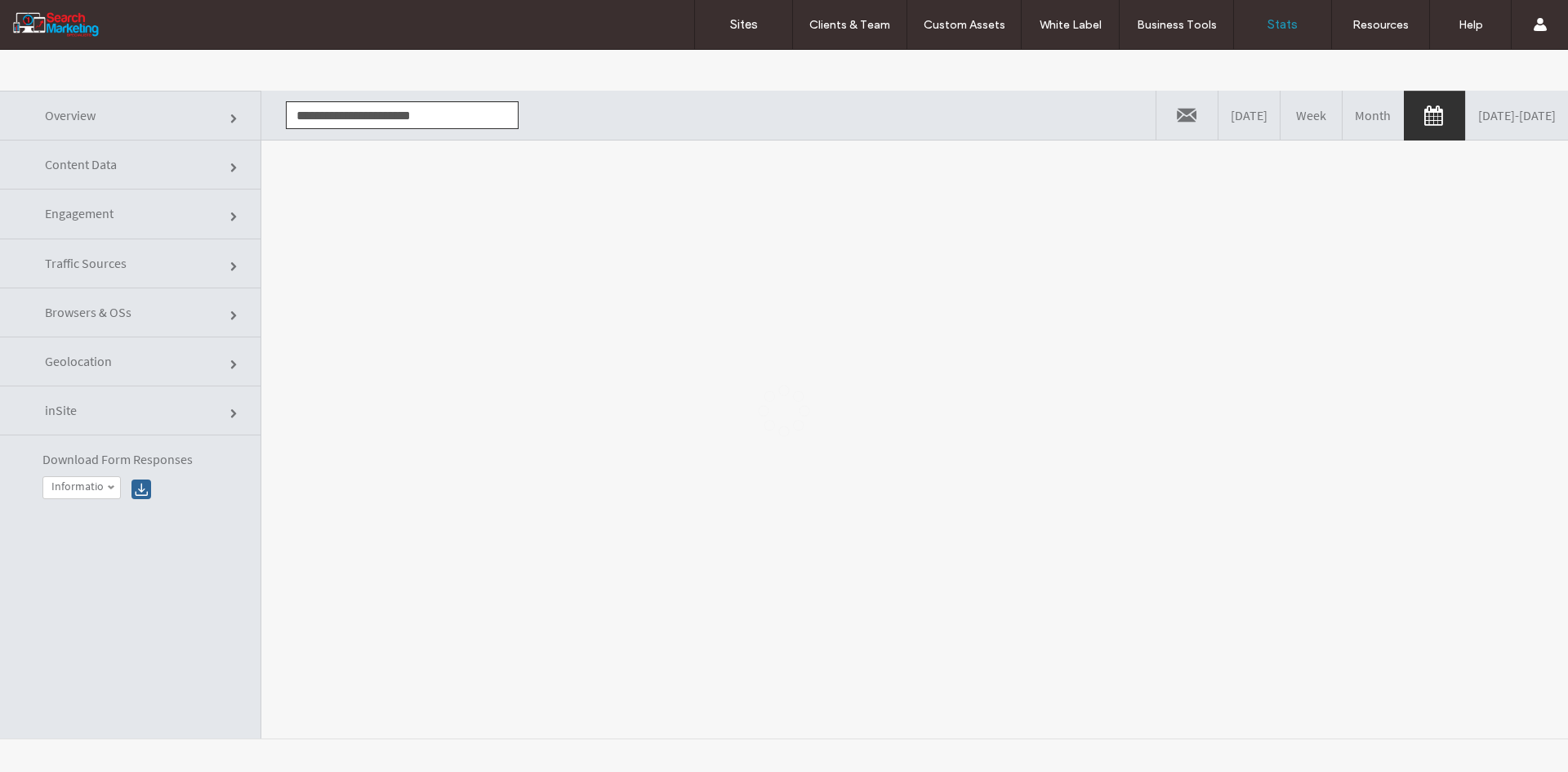
click at [359, 196] on div at bounding box center [784, 411] width 1568 height 722
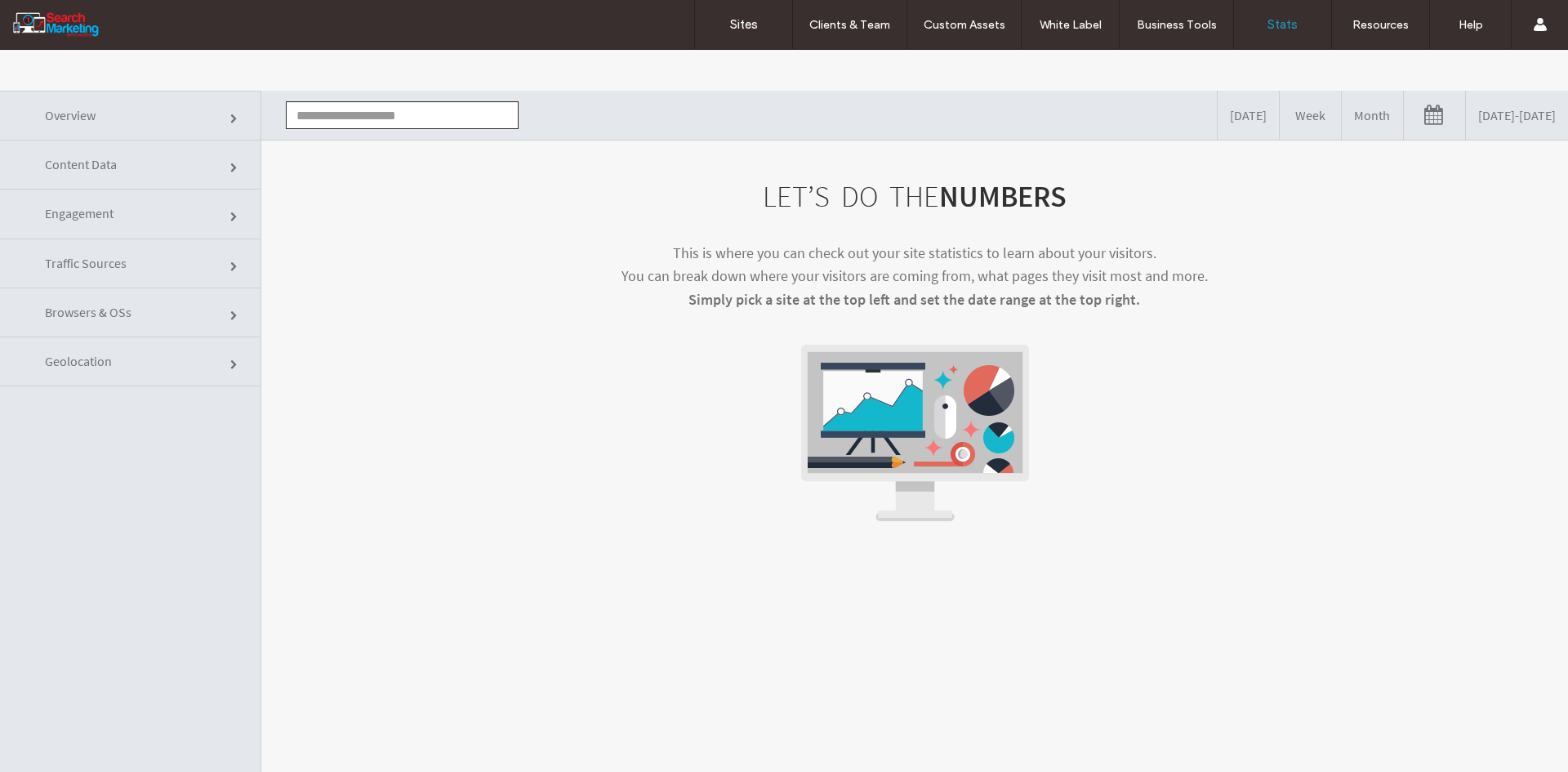
click at [1467, 123] on link "[DATE] - [DATE]" at bounding box center [1518, 115] width 103 height 49
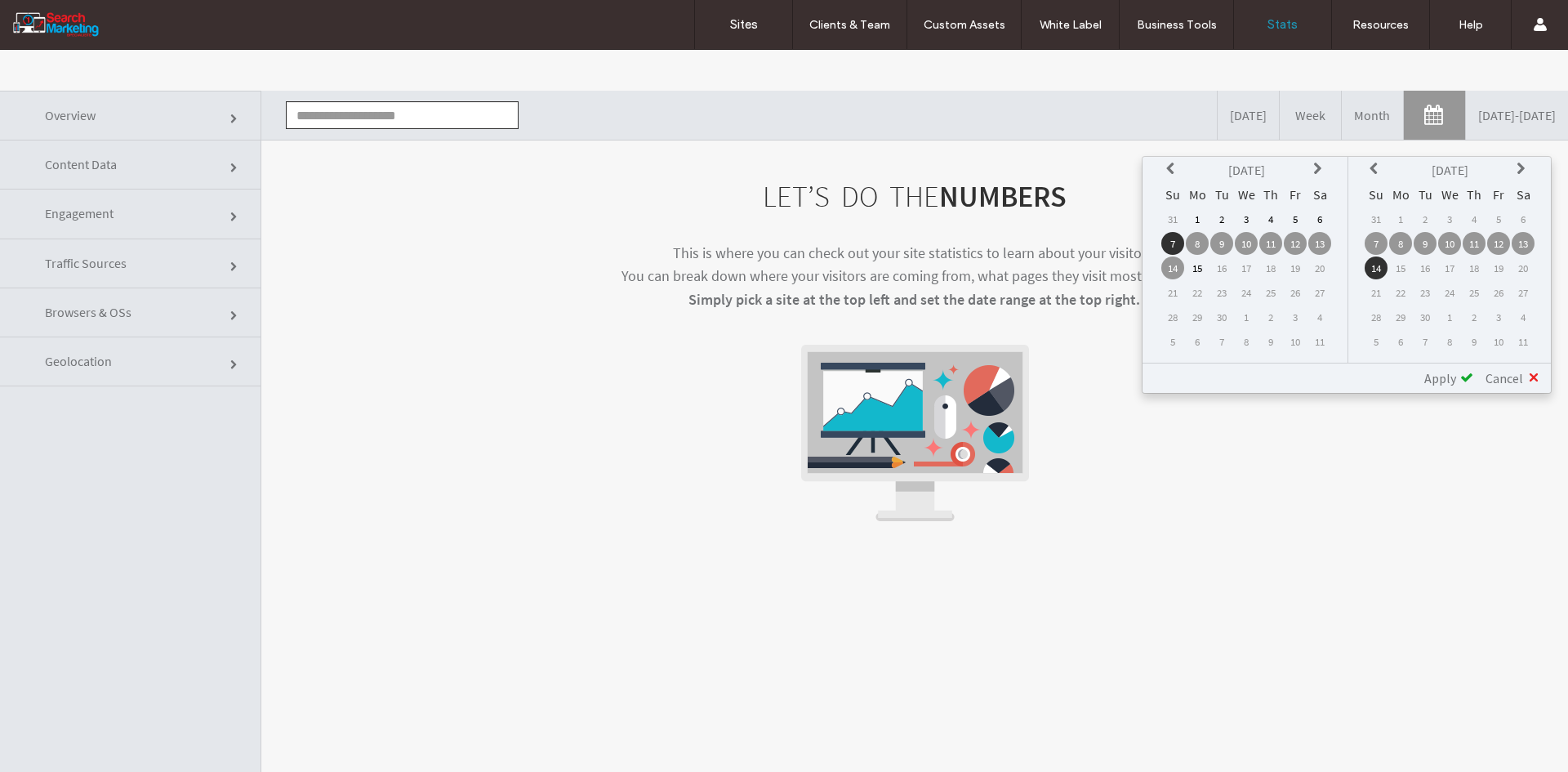
click at [1166, 164] on th at bounding box center [1173, 170] width 23 height 23
click at [1297, 223] on td "1" at bounding box center [1295, 218] width 23 height 23
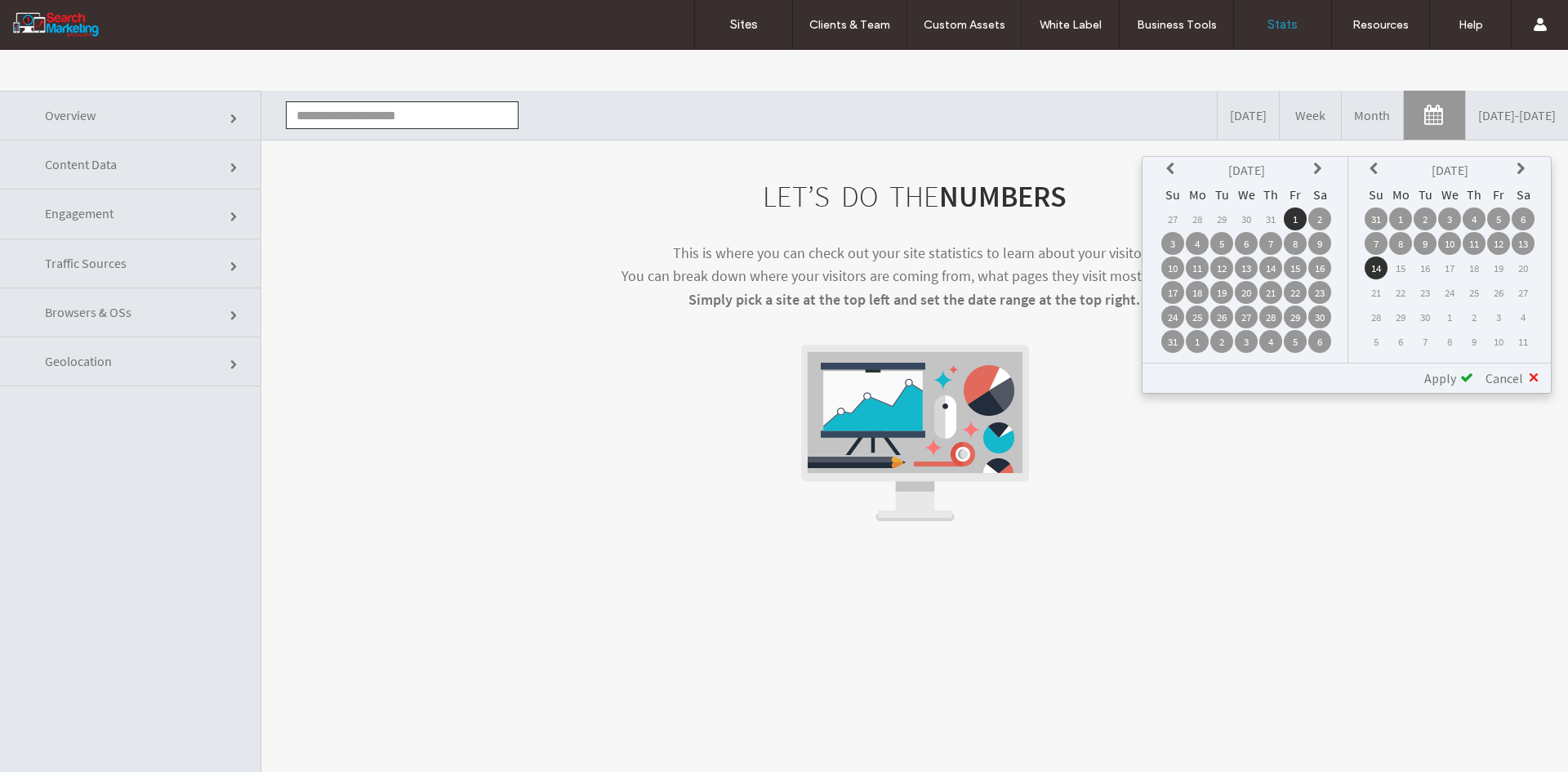
click at [1403, 221] on td "1" at bounding box center [1400, 218] width 23 height 23
click at [1439, 385] on span "Apply" at bounding box center [1440, 378] width 32 height 17
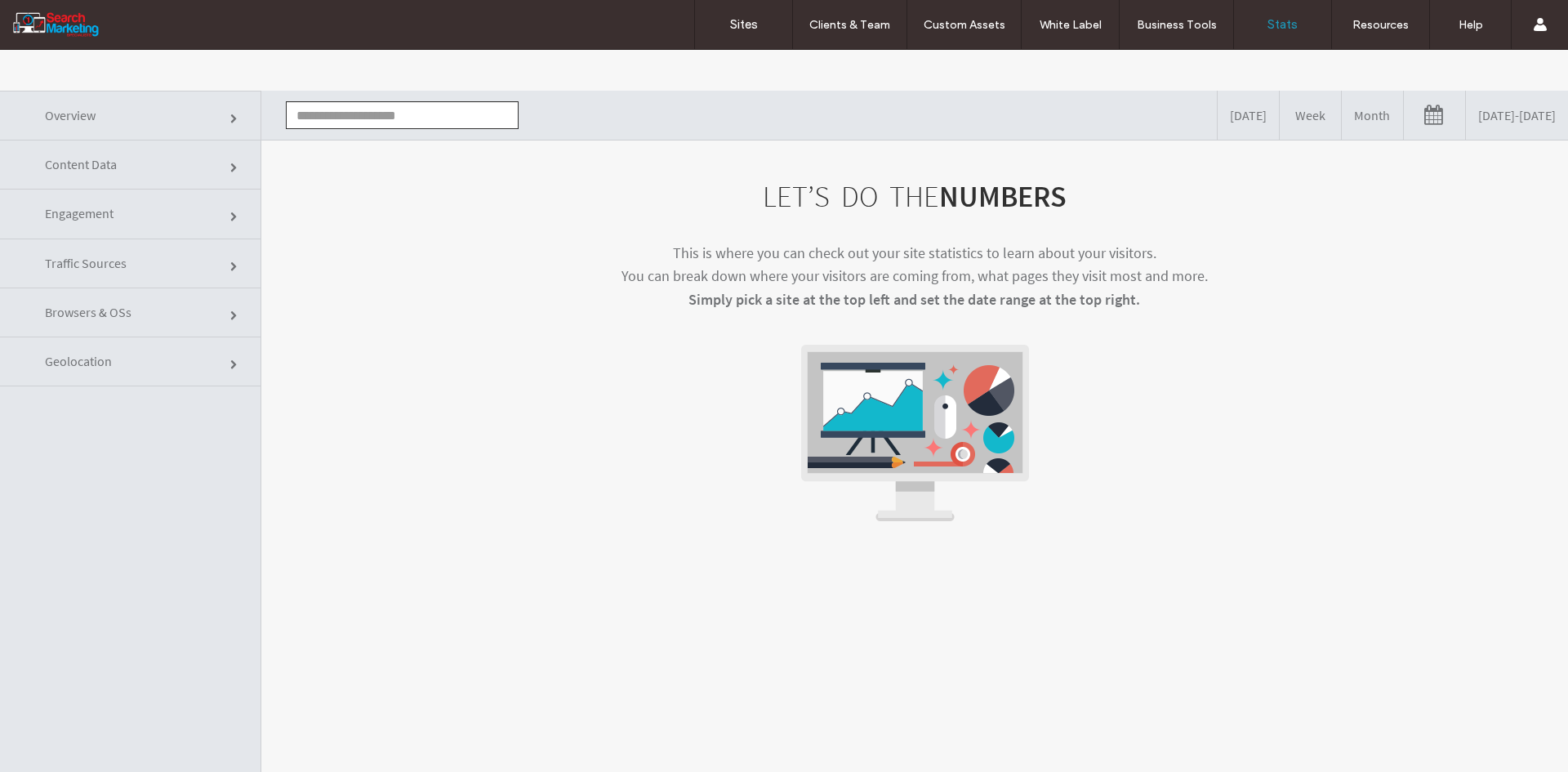
click at [430, 125] on input "text" at bounding box center [402, 115] width 233 height 28
click at [425, 148] on li "[DOMAIN_NAME]" at bounding box center [402, 145] width 231 height 28
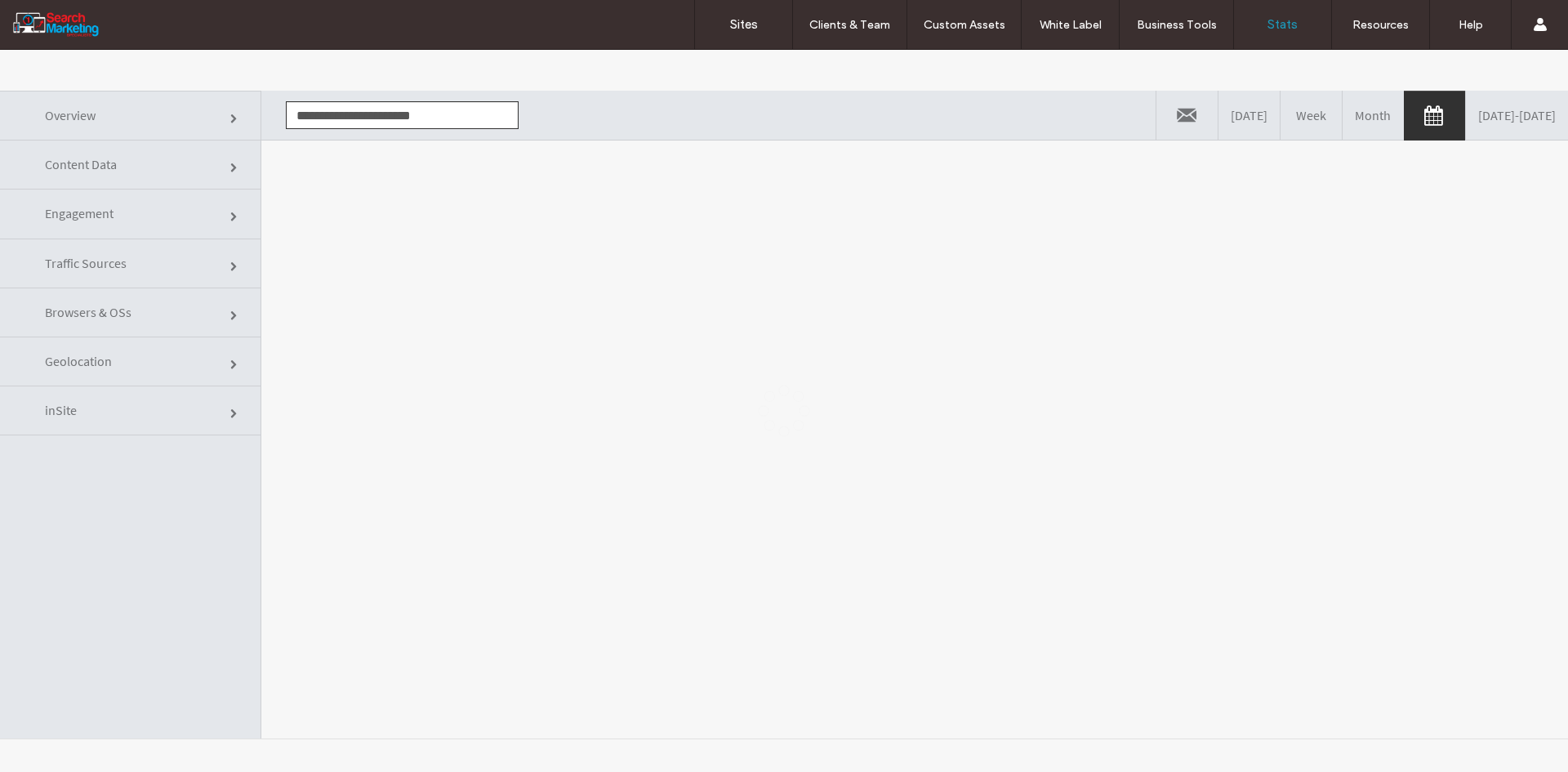
click at [459, 244] on div at bounding box center [784, 411] width 1568 height 722
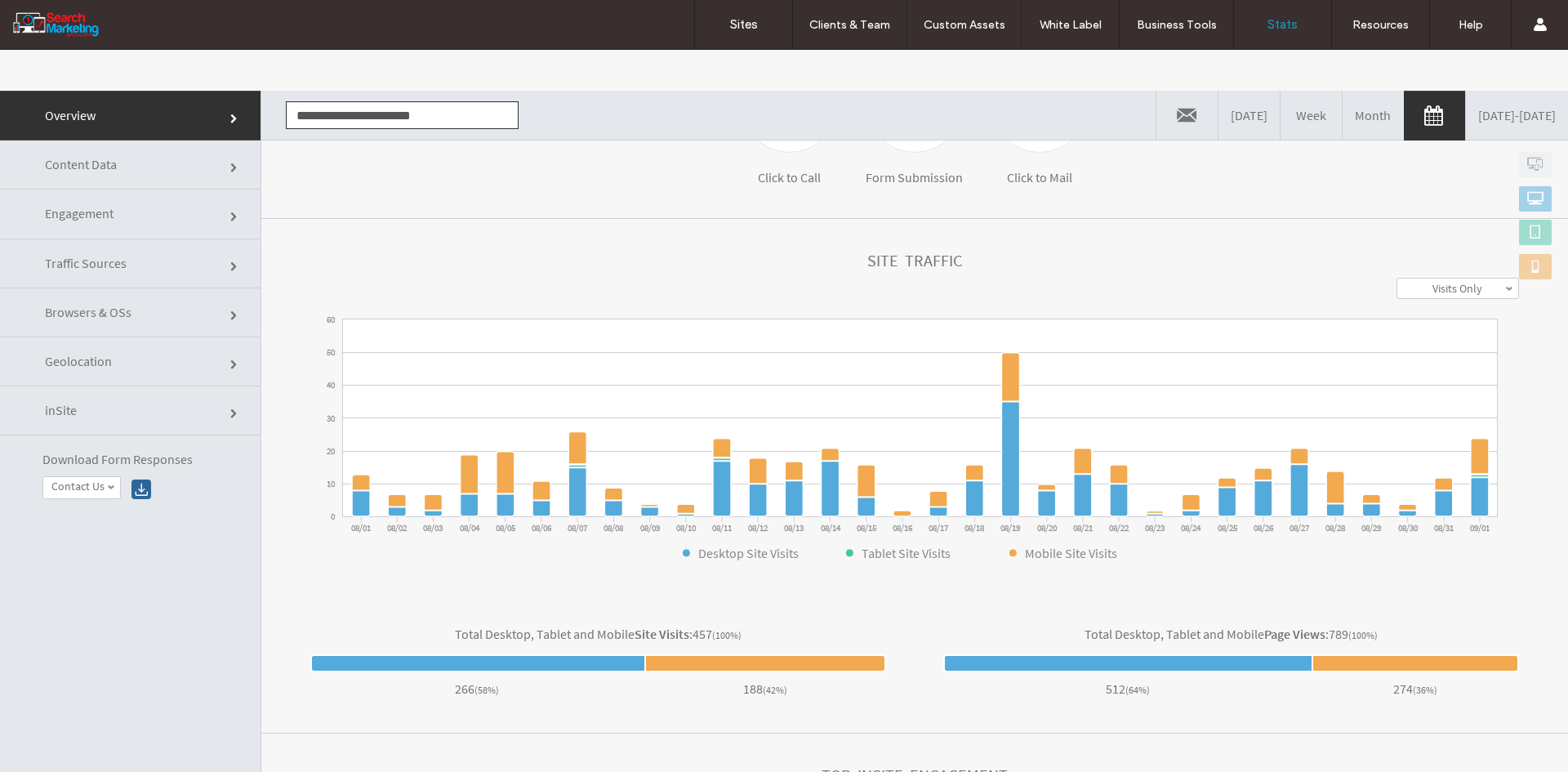
click at [188, 166] on link "Content Data" at bounding box center [130, 165] width 260 height 49
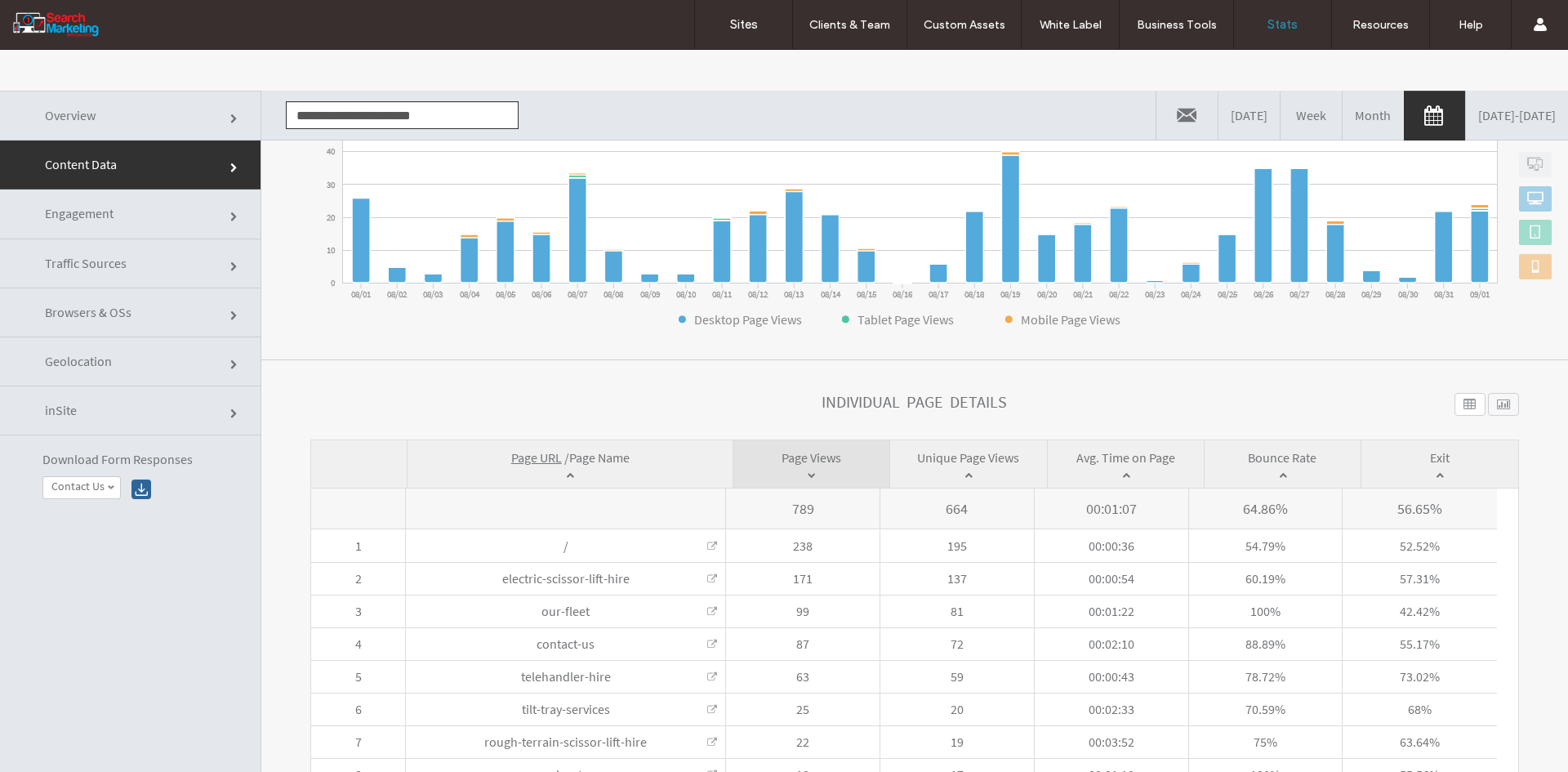
scroll to position [326, 0]
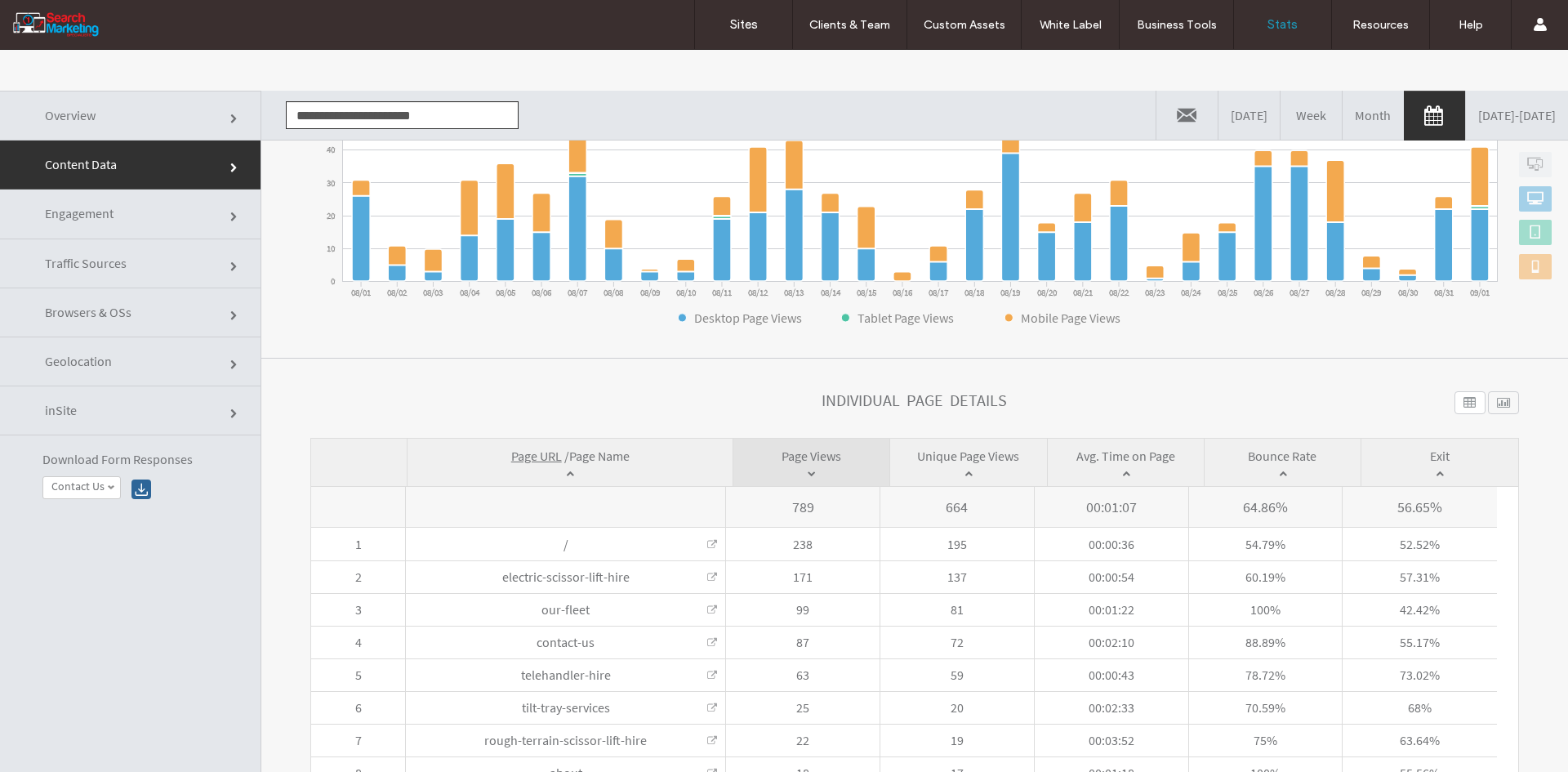
click at [600, 455] on span "Page Name" at bounding box center [599, 456] width 60 height 17
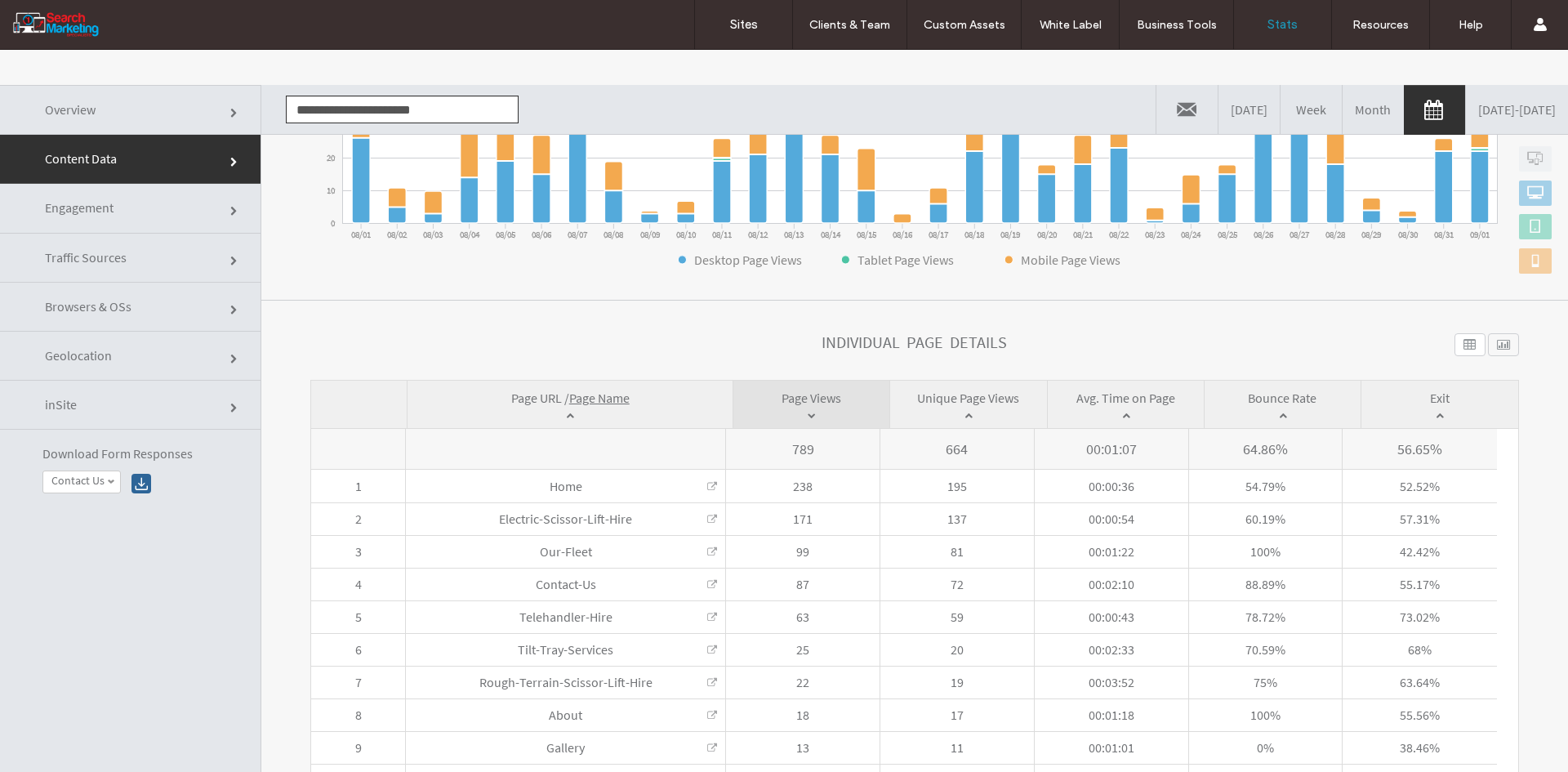
scroll to position [0, 0]
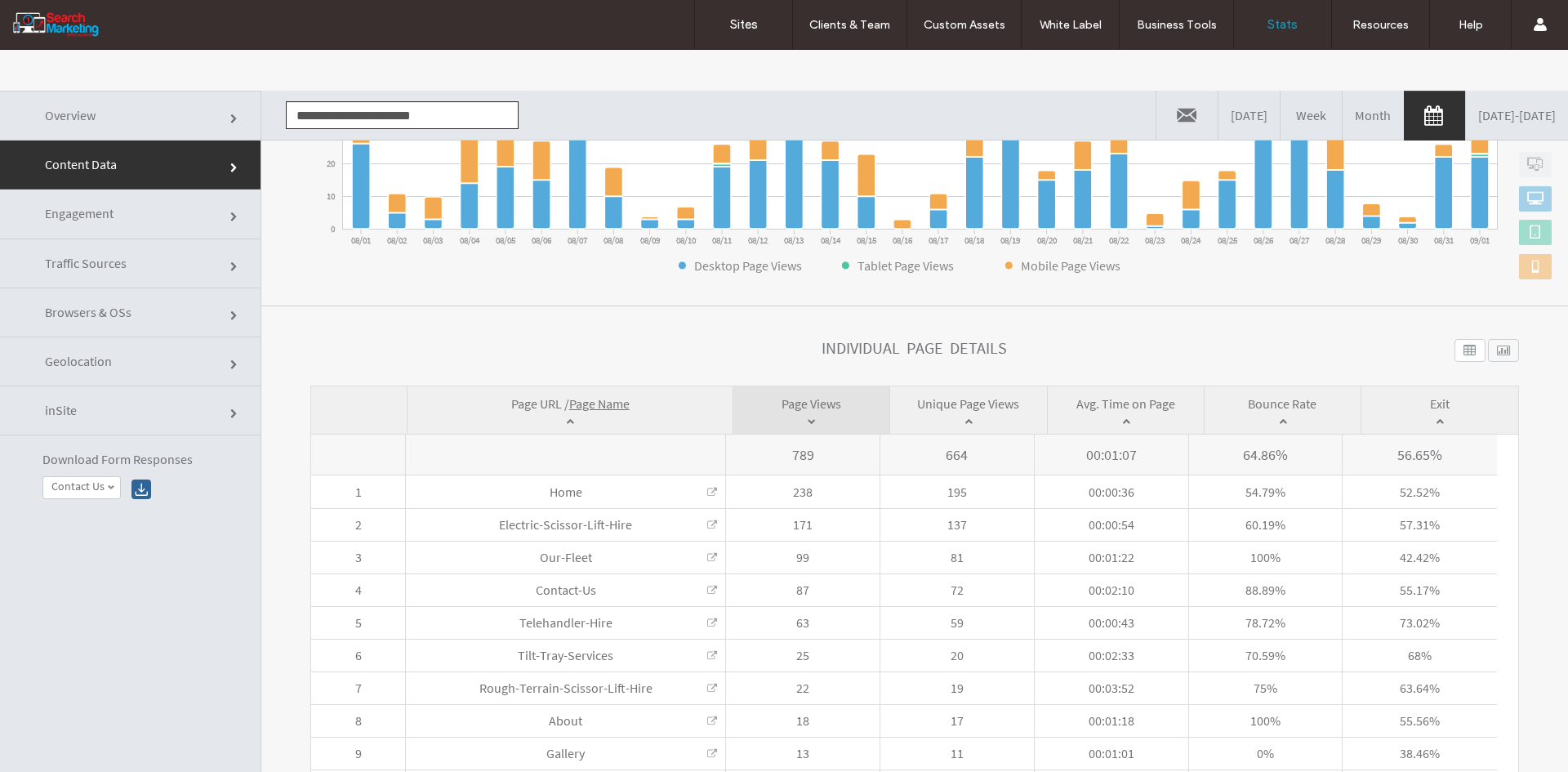
click at [344, 111] on input "**********" at bounding box center [402, 115] width 233 height 28
click at [344, 130] on div "**** www.amalgamatedglass.com.au" at bounding box center [395, 115] width 245 height 49
click at [351, 122] on input "****" at bounding box center [402, 115] width 233 height 28
click at [349, 149] on li "[DOMAIN_NAME]" at bounding box center [402, 145] width 231 height 28
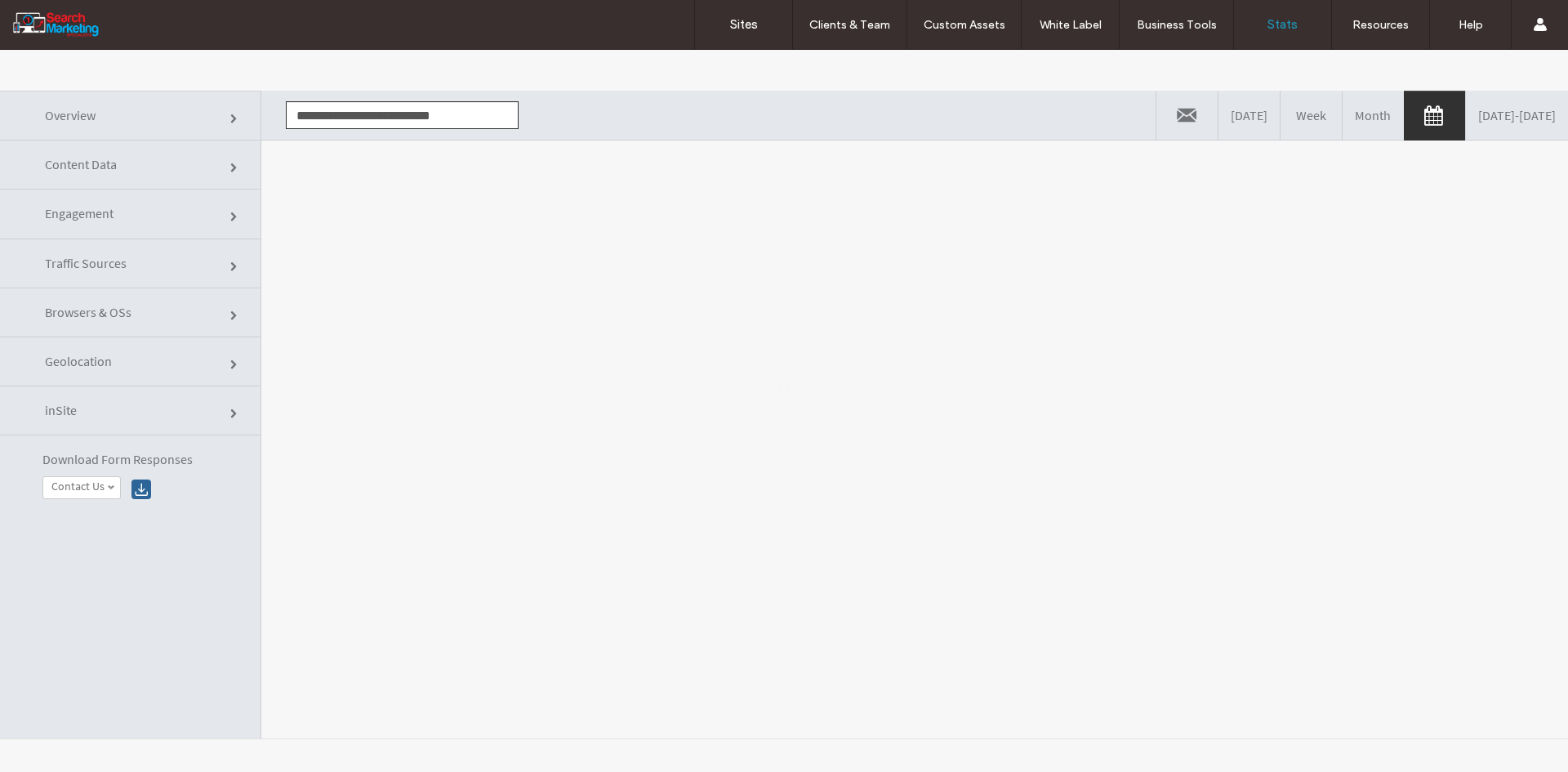
click at [329, 203] on div at bounding box center [784, 411] width 1568 height 722
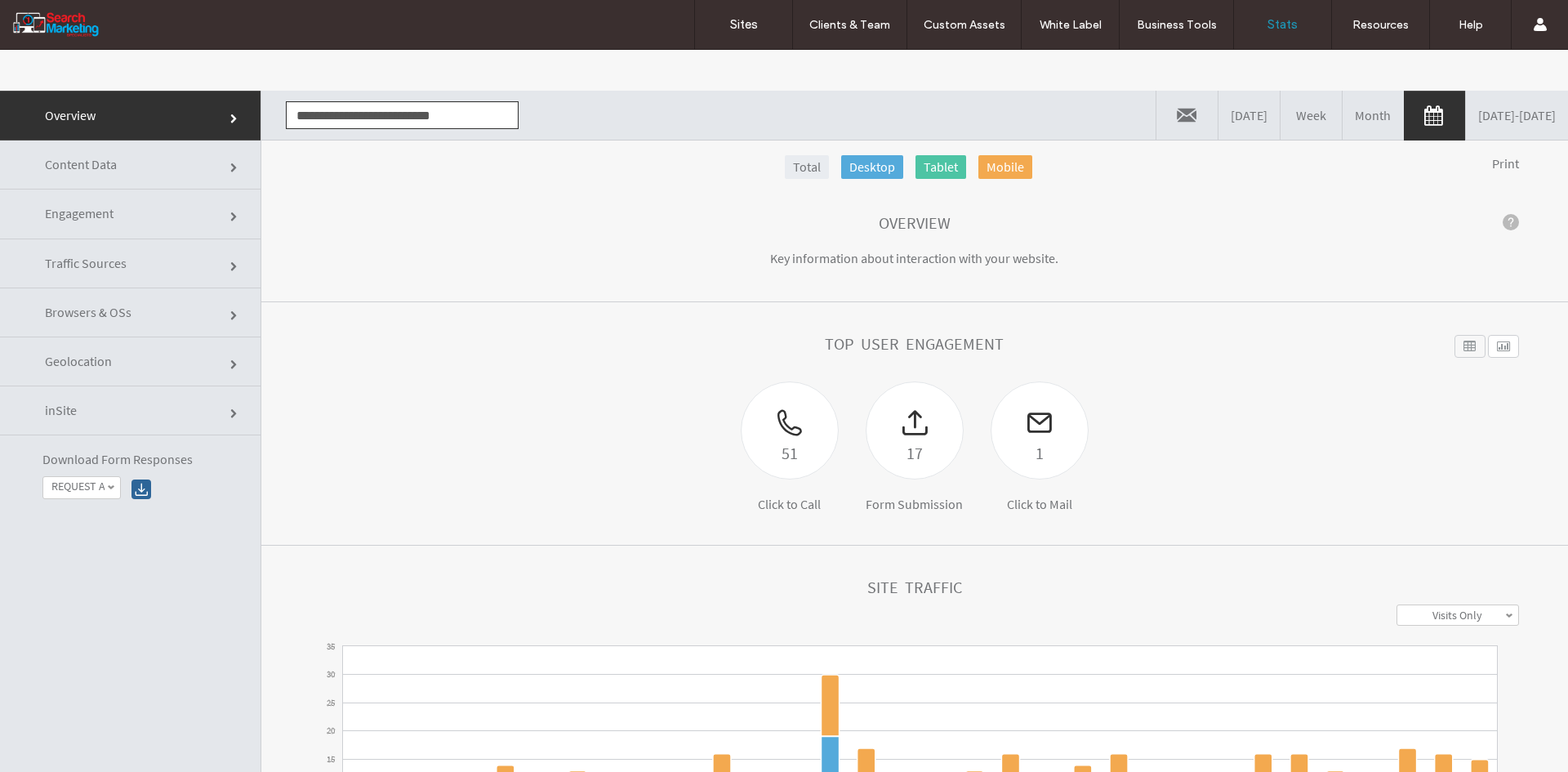
click at [110, 179] on link "Content Data" at bounding box center [130, 165] width 260 height 49
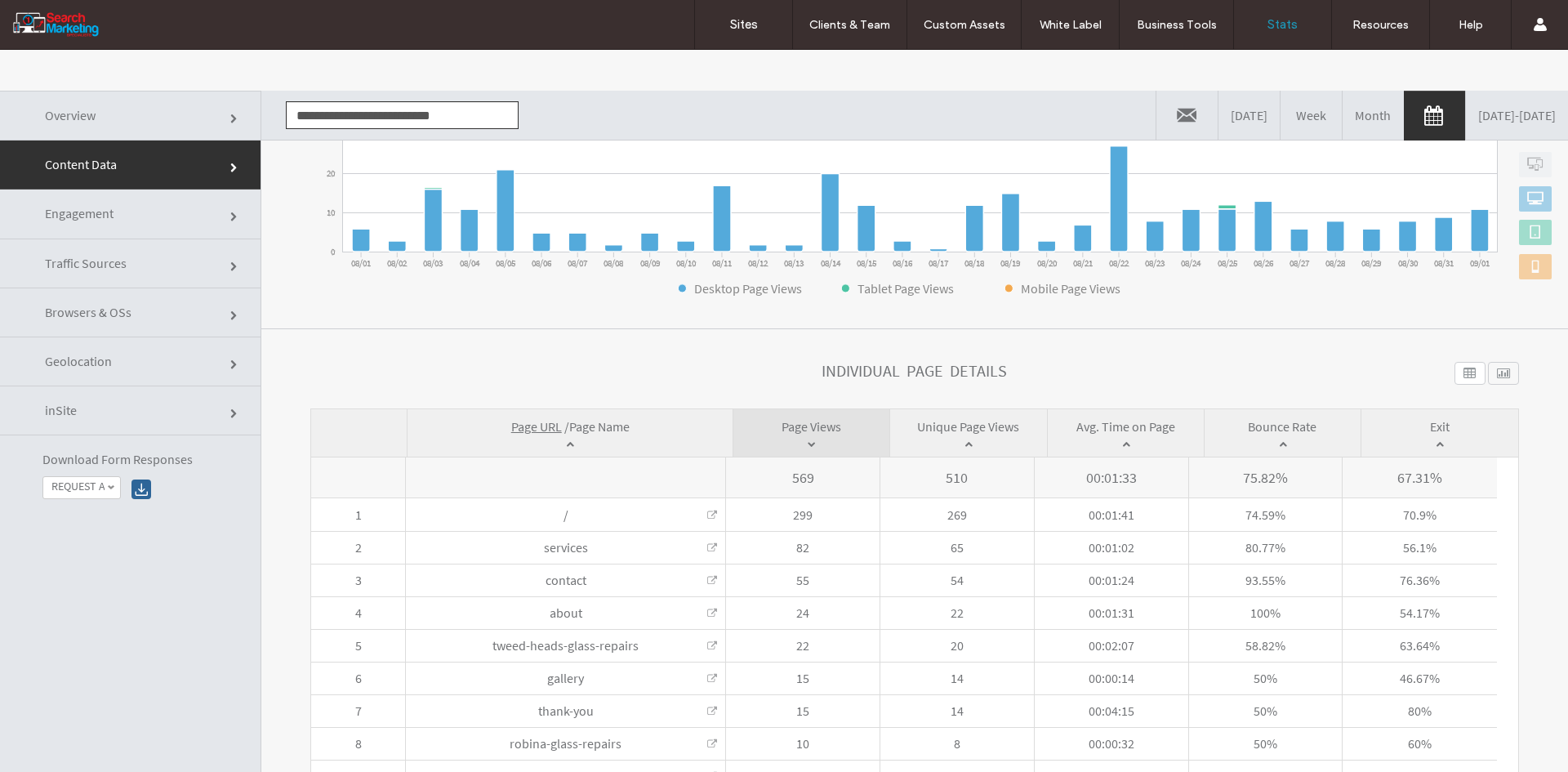
scroll to position [379, 0]
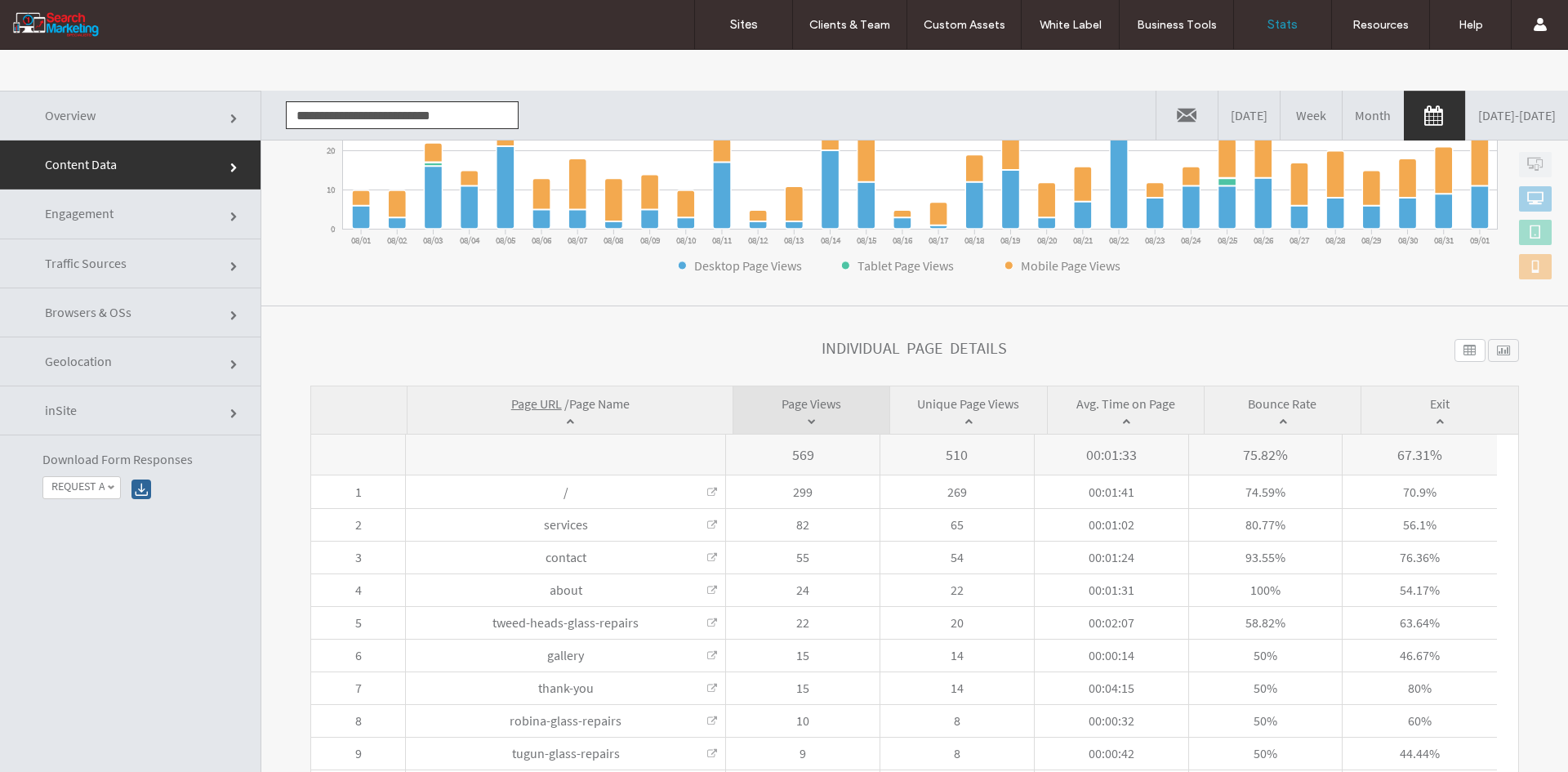
click at [592, 402] on span "Page Name" at bounding box center [599, 403] width 60 height 17
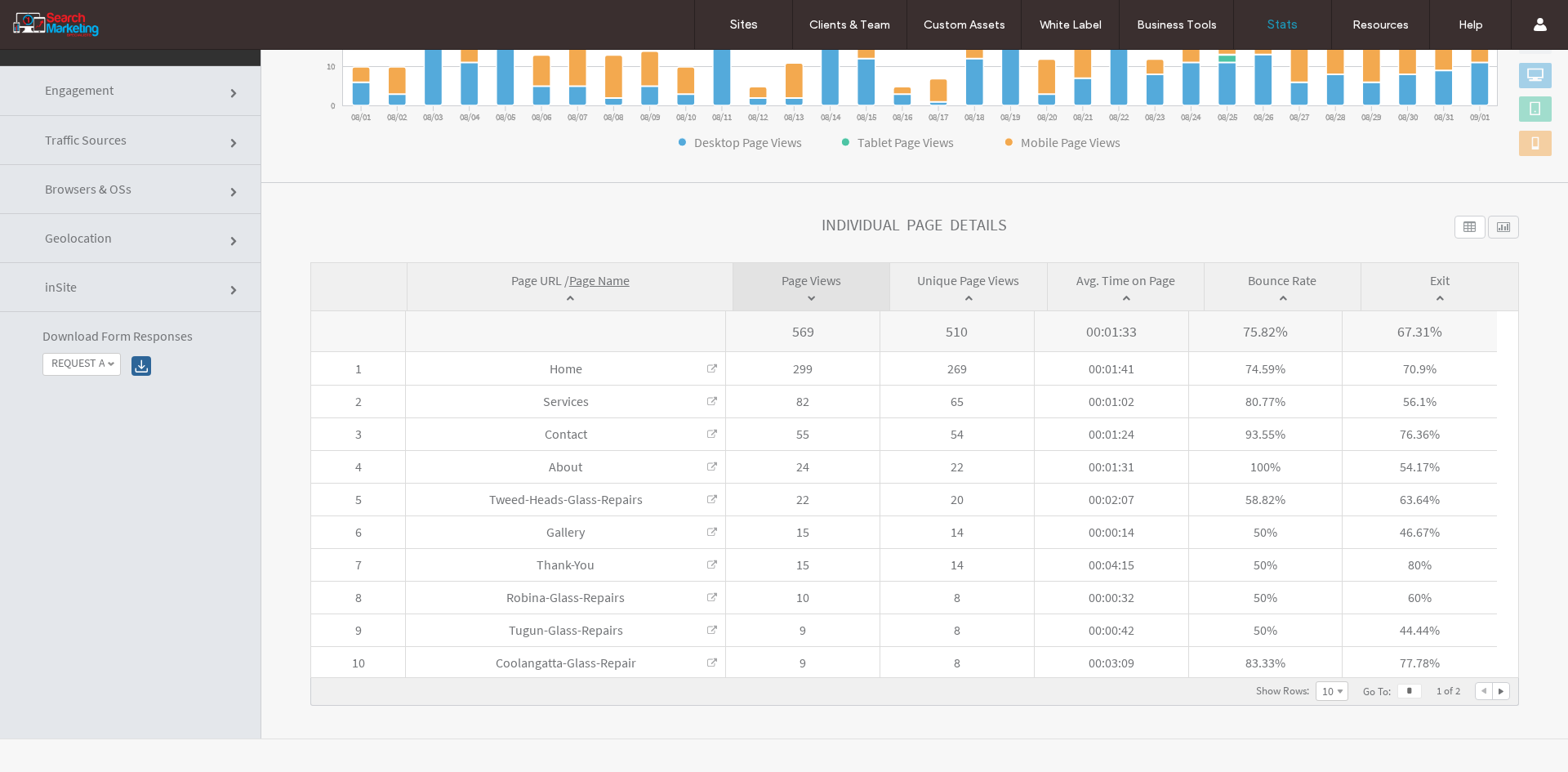
scroll to position [0, 0]
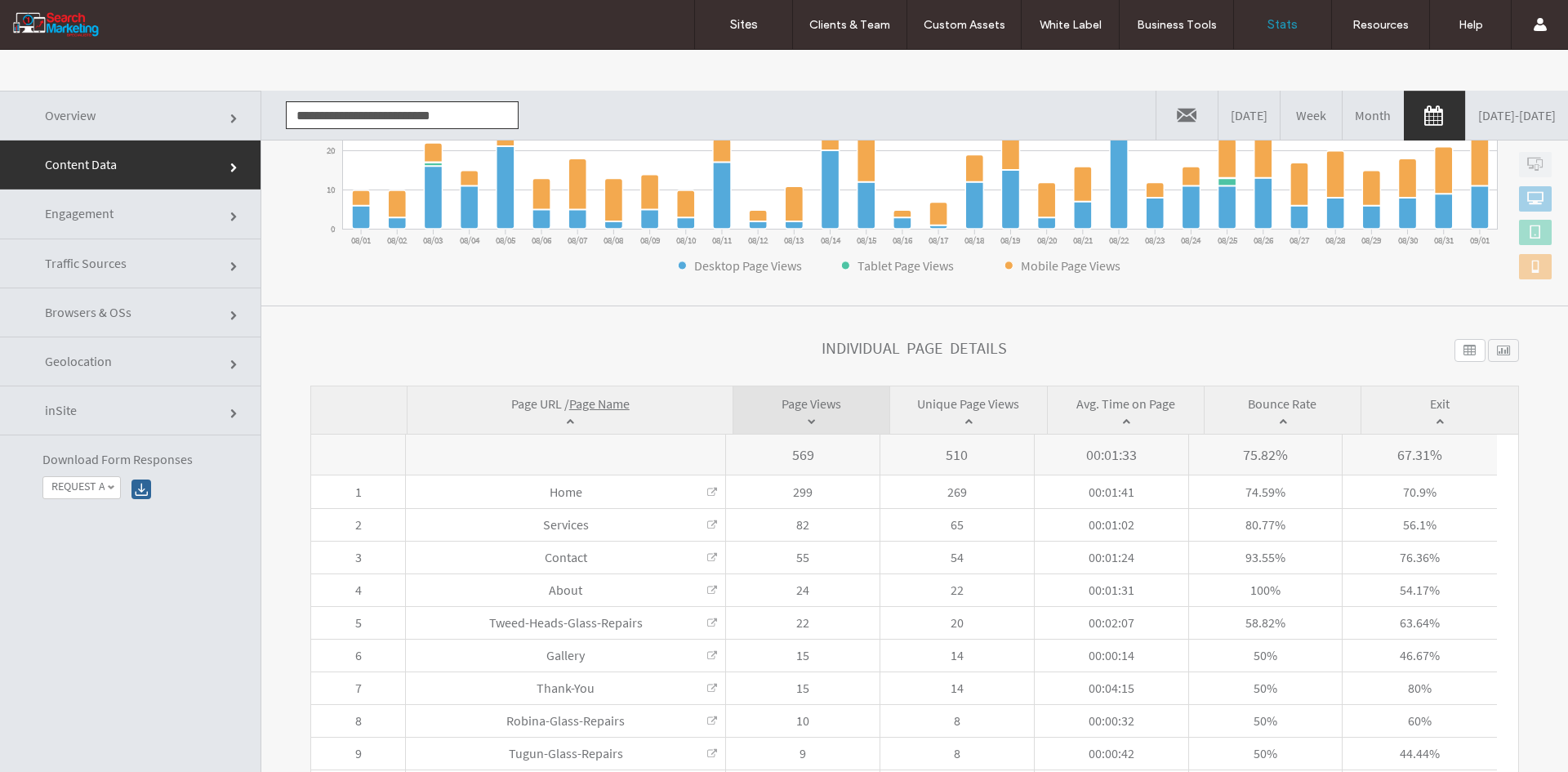
click at [344, 111] on input "**********" at bounding box center [402, 115] width 233 height 28
click at [345, 159] on li "www.asapmobilemechanicsgoldcoast.com.au" at bounding box center [402, 145] width 231 height 28
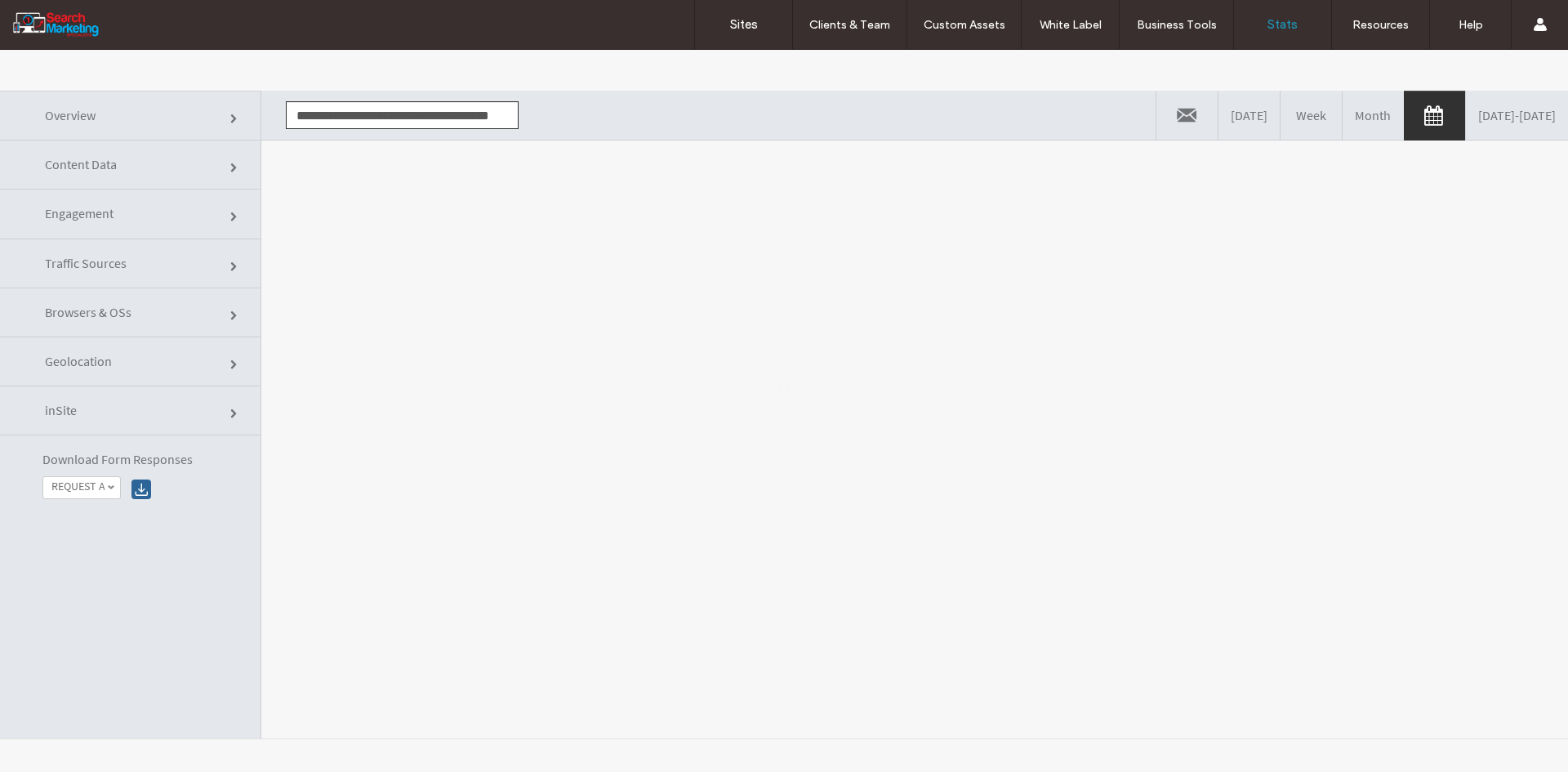
click at [369, 238] on div at bounding box center [784, 411] width 1568 height 722
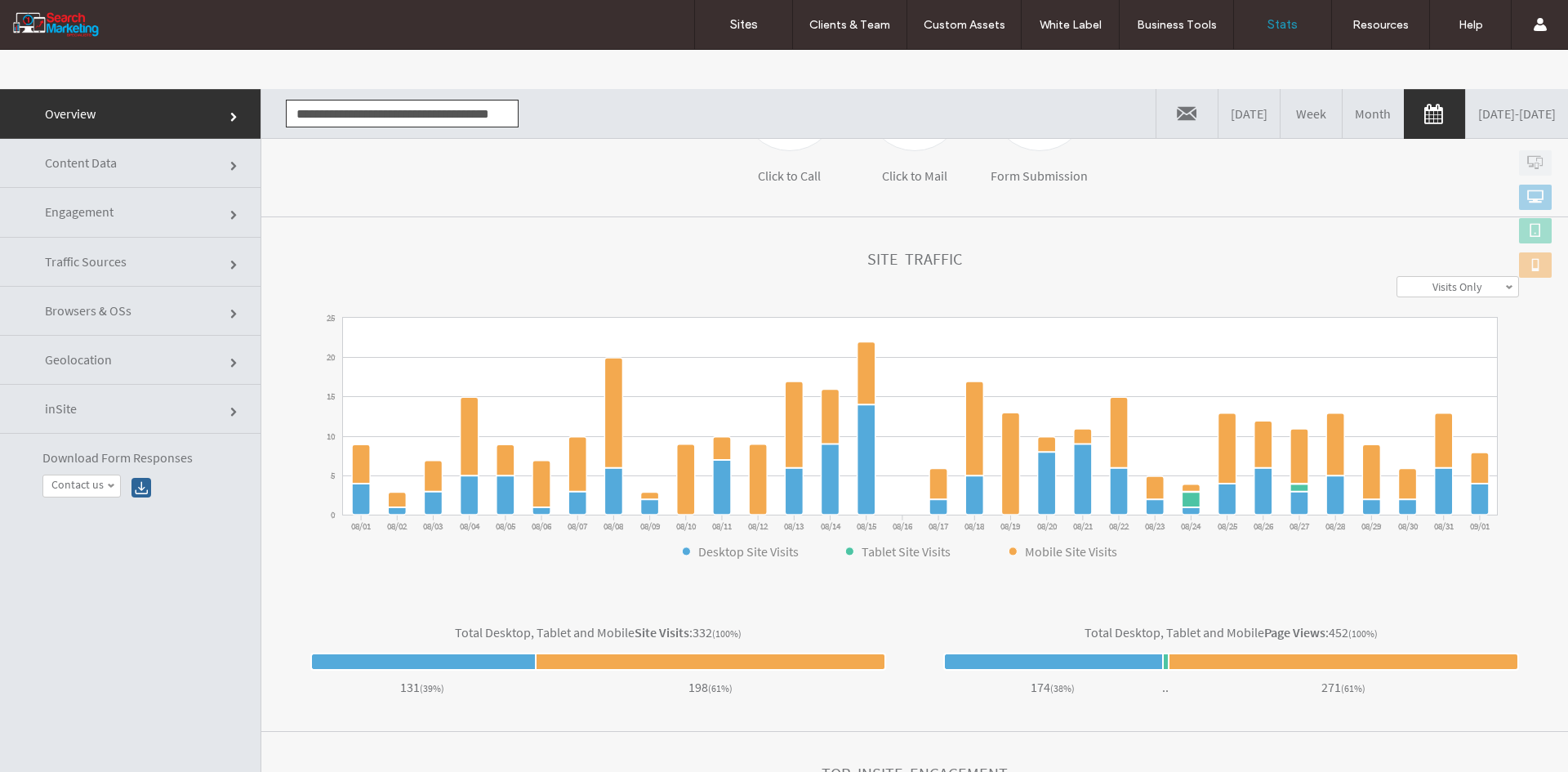
scroll to position [0, 0]
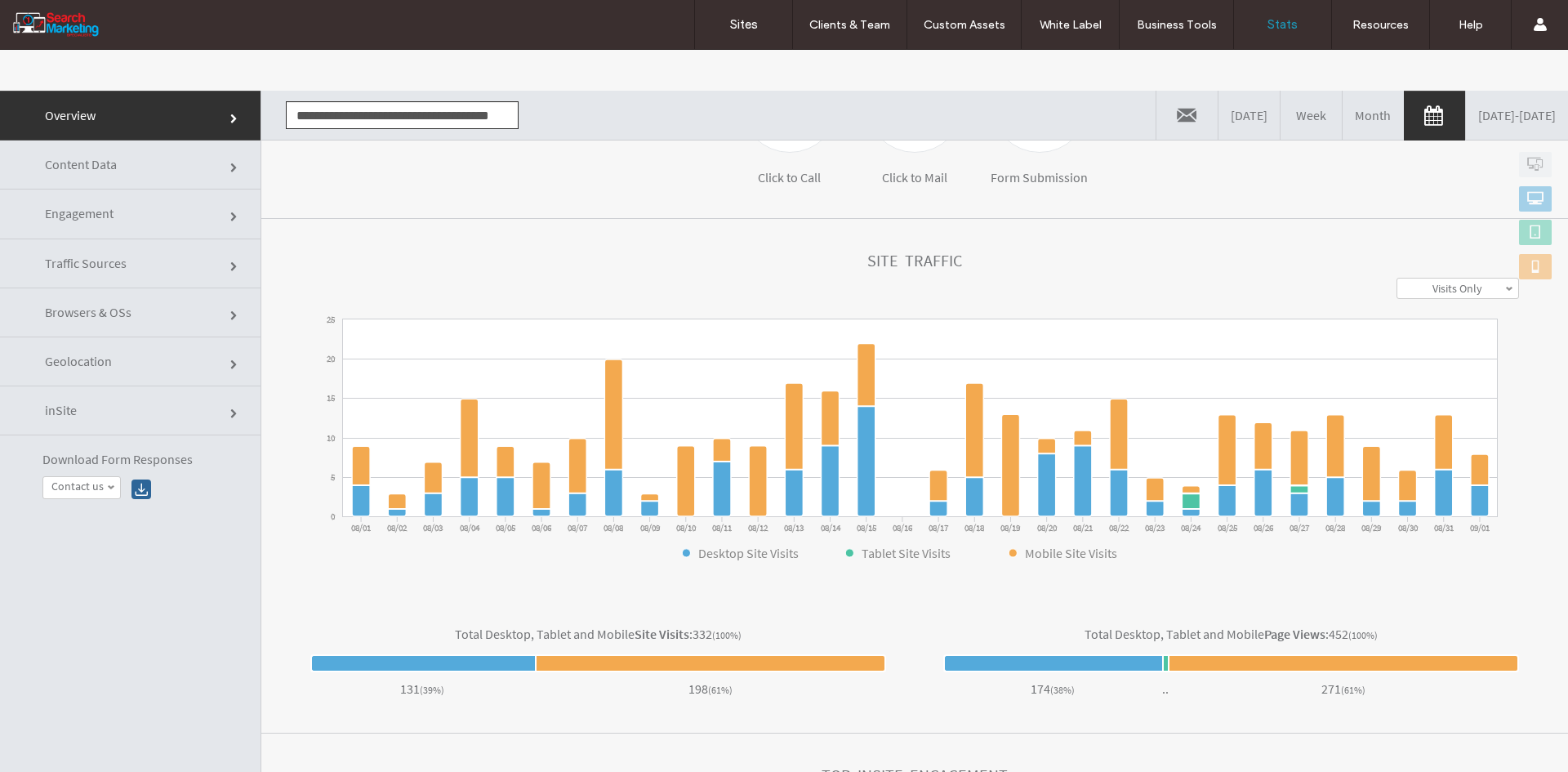
drag, startPoint x: 126, startPoint y: 155, endPoint x: 147, endPoint y: 168, distance: 24.7
click at [126, 155] on link "Content Data" at bounding box center [130, 165] width 260 height 49
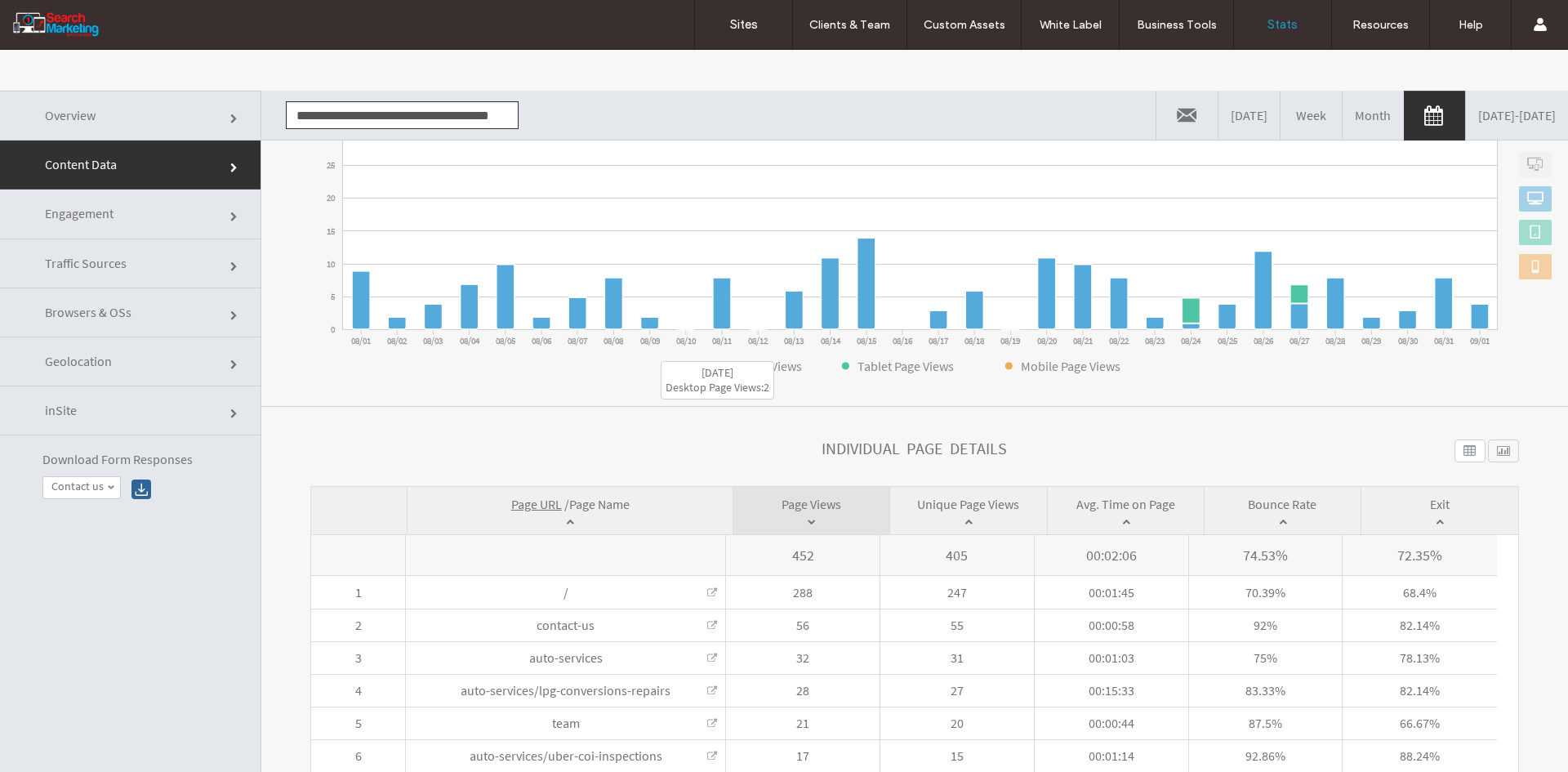
scroll to position [281, 0]
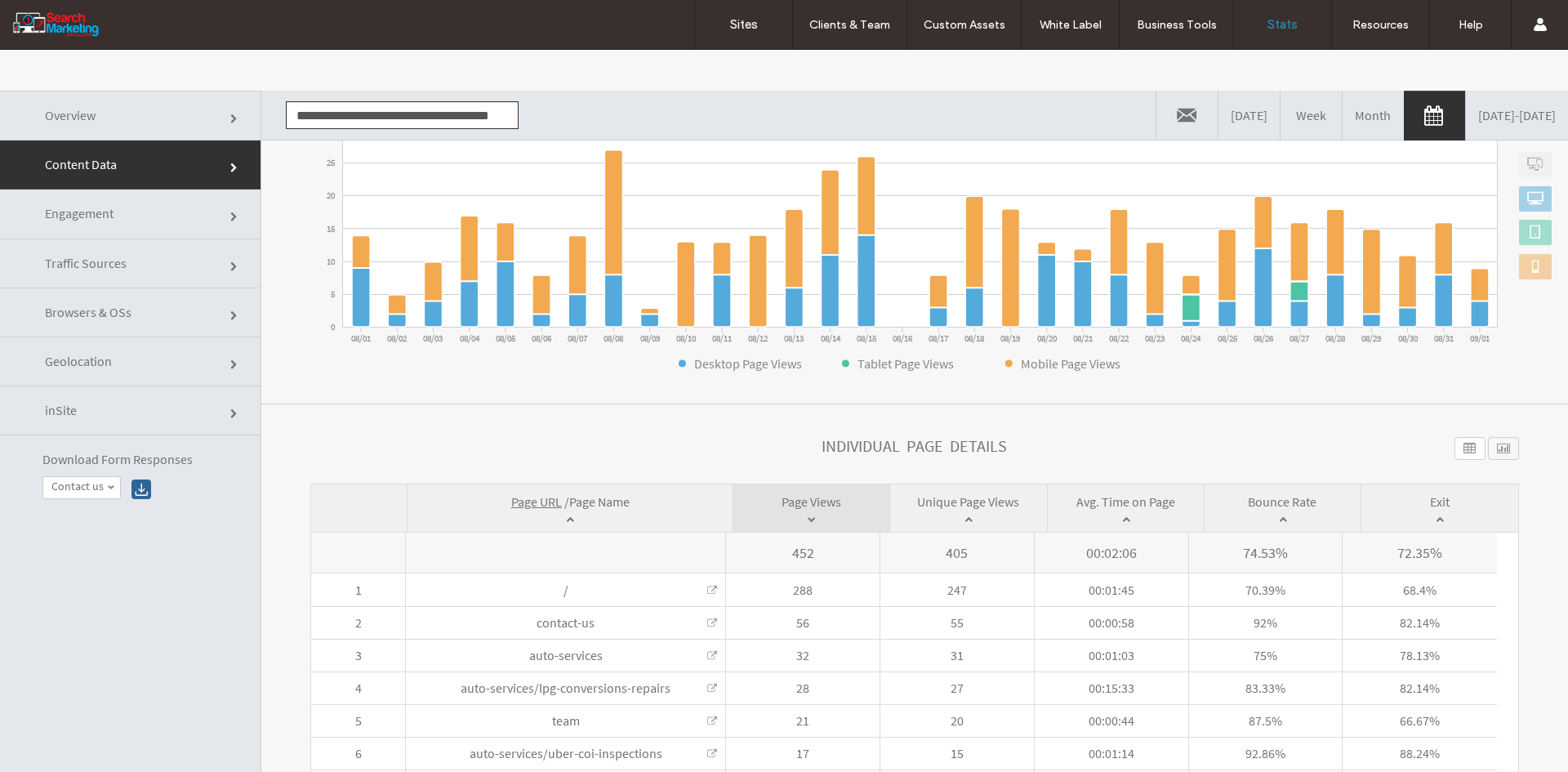
click at [606, 502] on span "Page Name" at bounding box center [599, 501] width 60 height 17
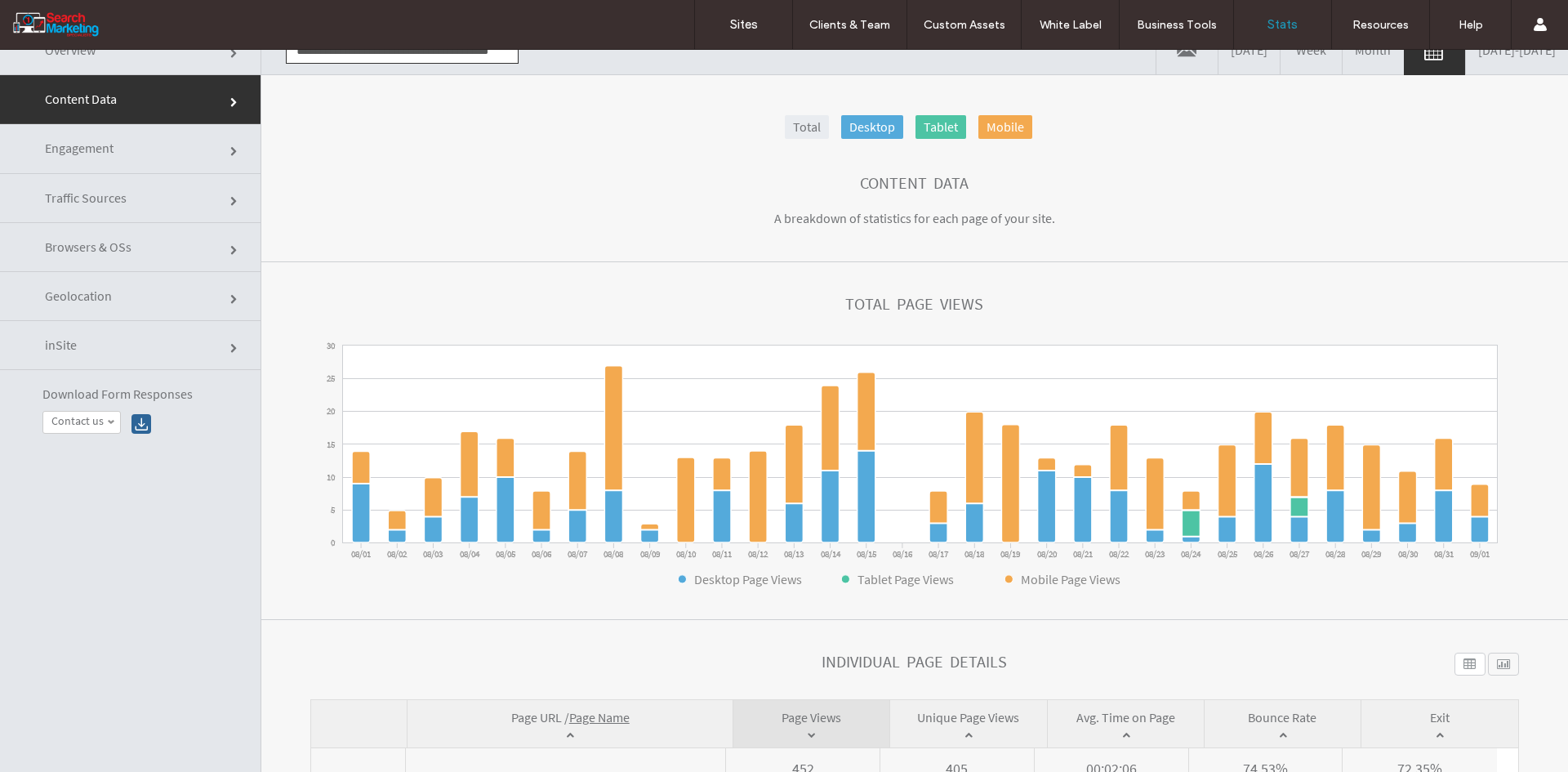
scroll to position [0, 0]
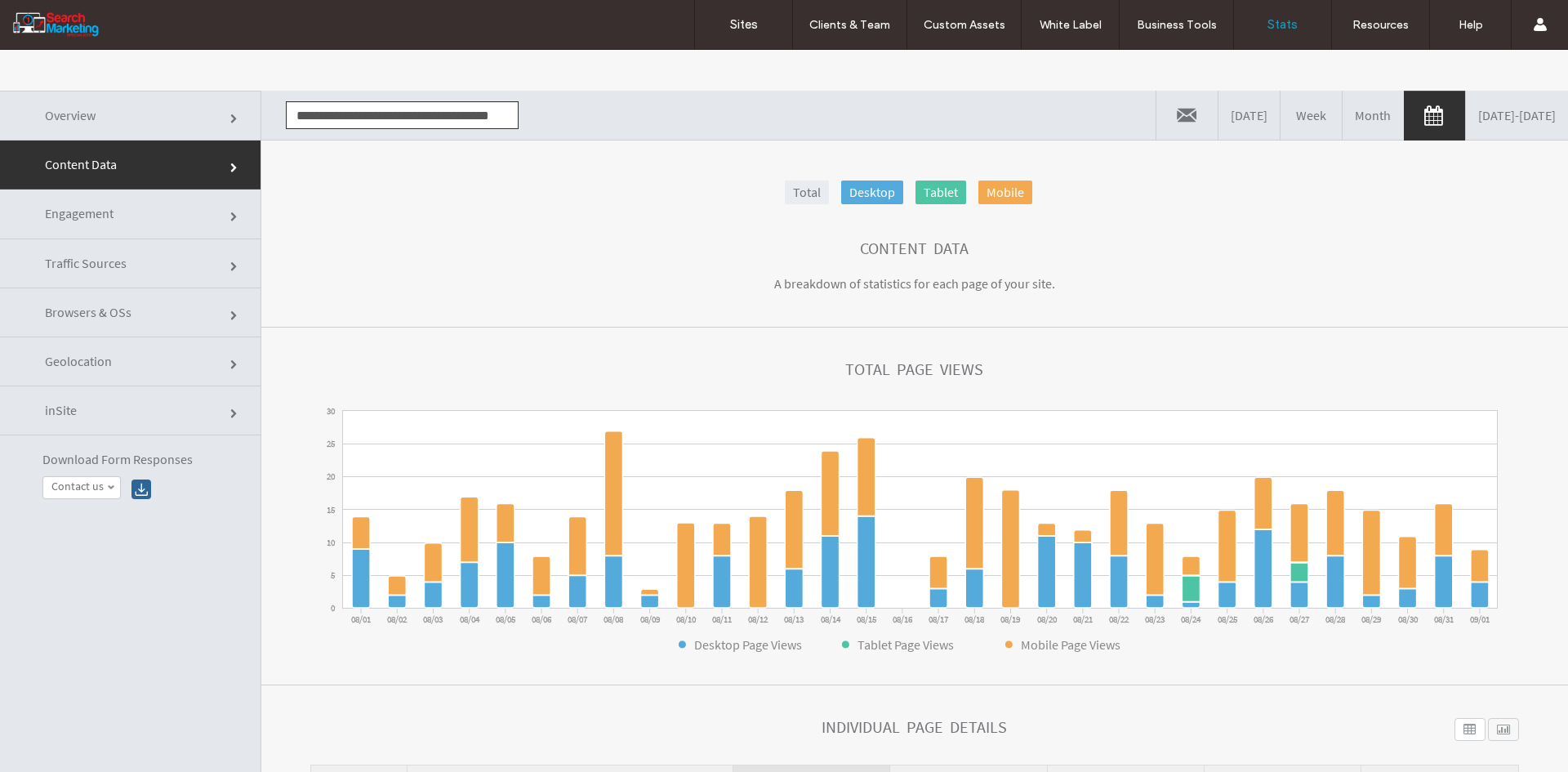
click at [321, 111] on input "**********" at bounding box center [402, 115] width 233 height 28
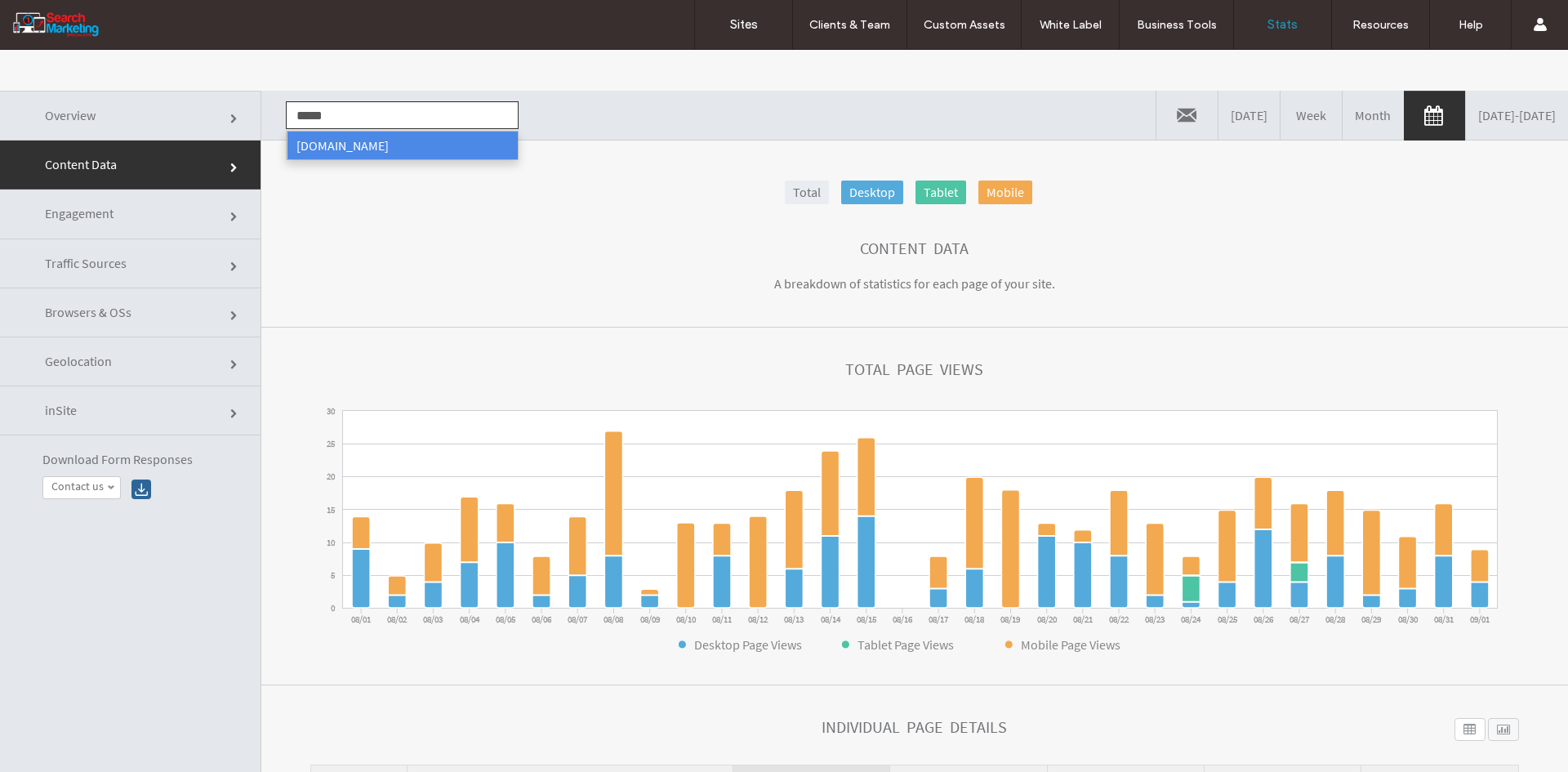
click at [335, 145] on li "www.attikahair.com.au" at bounding box center [402, 145] width 231 height 28
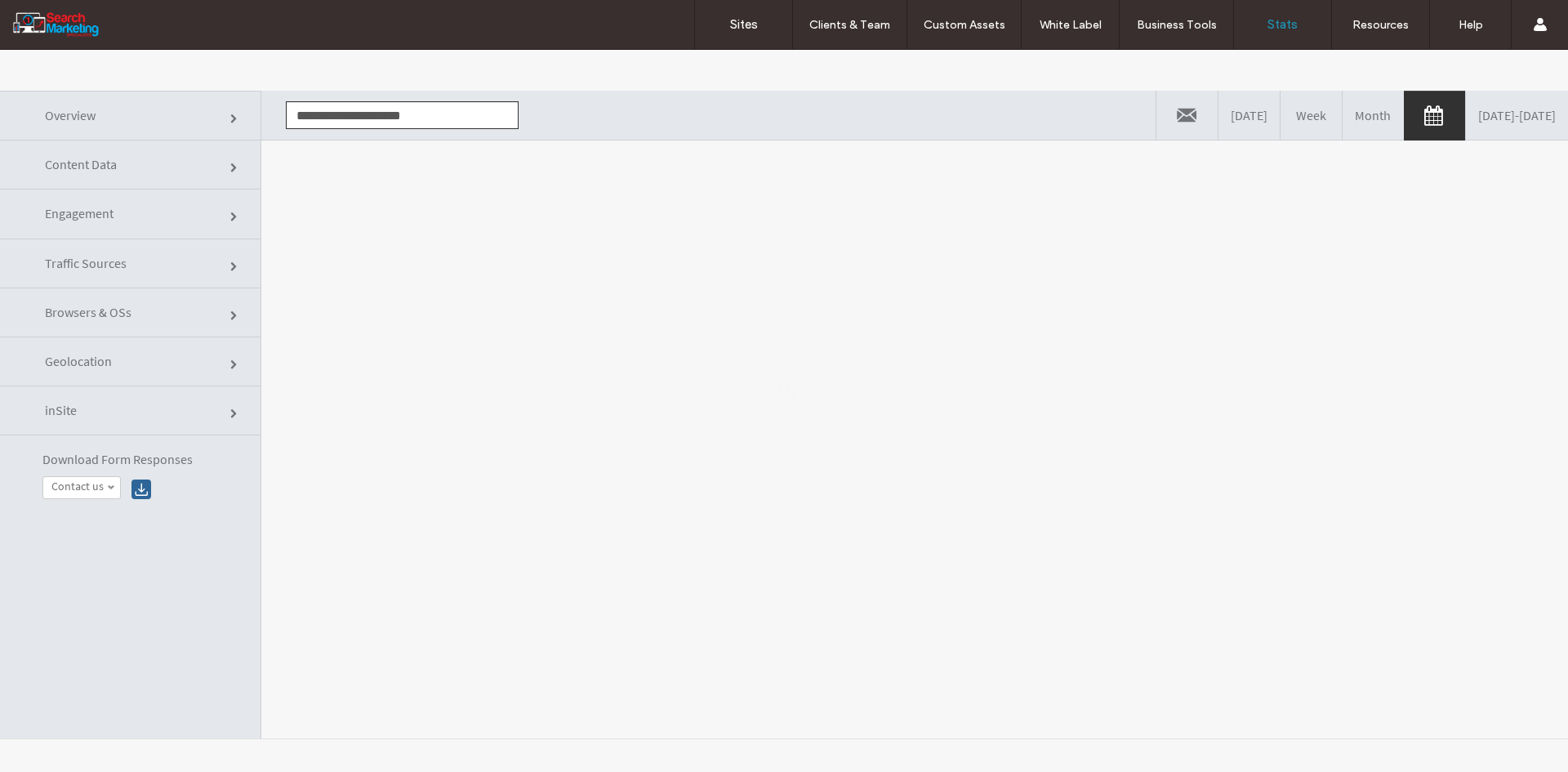
click at [359, 216] on div at bounding box center [784, 411] width 1568 height 722
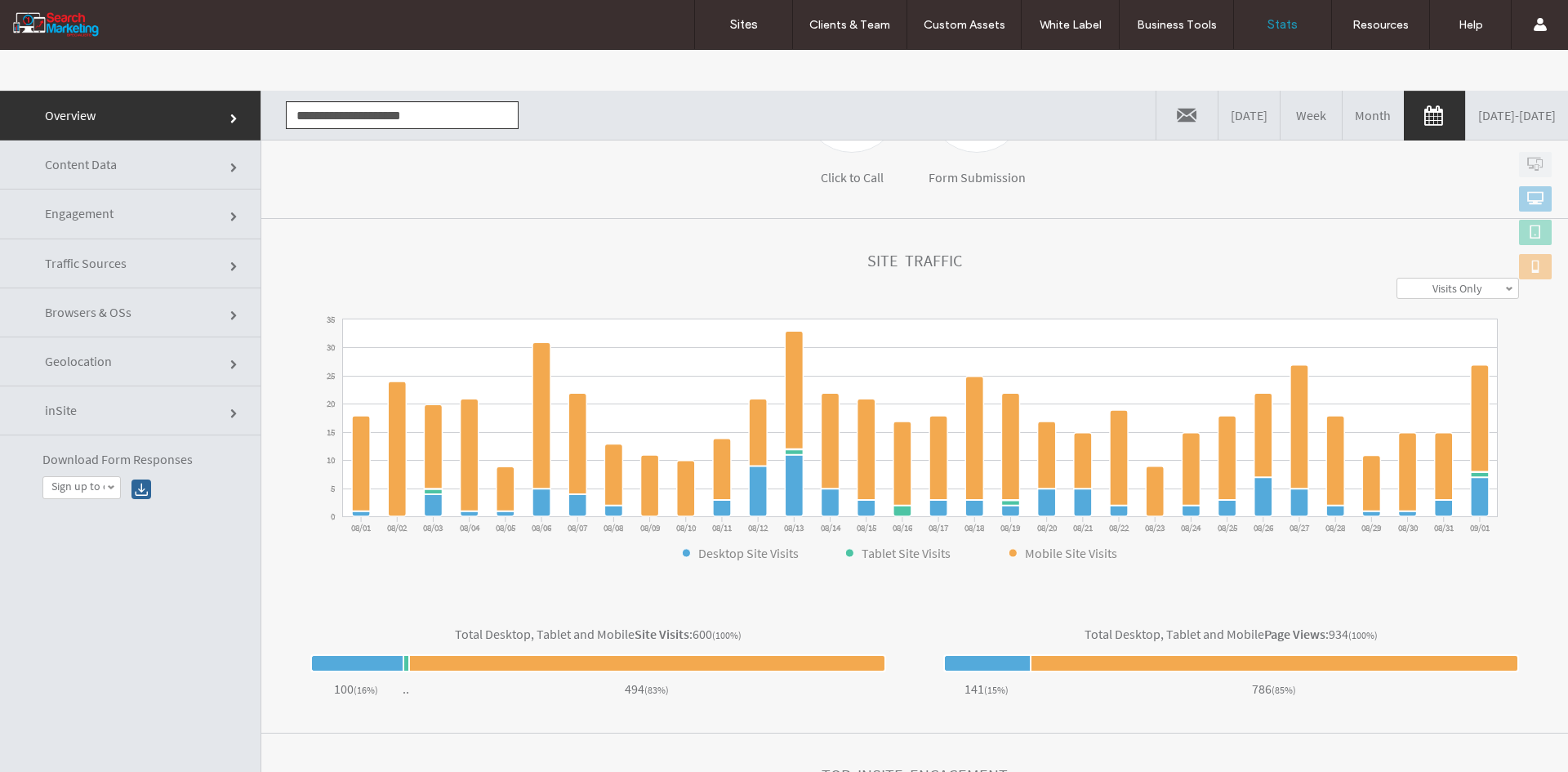
click at [154, 169] on link "Content Data" at bounding box center [130, 165] width 260 height 49
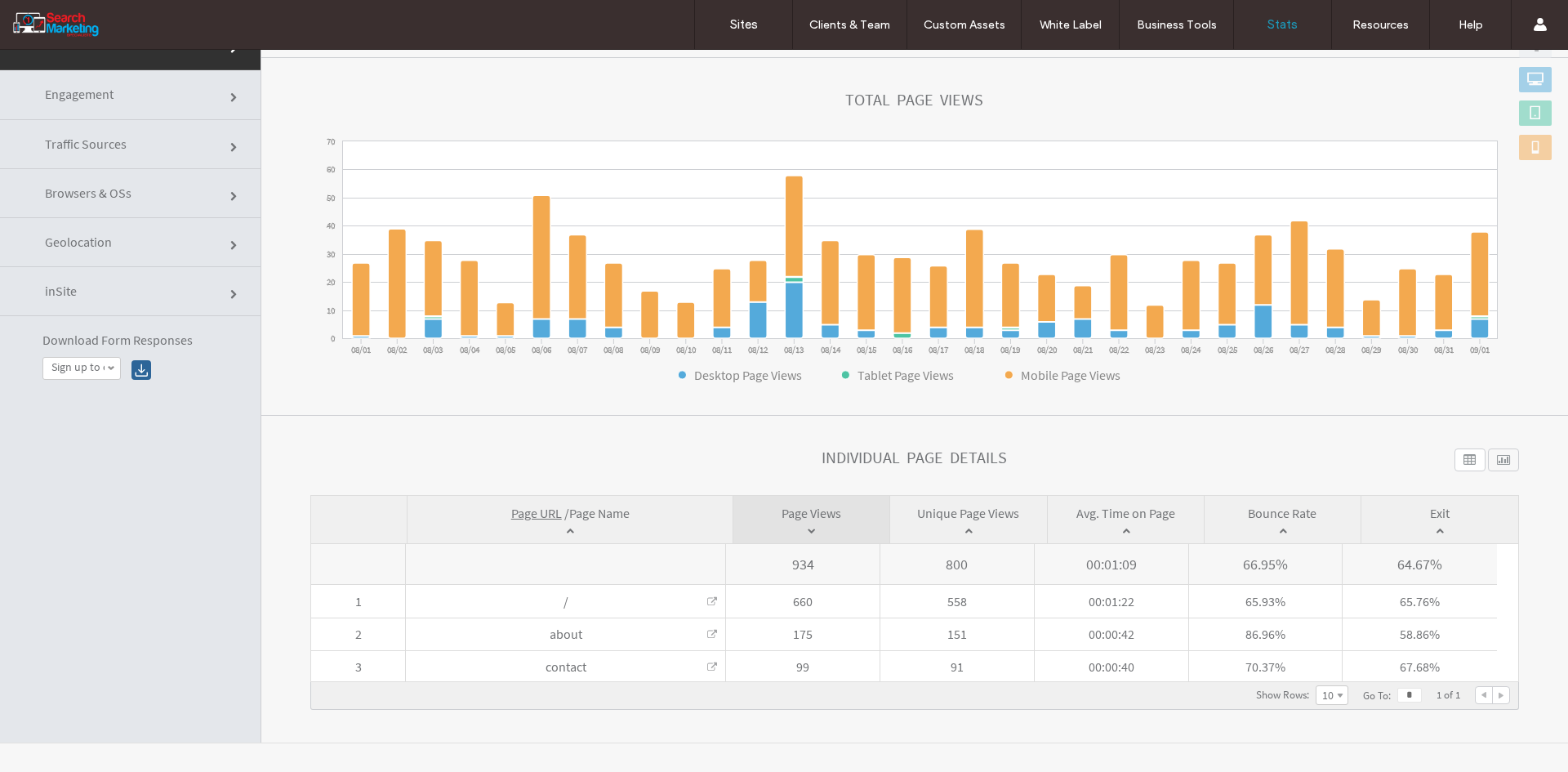
scroll to position [123, 0]
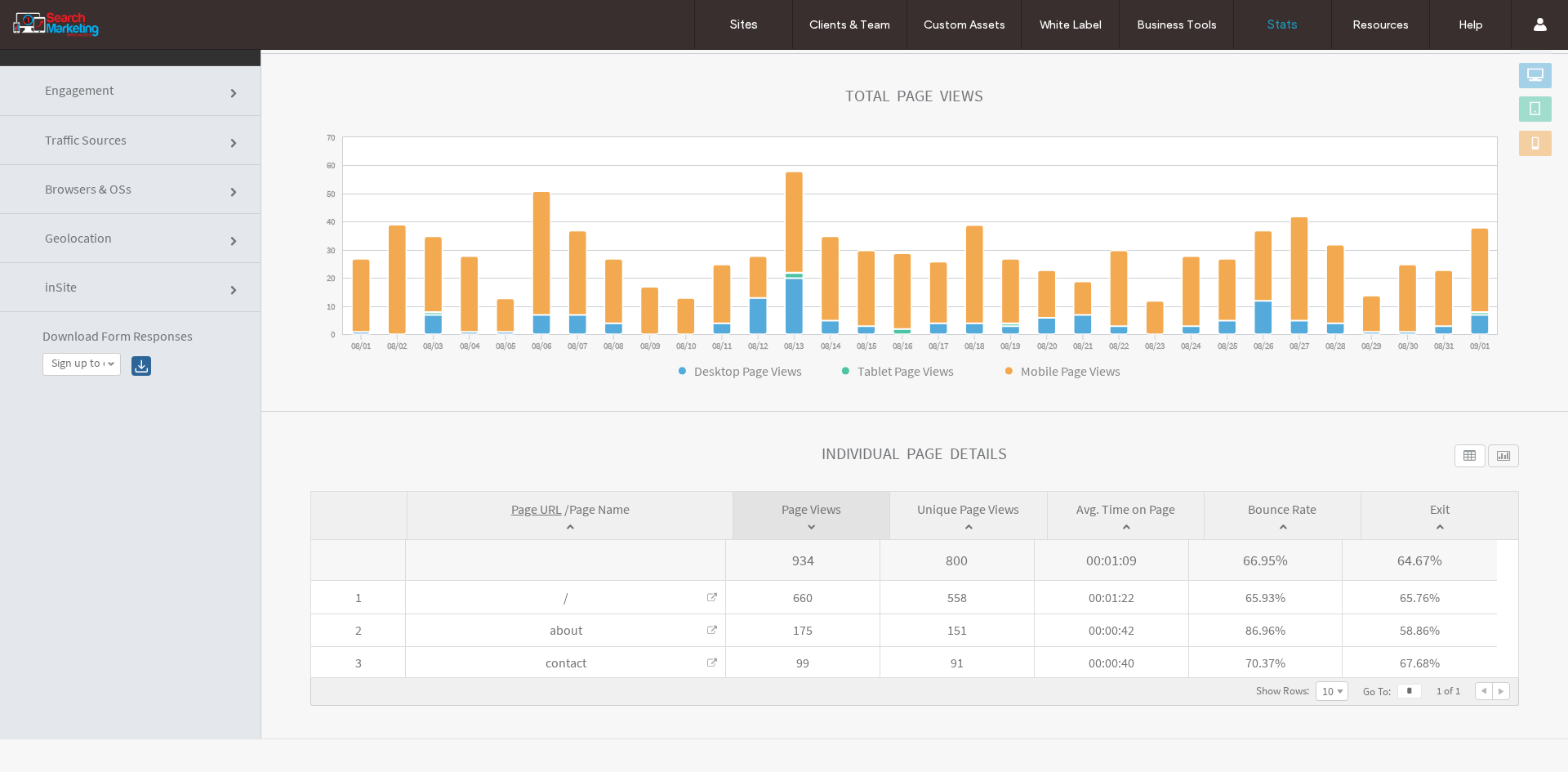
click at [619, 508] on span "Page Name" at bounding box center [599, 509] width 60 height 17
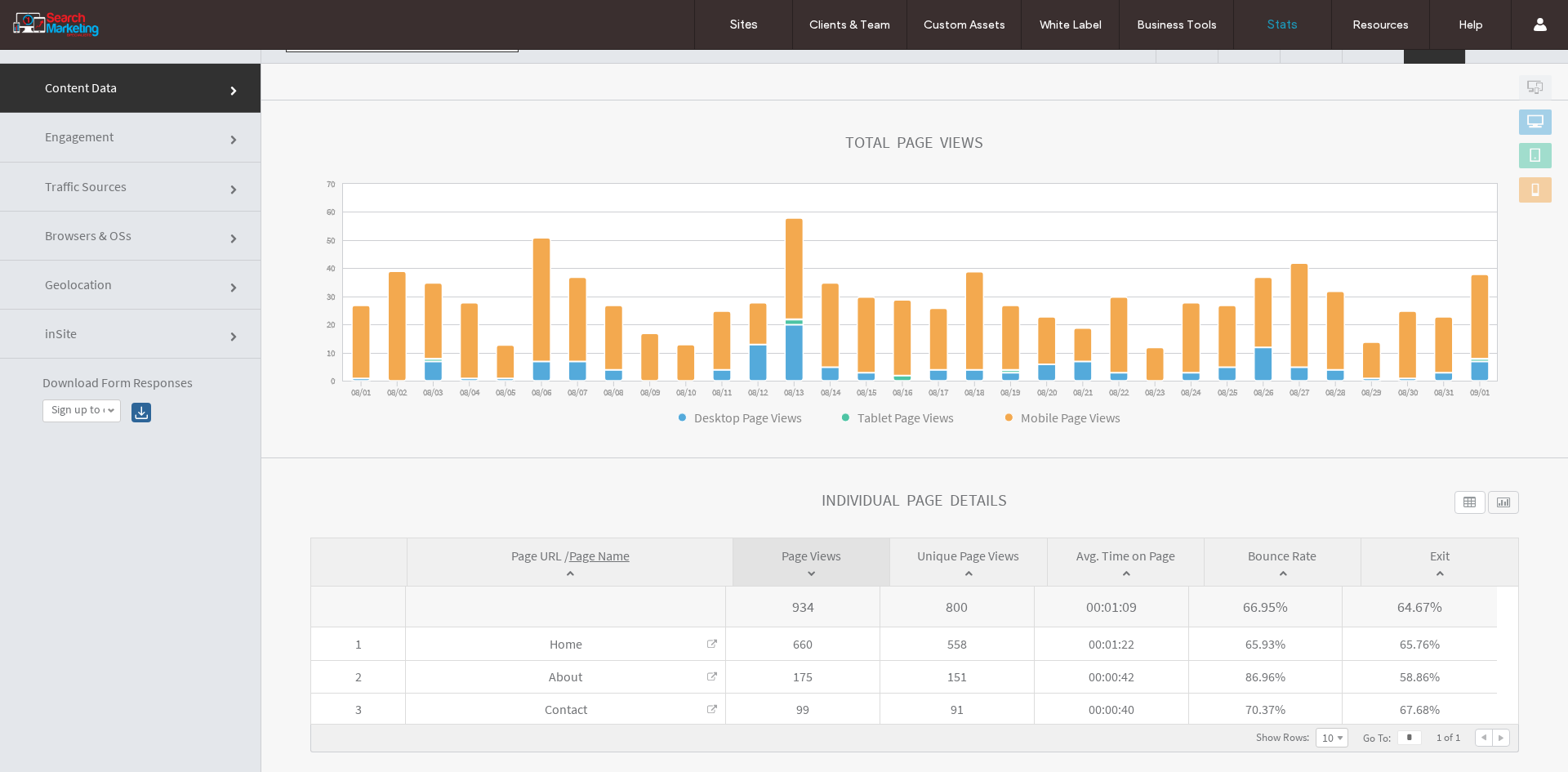
scroll to position [0, 0]
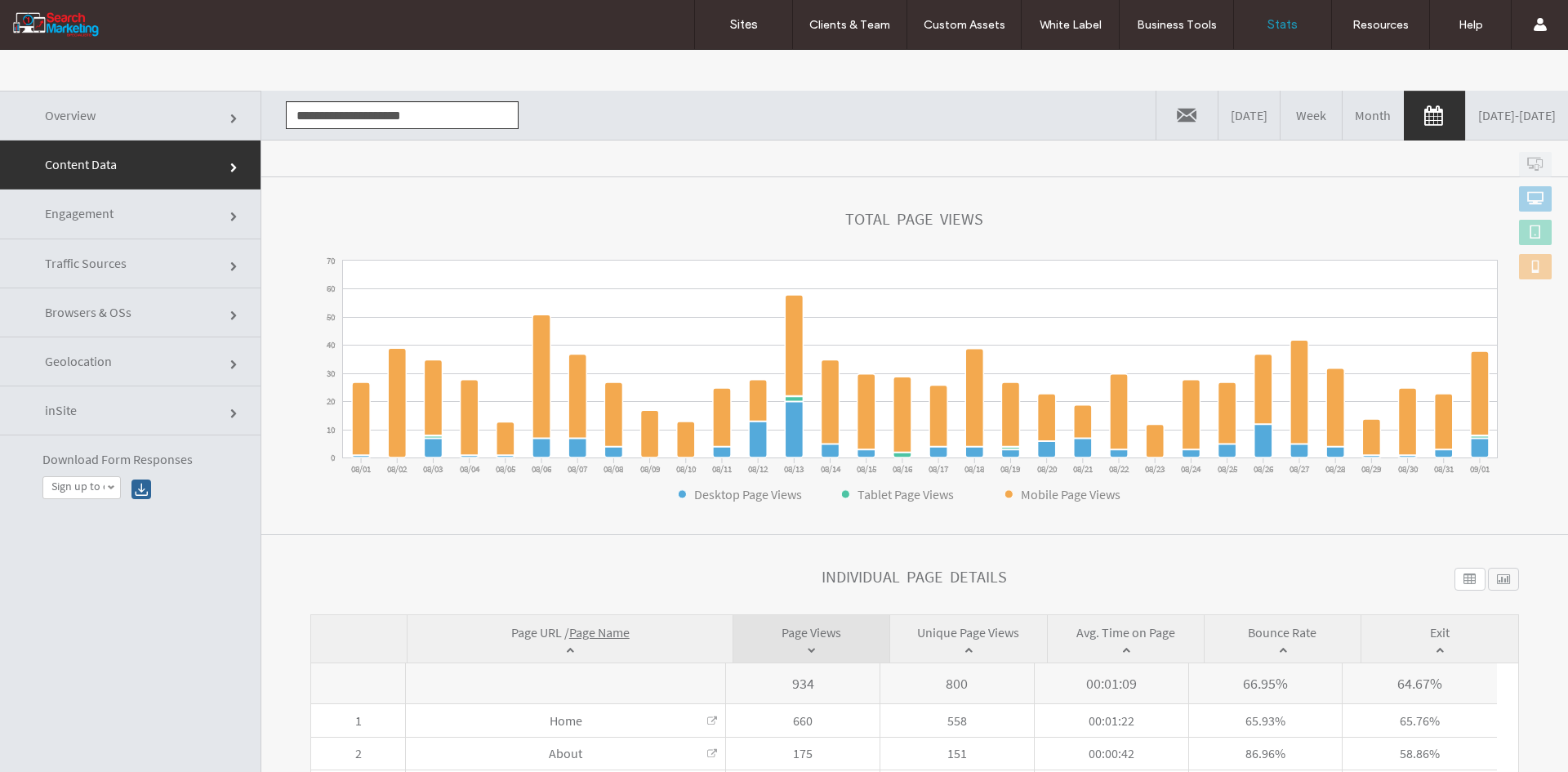
click at [382, 117] on input "**********" at bounding box center [402, 115] width 233 height 28
click at [383, 142] on li "www.beenleighministorage.com.au" at bounding box center [402, 145] width 231 height 28
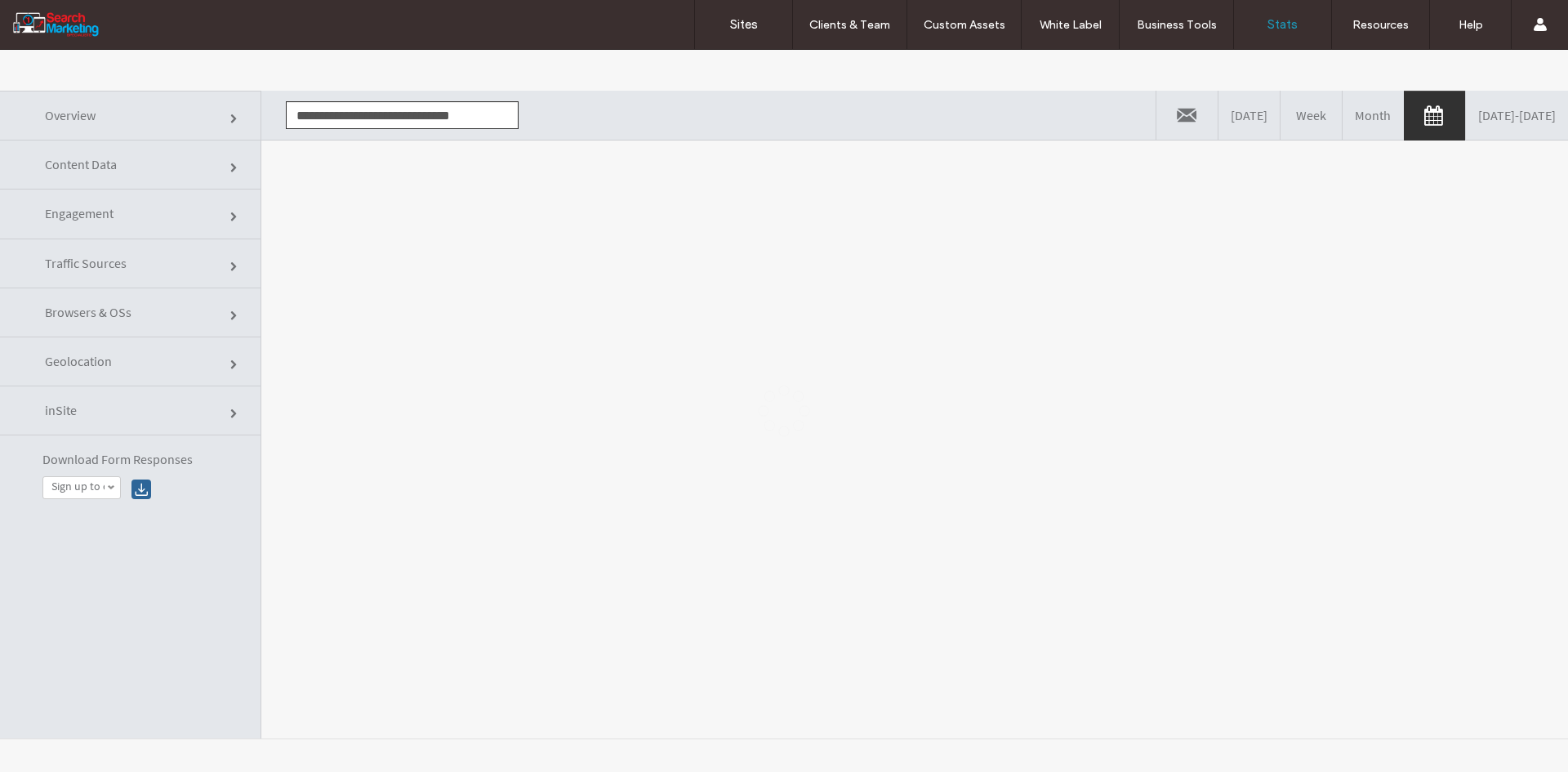
click at [390, 156] on div at bounding box center [784, 411] width 1568 height 722
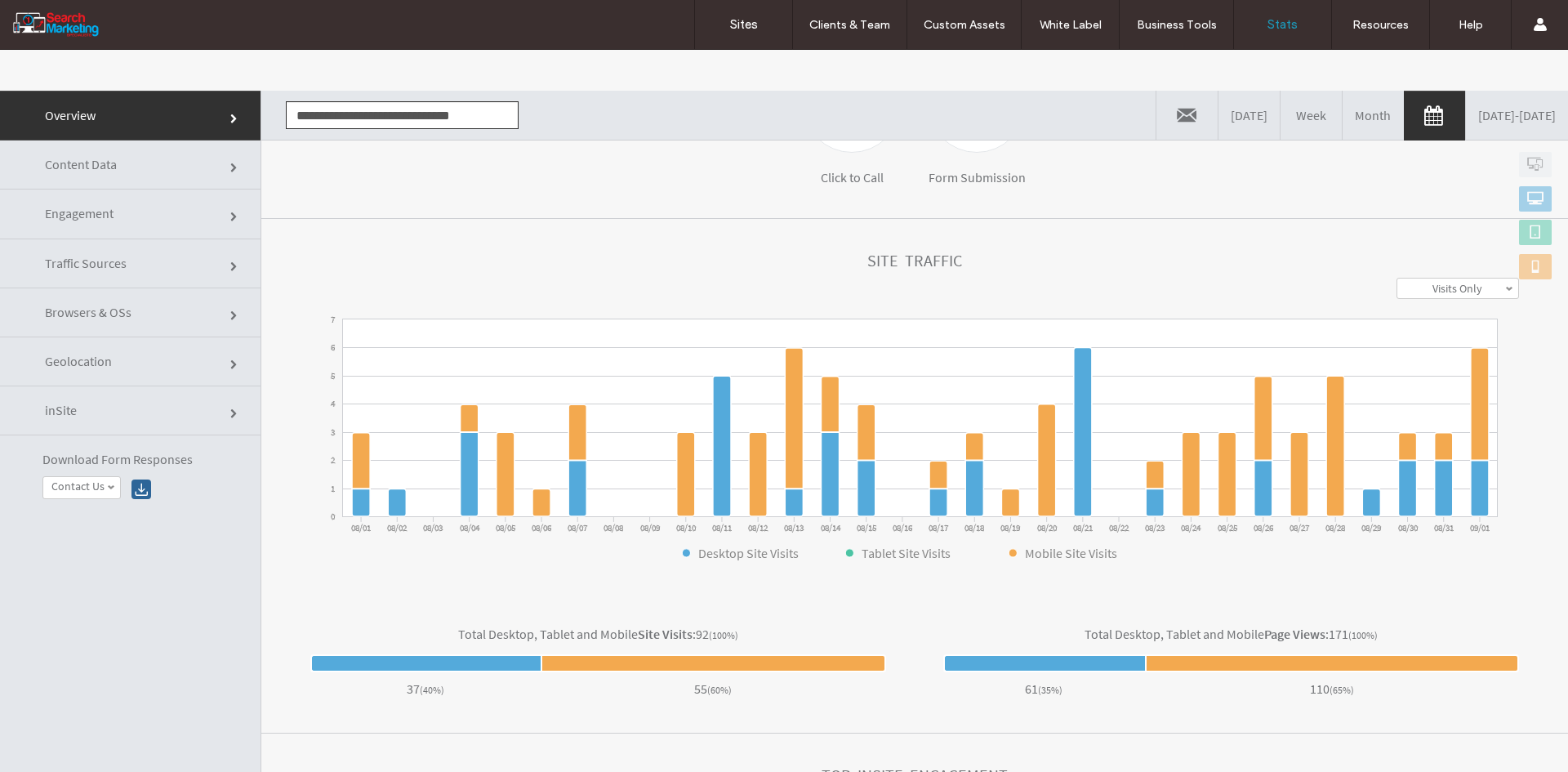
drag, startPoint x: 91, startPoint y: 163, endPoint x: 177, endPoint y: 194, distance: 91.4
click at [91, 163] on span "Content Data" at bounding box center [81, 164] width 72 height 17
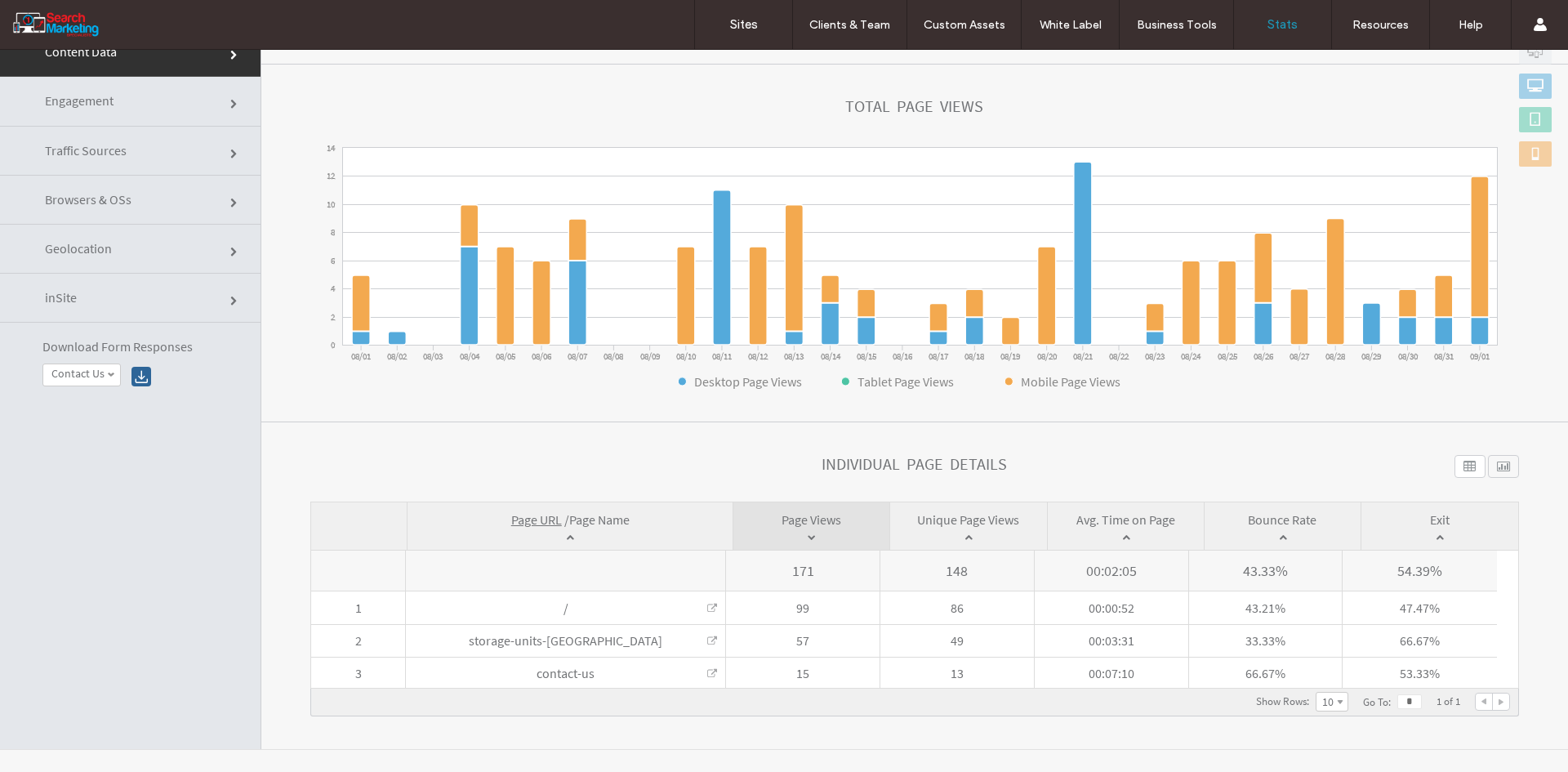
scroll to position [123, 0]
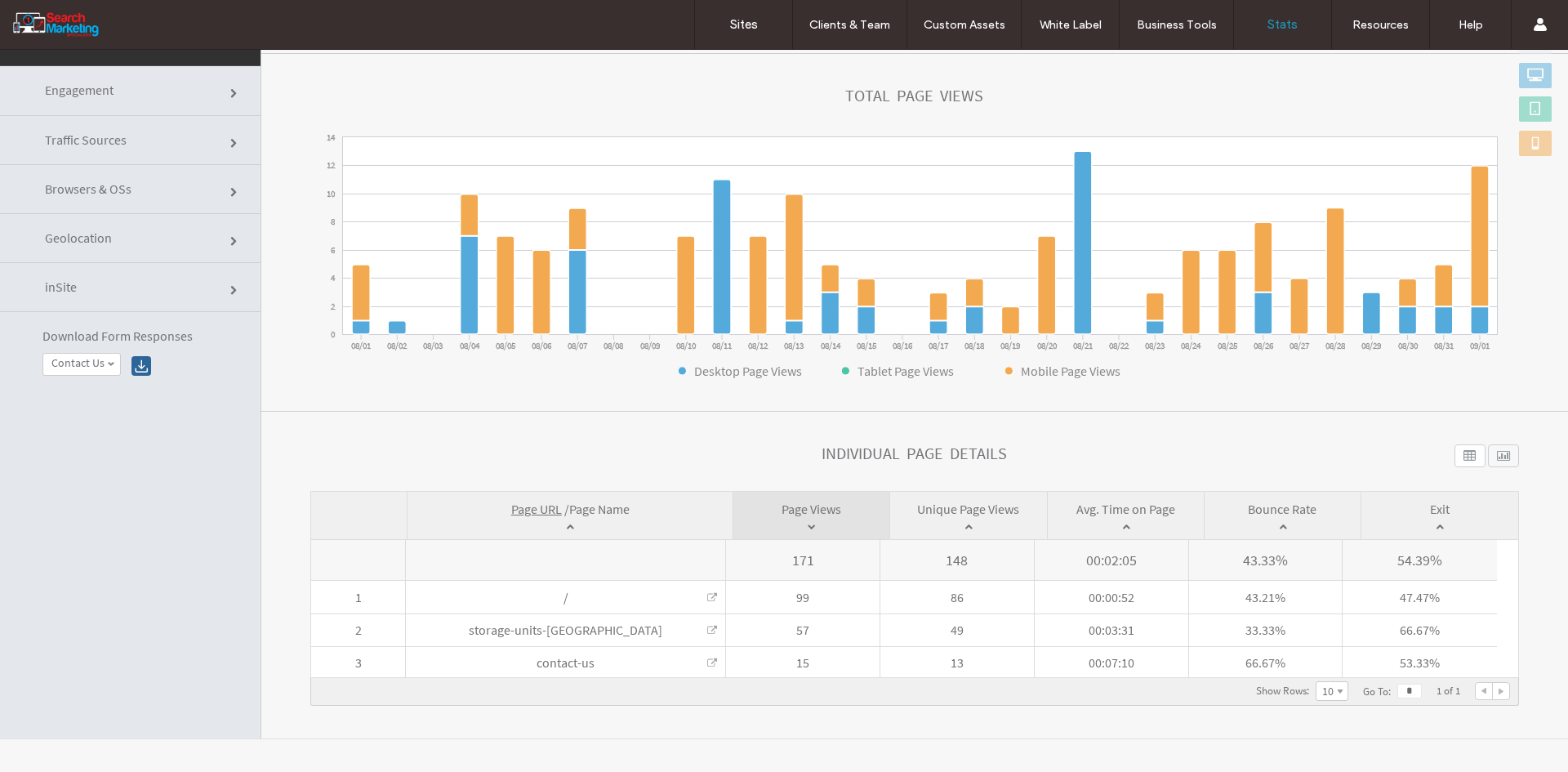
click at [613, 508] on span "Page Name" at bounding box center [599, 509] width 60 height 17
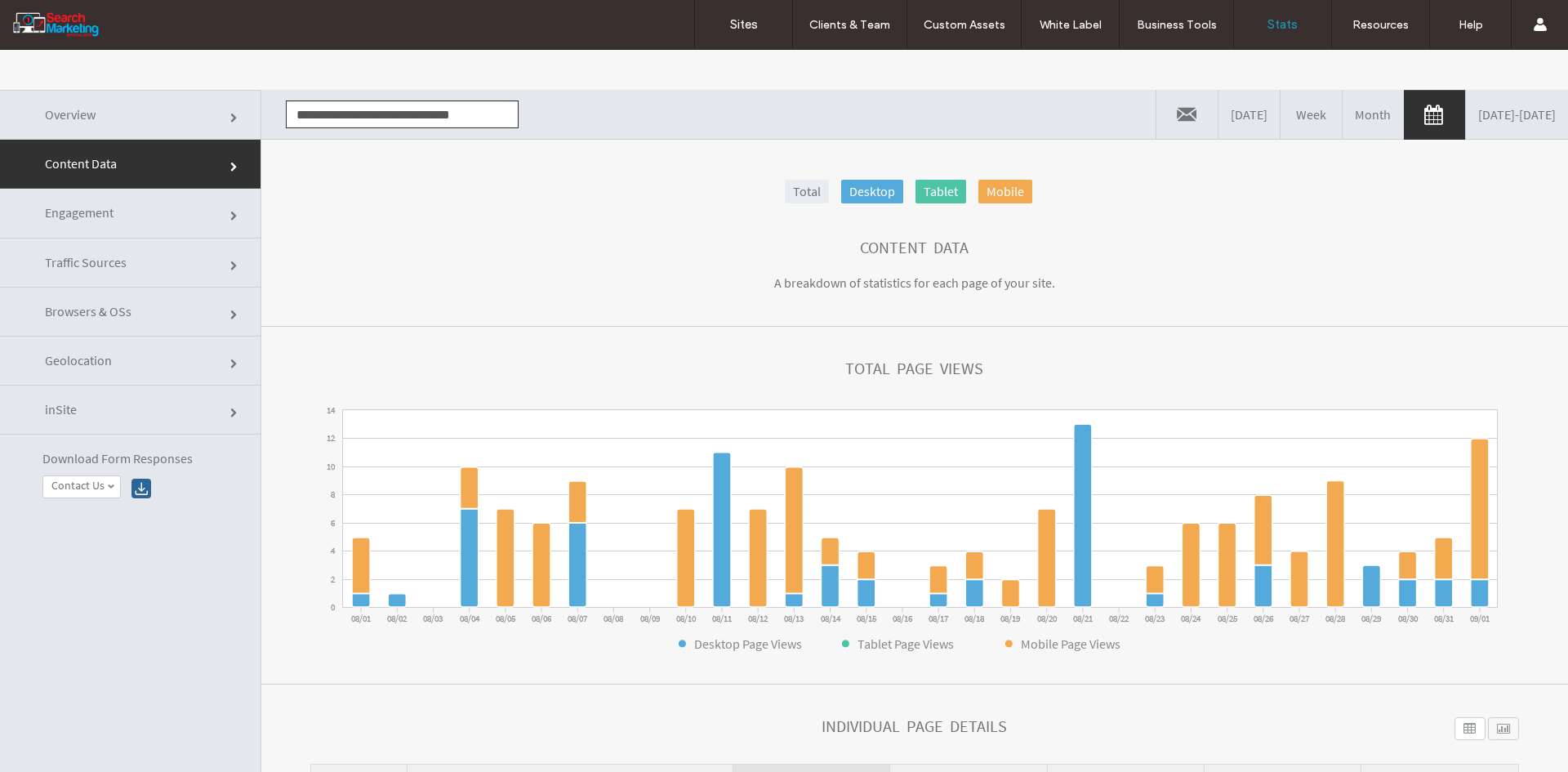
scroll to position [0, 0]
click at [380, 124] on input "**********" at bounding box center [402, 115] width 233 height 28
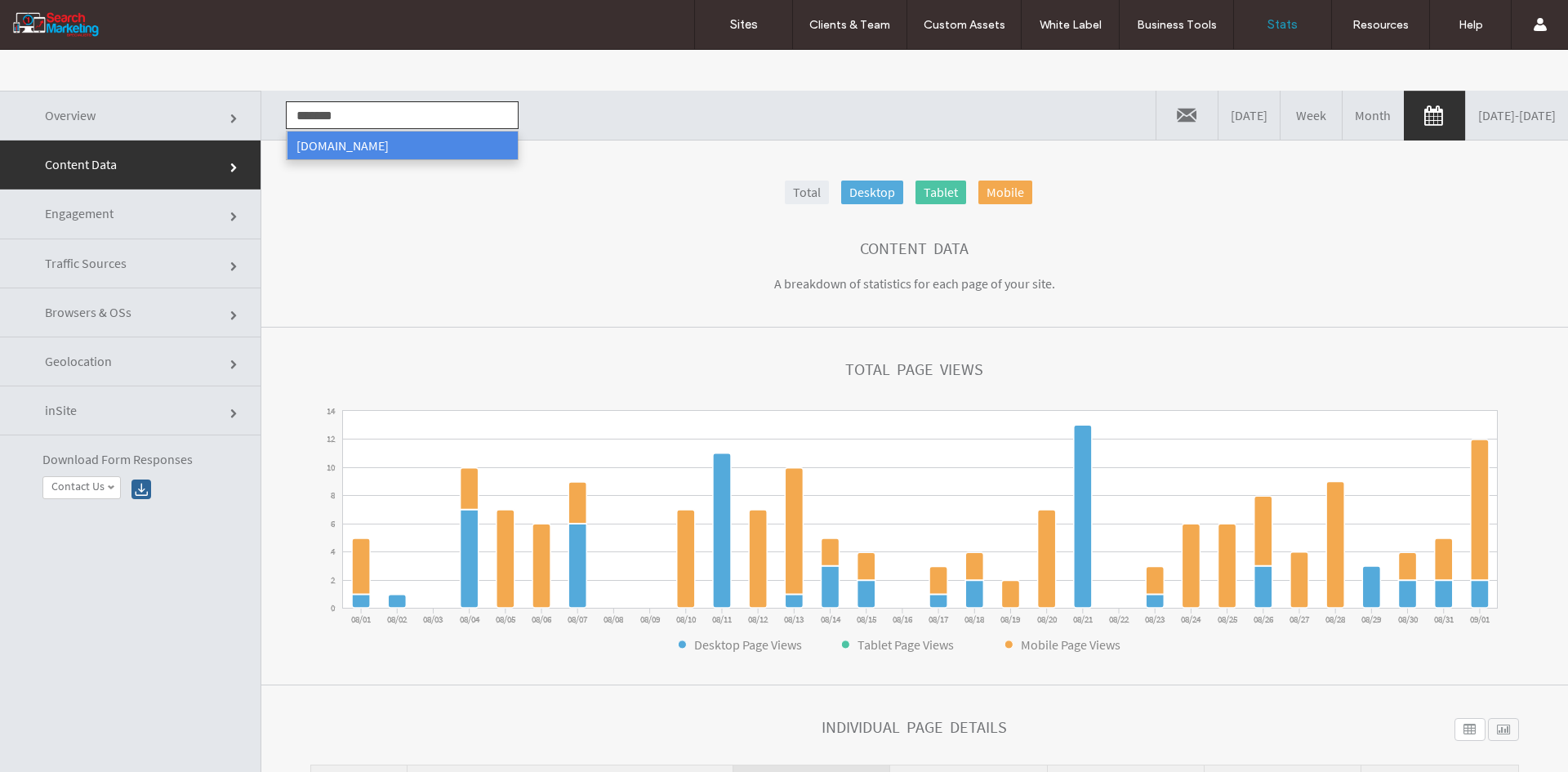
click at [380, 137] on li "www.landscapesuppliesgoldcoast.com.au" at bounding box center [402, 145] width 231 height 28
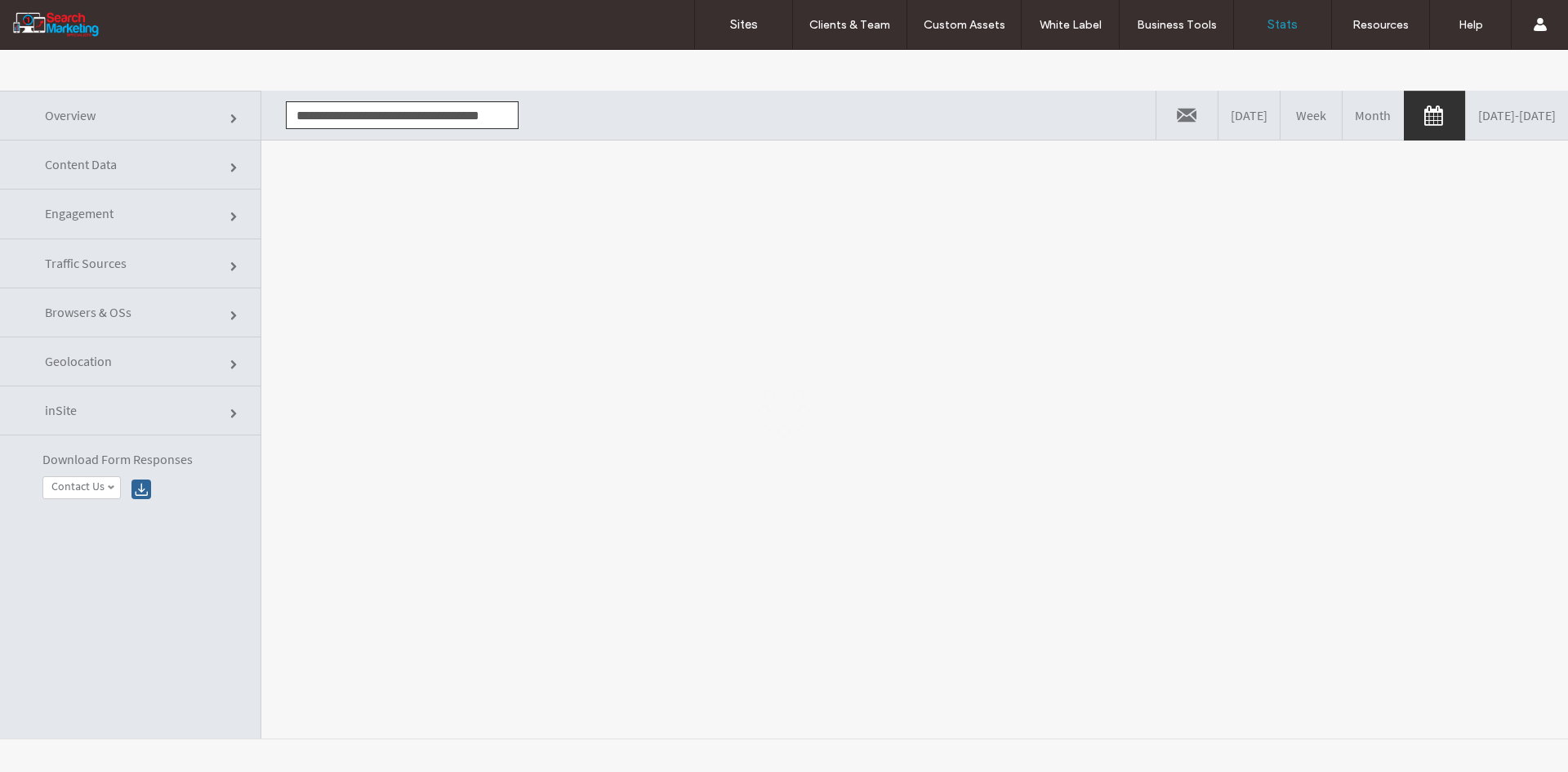
scroll to position [0, 18]
click at [392, 208] on div at bounding box center [784, 411] width 1568 height 722
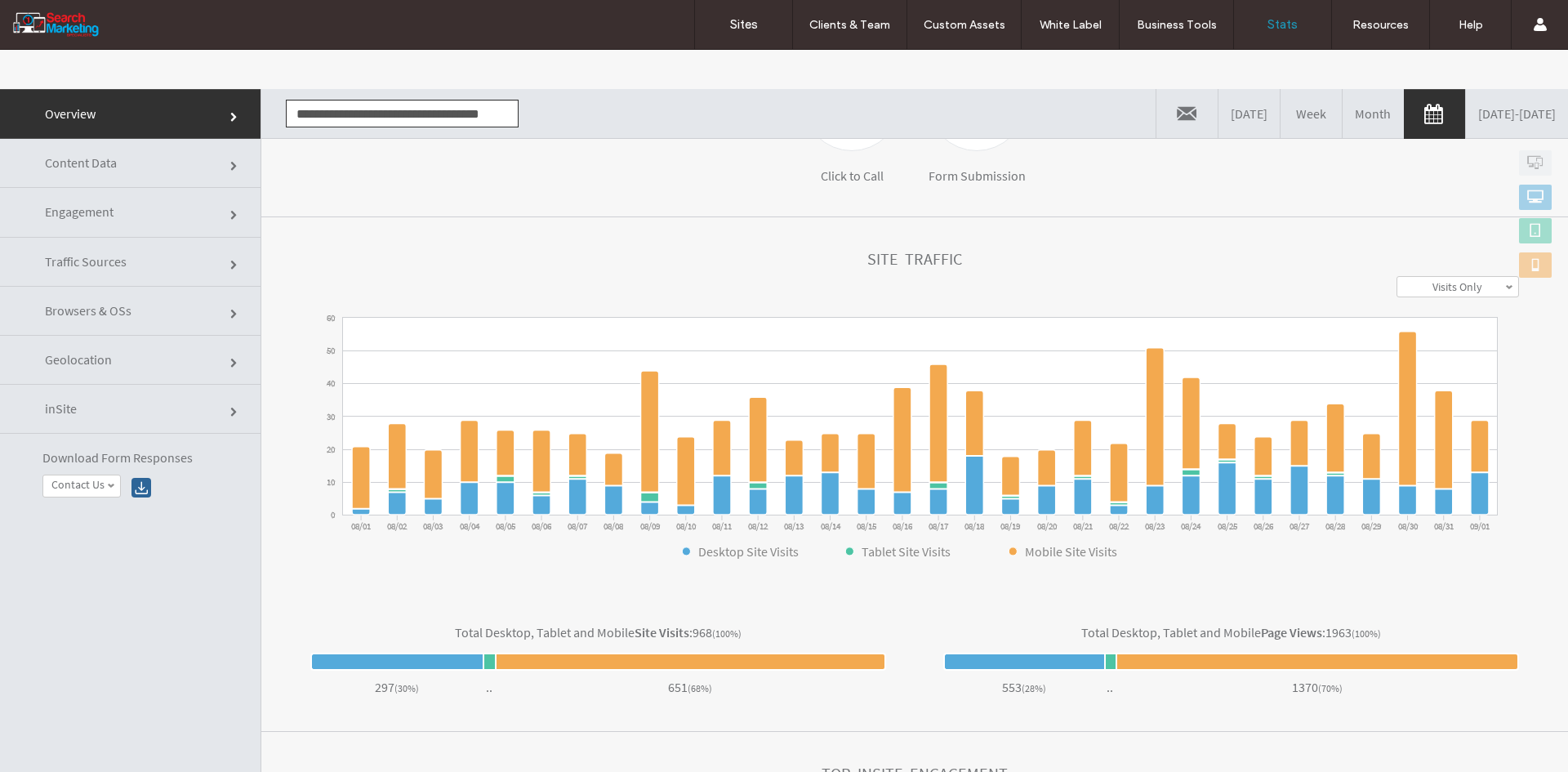
scroll to position [0, 0]
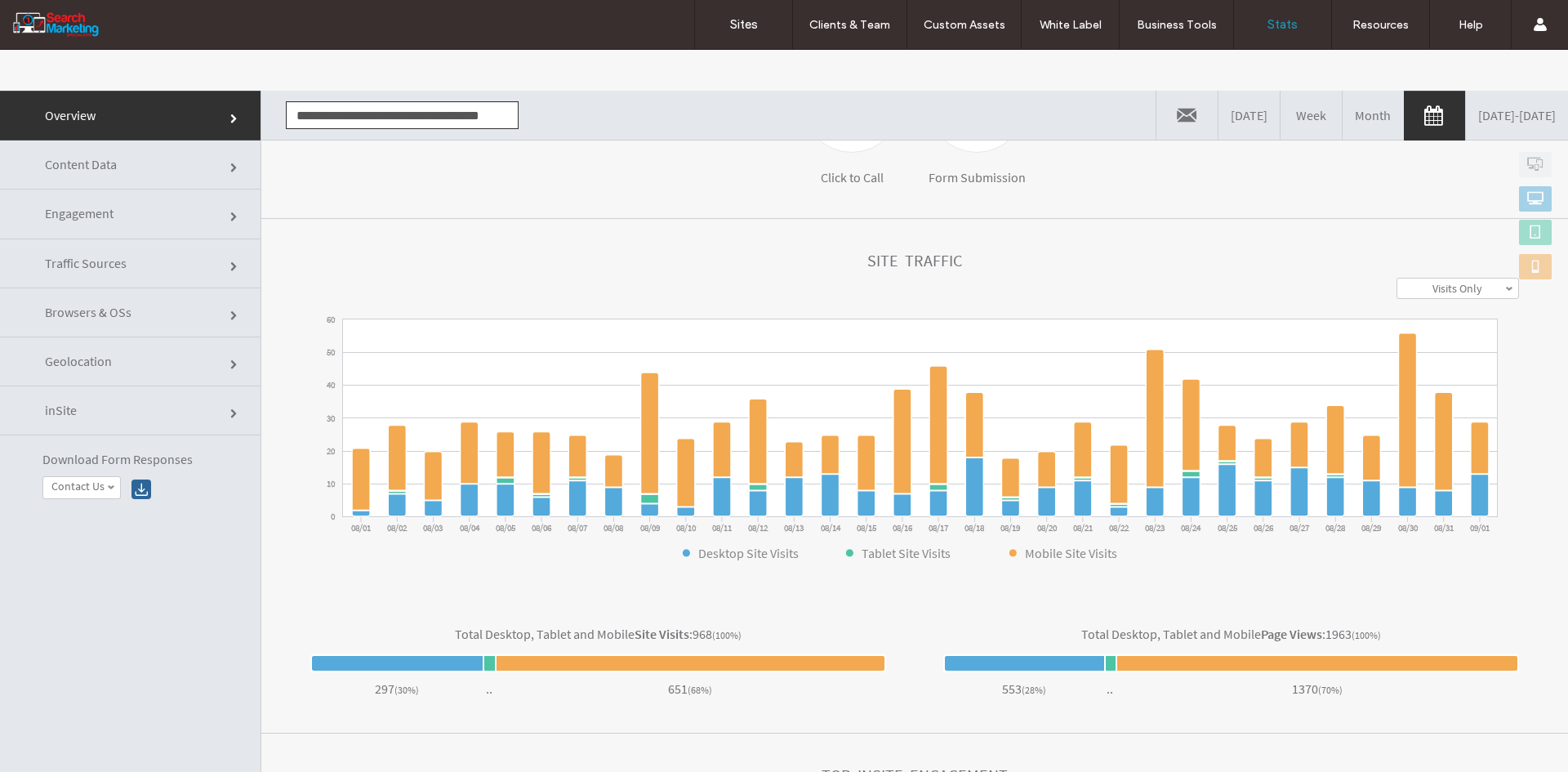
click at [148, 172] on link "Content Data" at bounding box center [130, 165] width 260 height 49
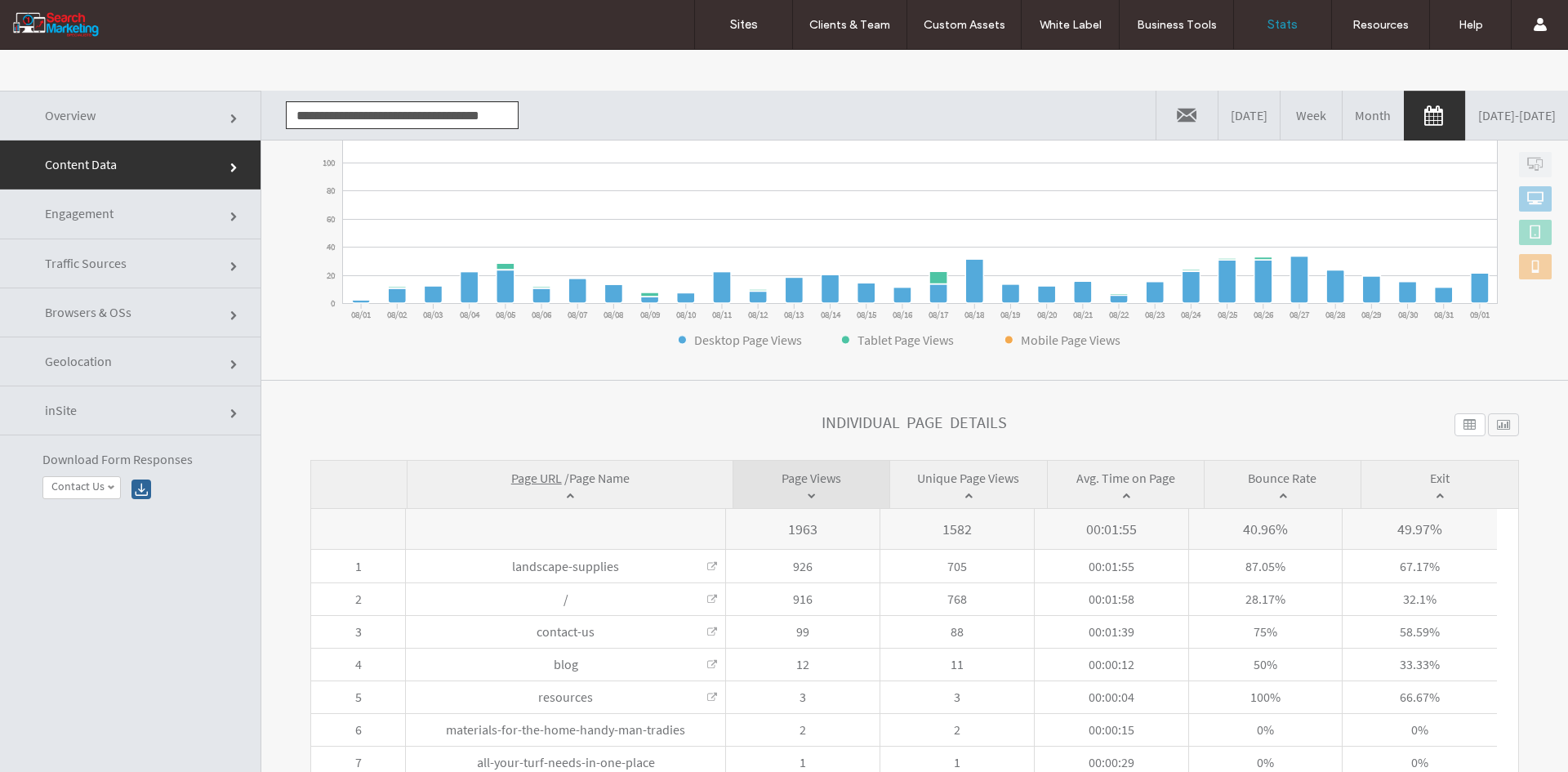
scroll to position [326, 0]
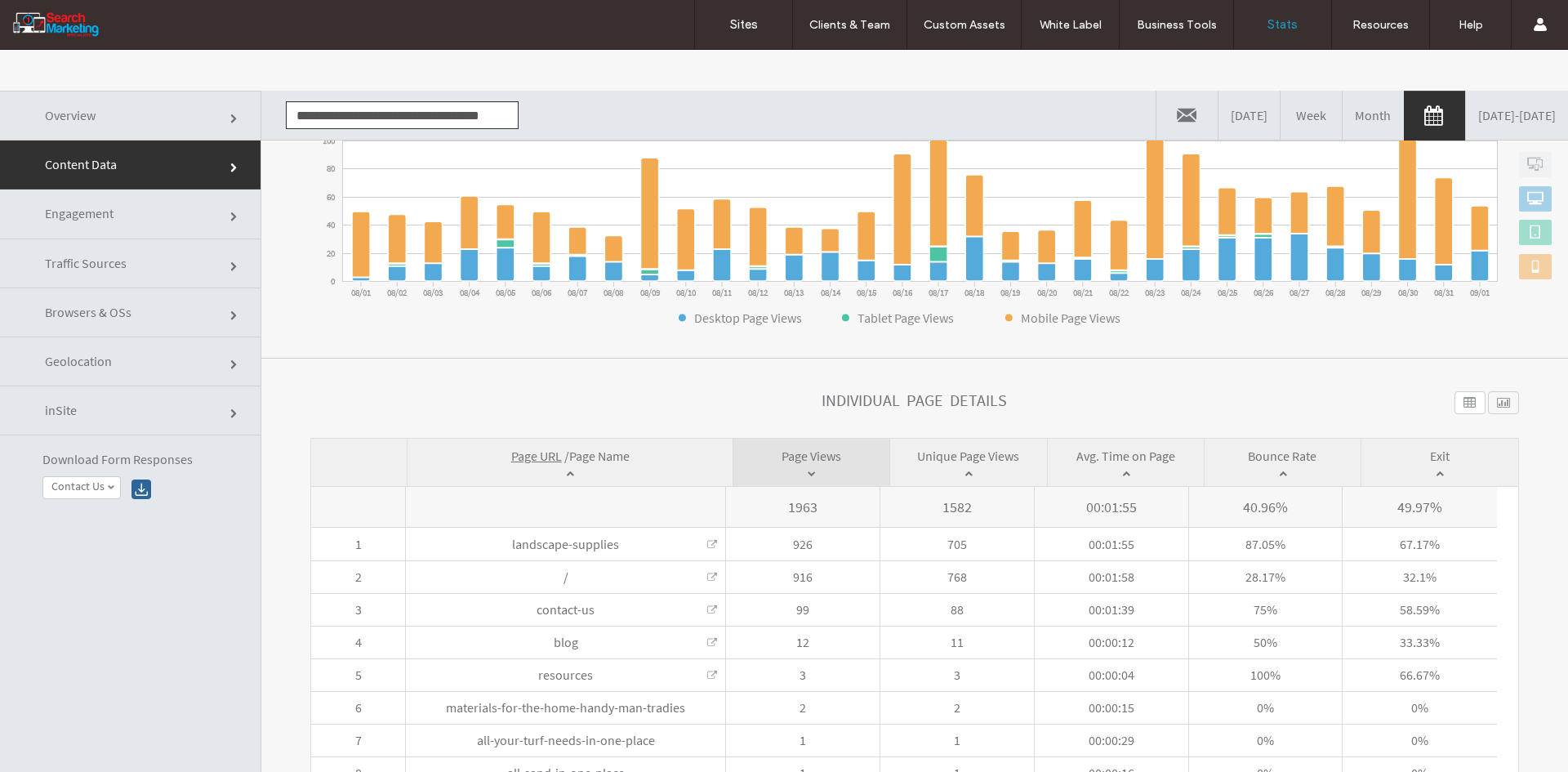
click at [615, 458] on span "Page Name" at bounding box center [599, 456] width 60 height 17
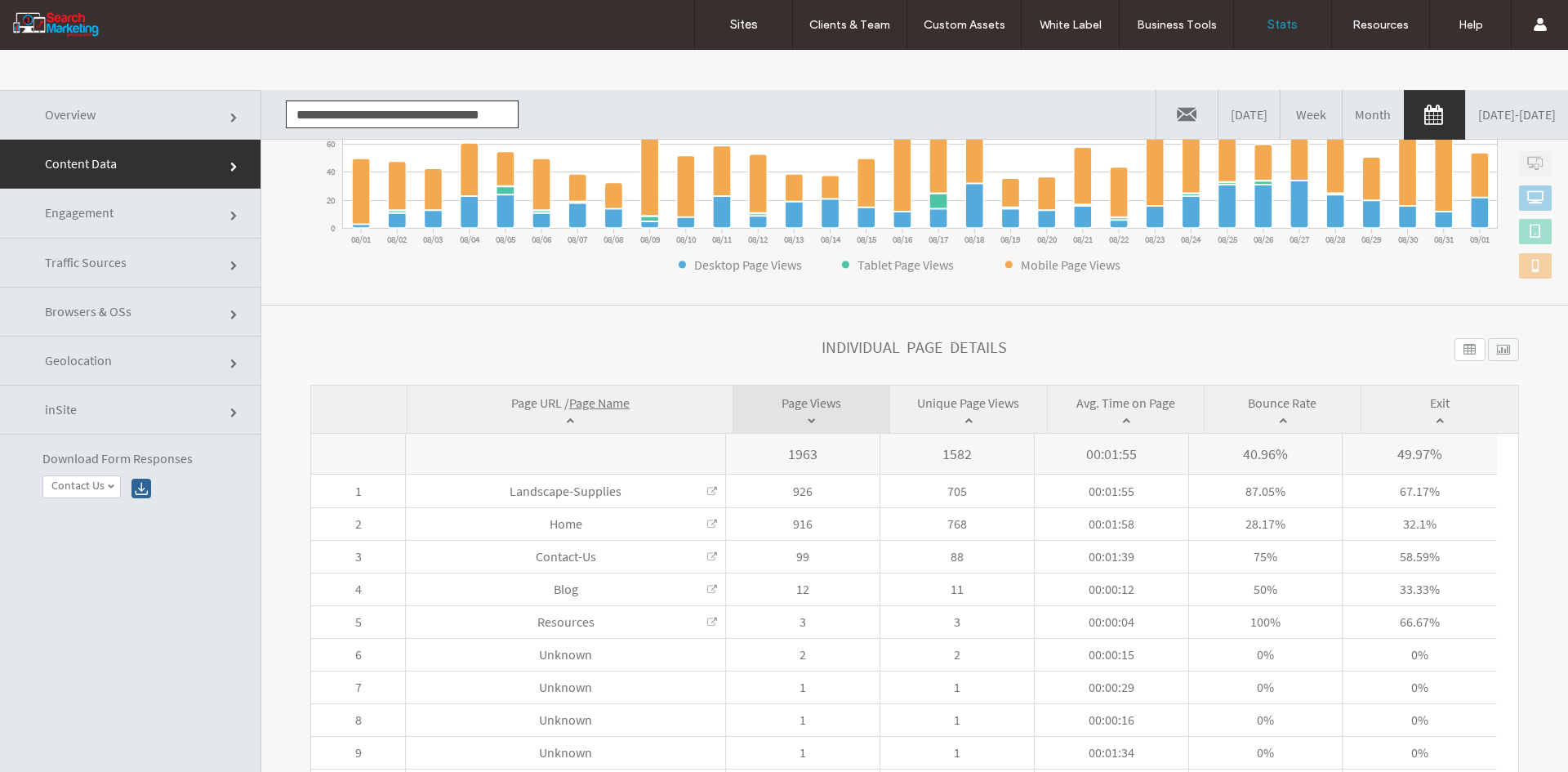
scroll to position [0, 0]
click at [386, 124] on input "**********" at bounding box center [402, 115] width 233 height 28
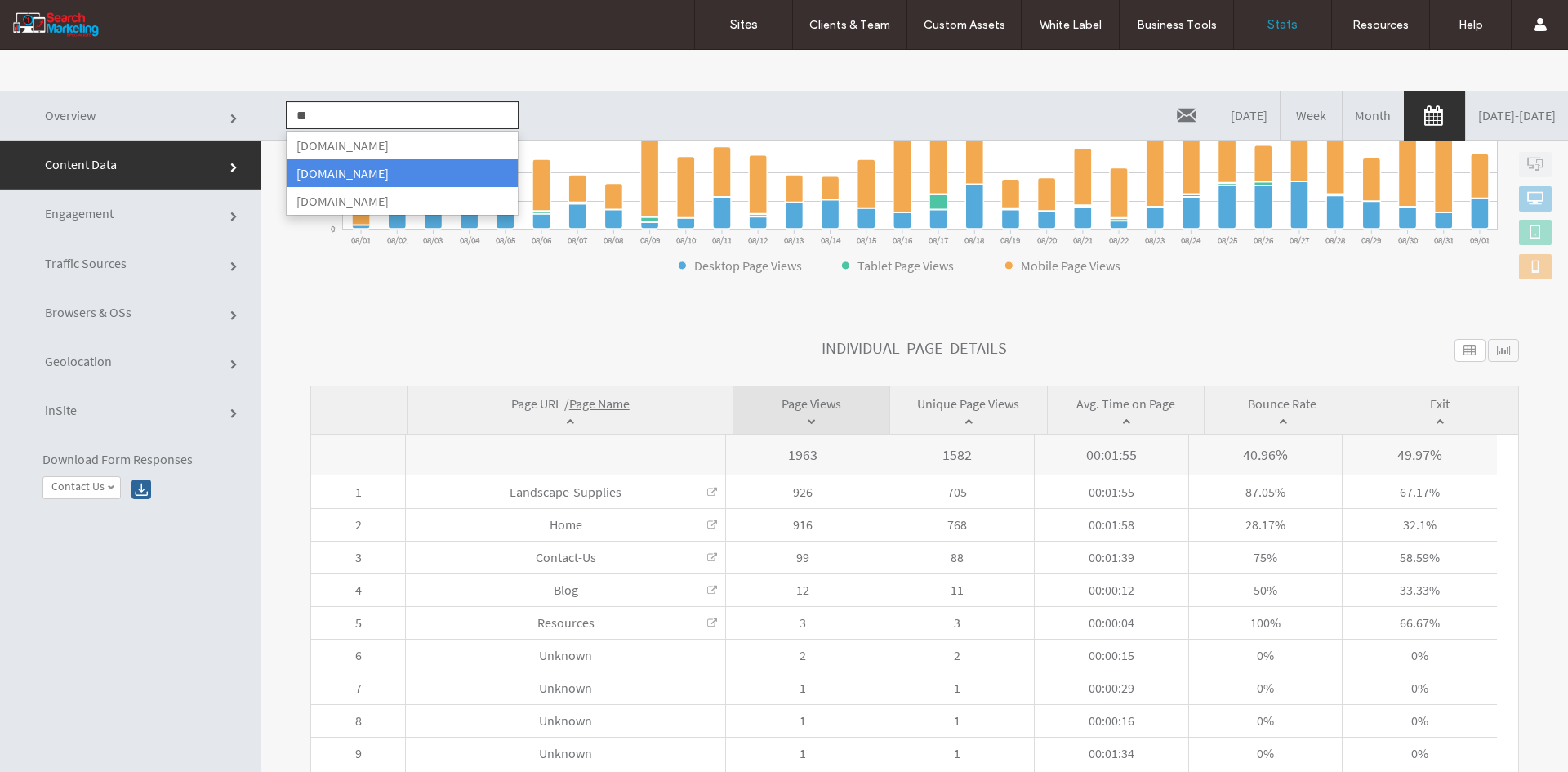
click at [365, 163] on li "[DOMAIN_NAME]" at bounding box center [402, 174] width 231 height 28
type input "**********"
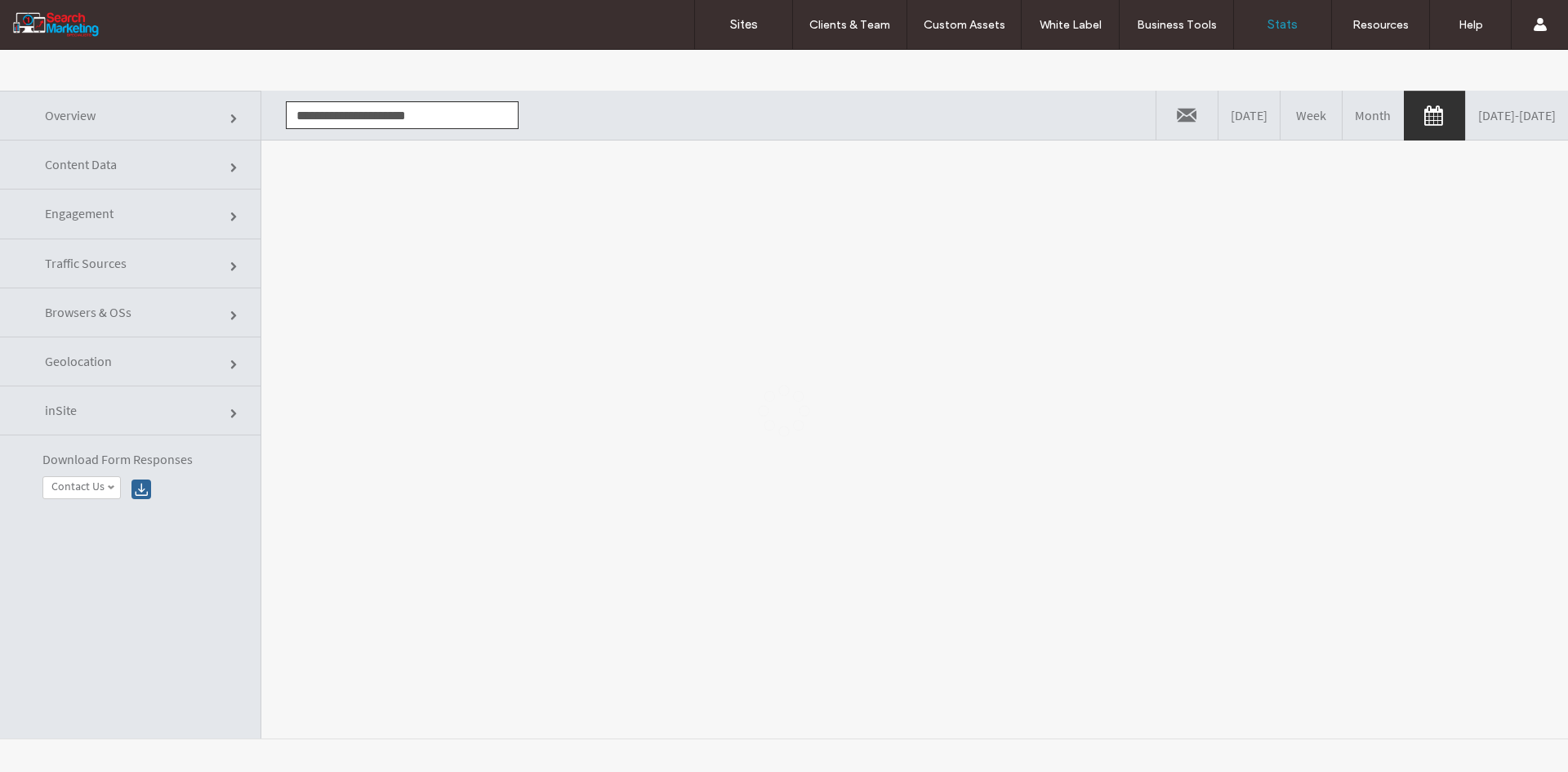
click at [334, 174] on div at bounding box center [784, 411] width 1568 height 722
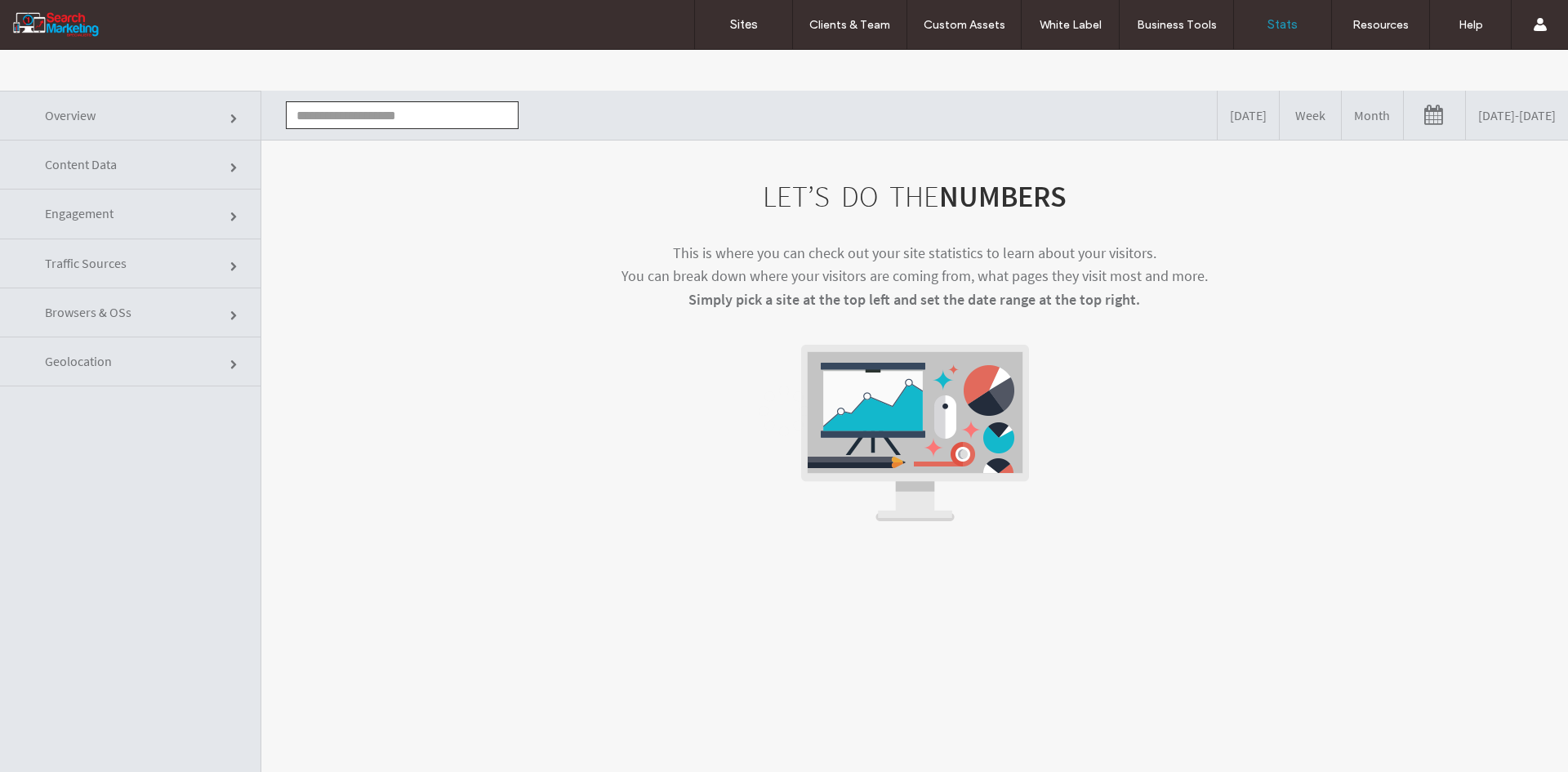
click at [459, 112] on input "text" at bounding box center [402, 115] width 233 height 28
click at [450, 137] on li "[DOMAIN_NAME]" at bounding box center [402, 145] width 231 height 28
type input "**********"
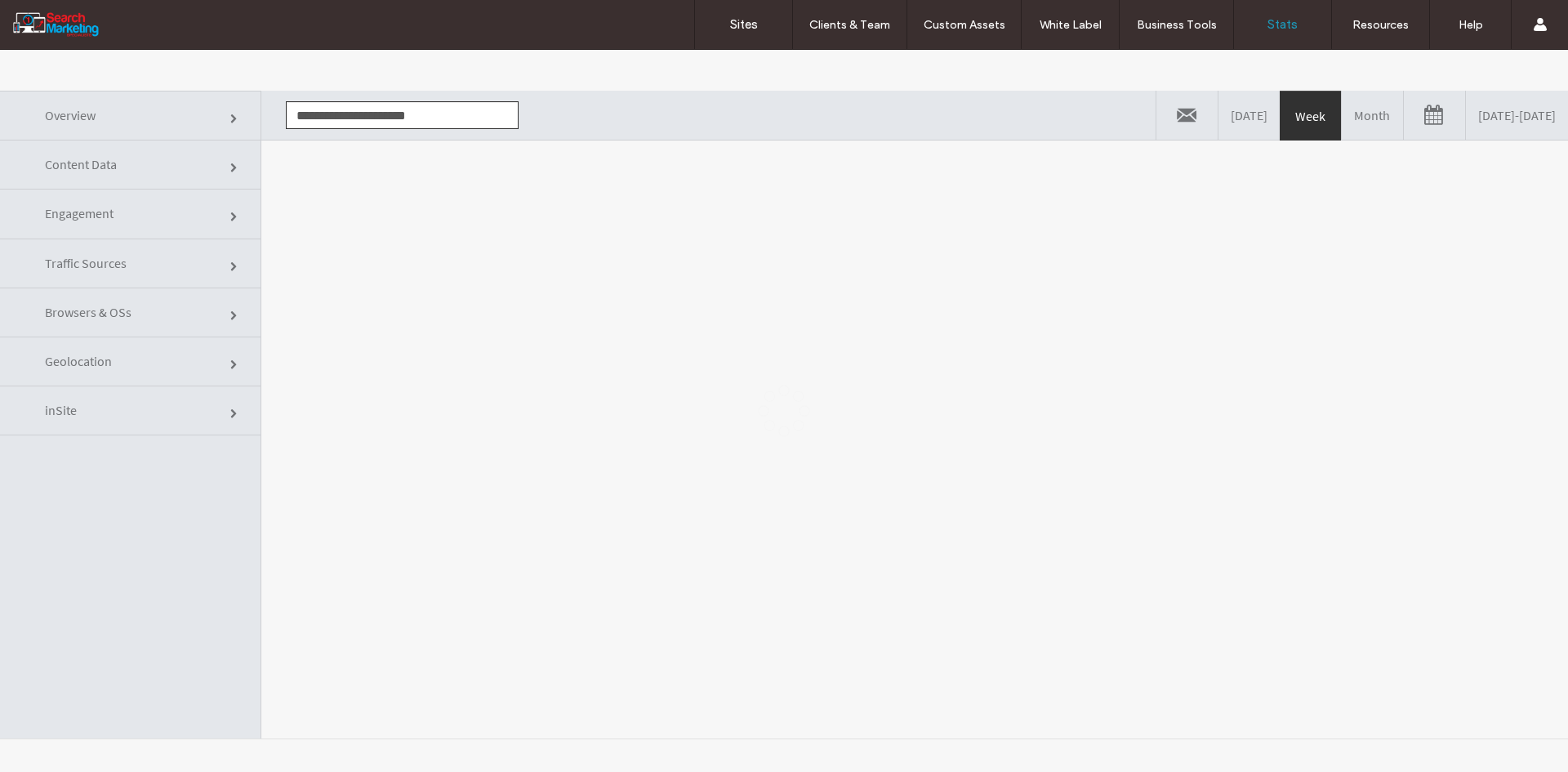
click at [482, 254] on div at bounding box center [784, 411] width 1568 height 722
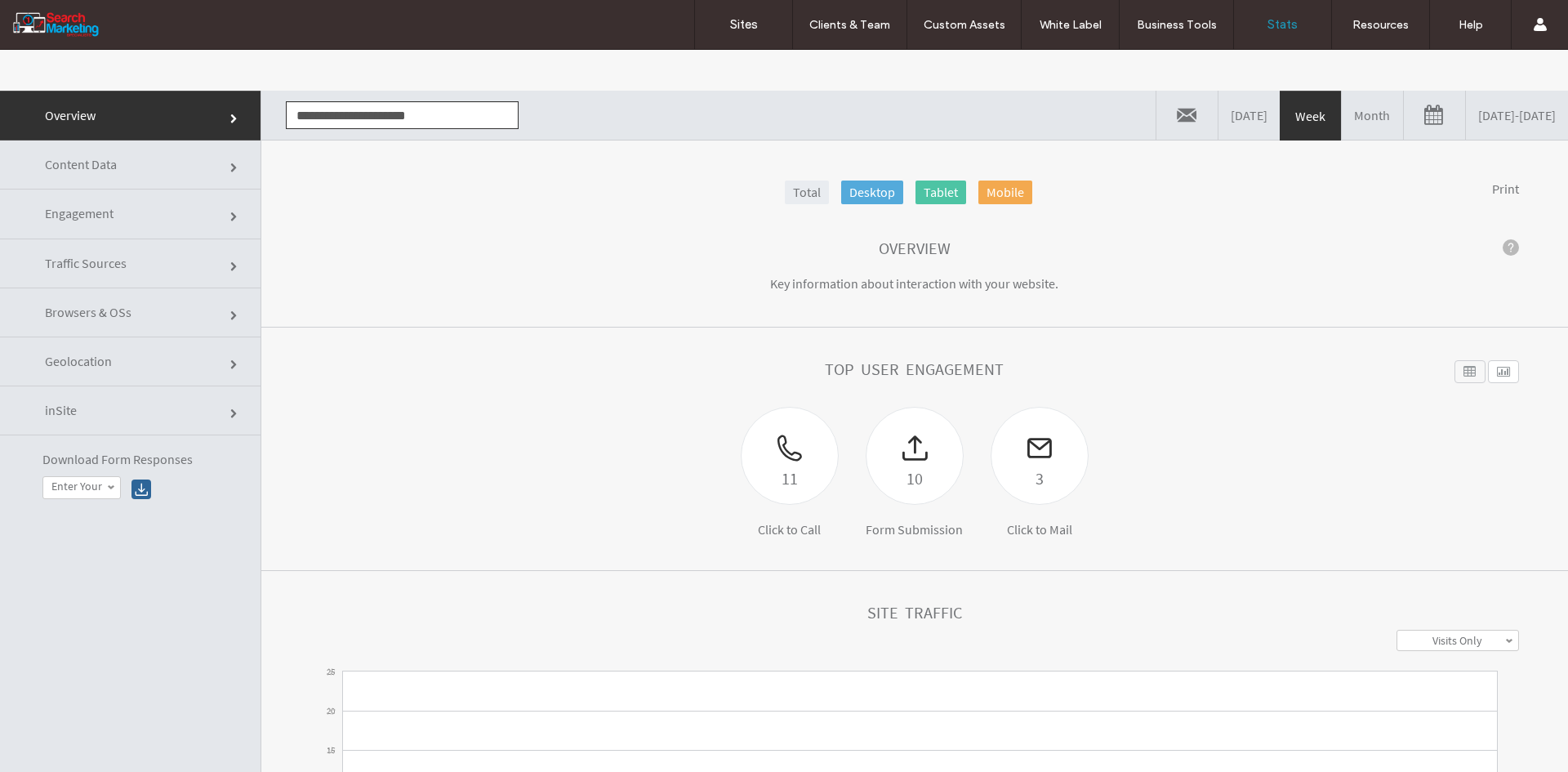
click at [1466, 126] on link "[DATE] - [DATE]" at bounding box center [1518, 115] width 103 height 49
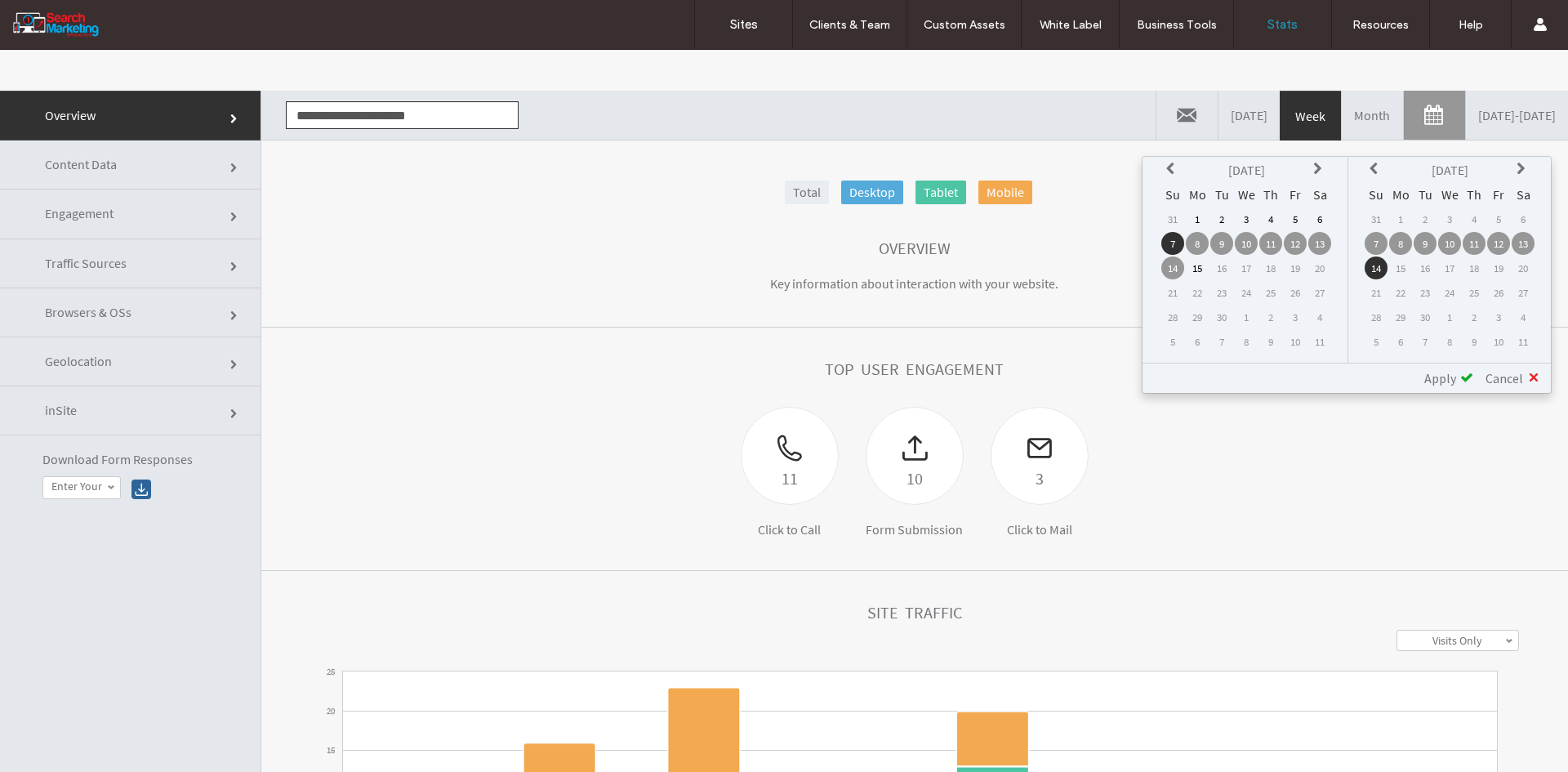
click at [1167, 169] on icon at bounding box center [1173, 169] width 13 height 13
click at [1298, 216] on td "1" at bounding box center [1295, 218] width 23 height 23
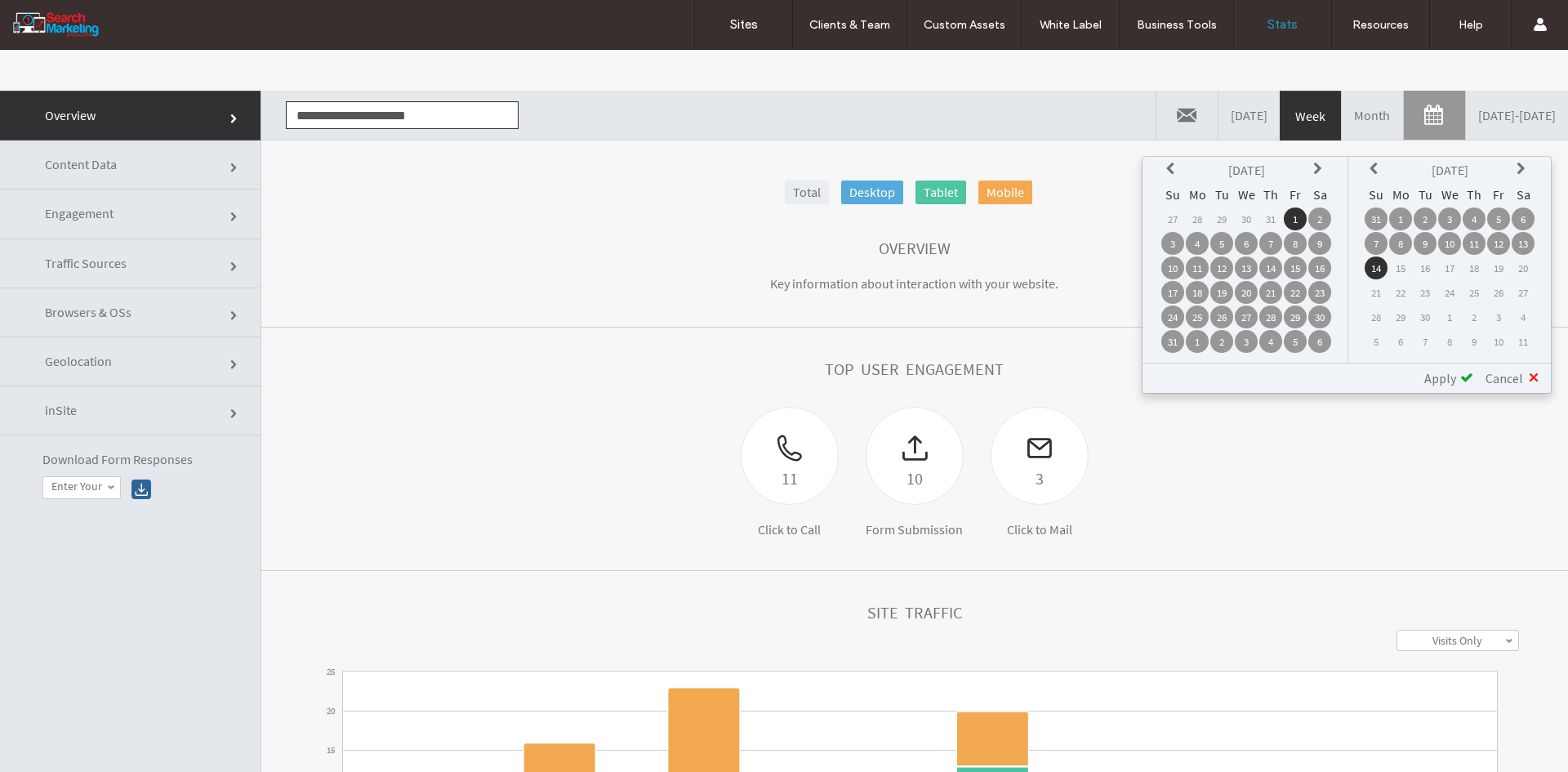
click at [1400, 216] on td "1" at bounding box center [1400, 218] width 23 height 23
click at [1453, 373] on span "Apply" at bounding box center [1440, 378] width 32 height 17
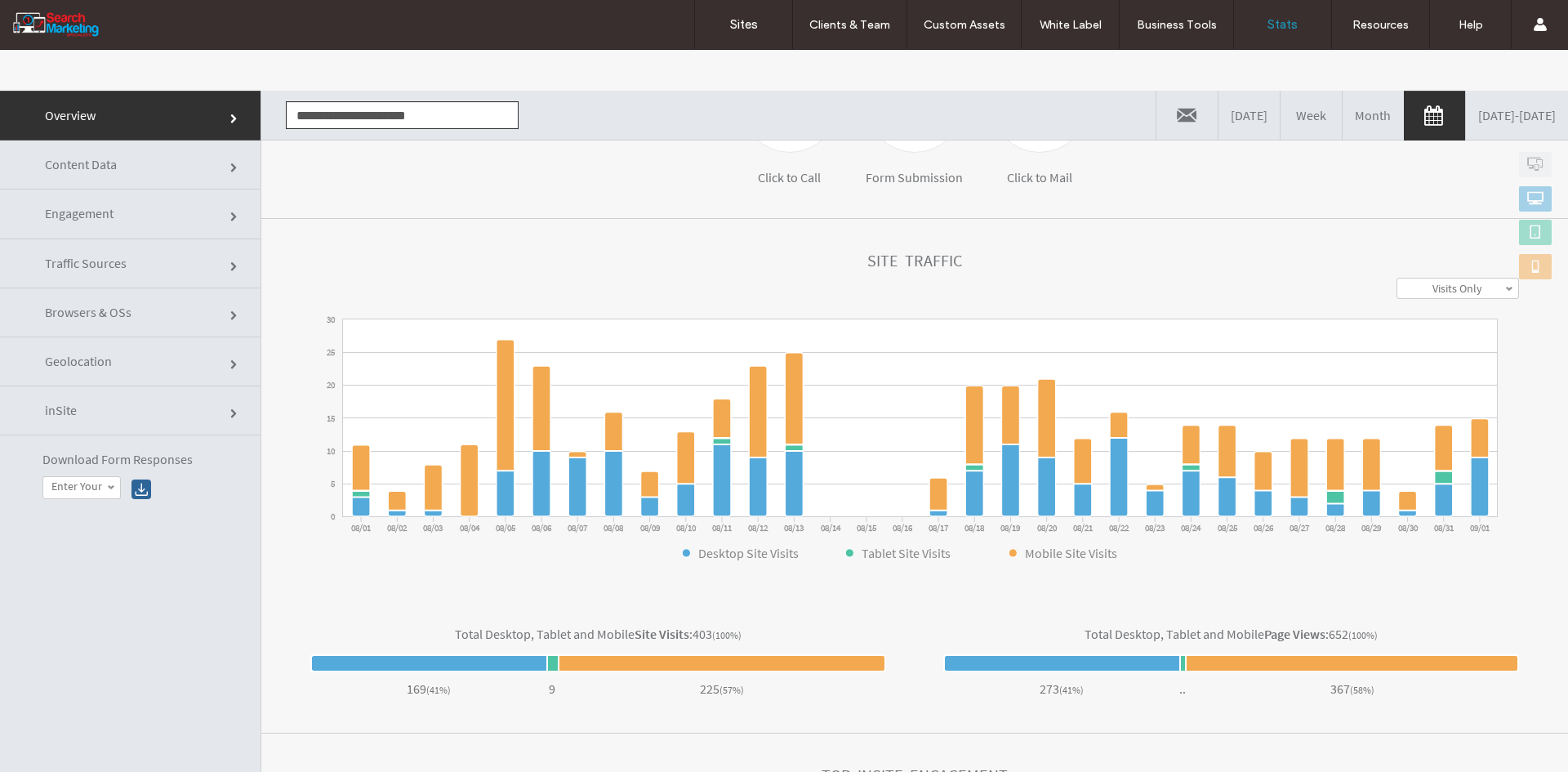
click at [153, 168] on link "Content Data" at bounding box center [130, 165] width 260 height 49
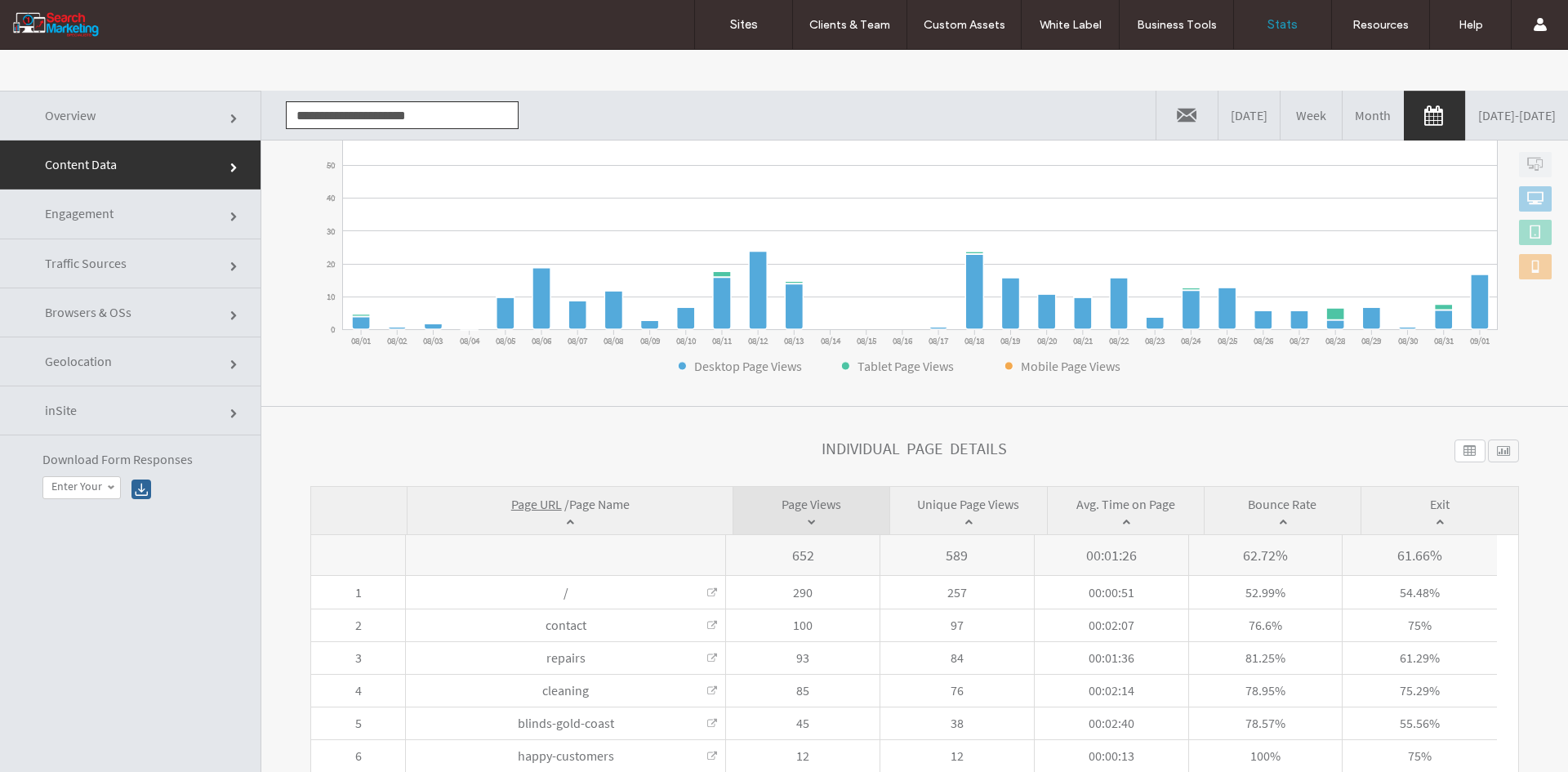
scroll to position [379, 0]
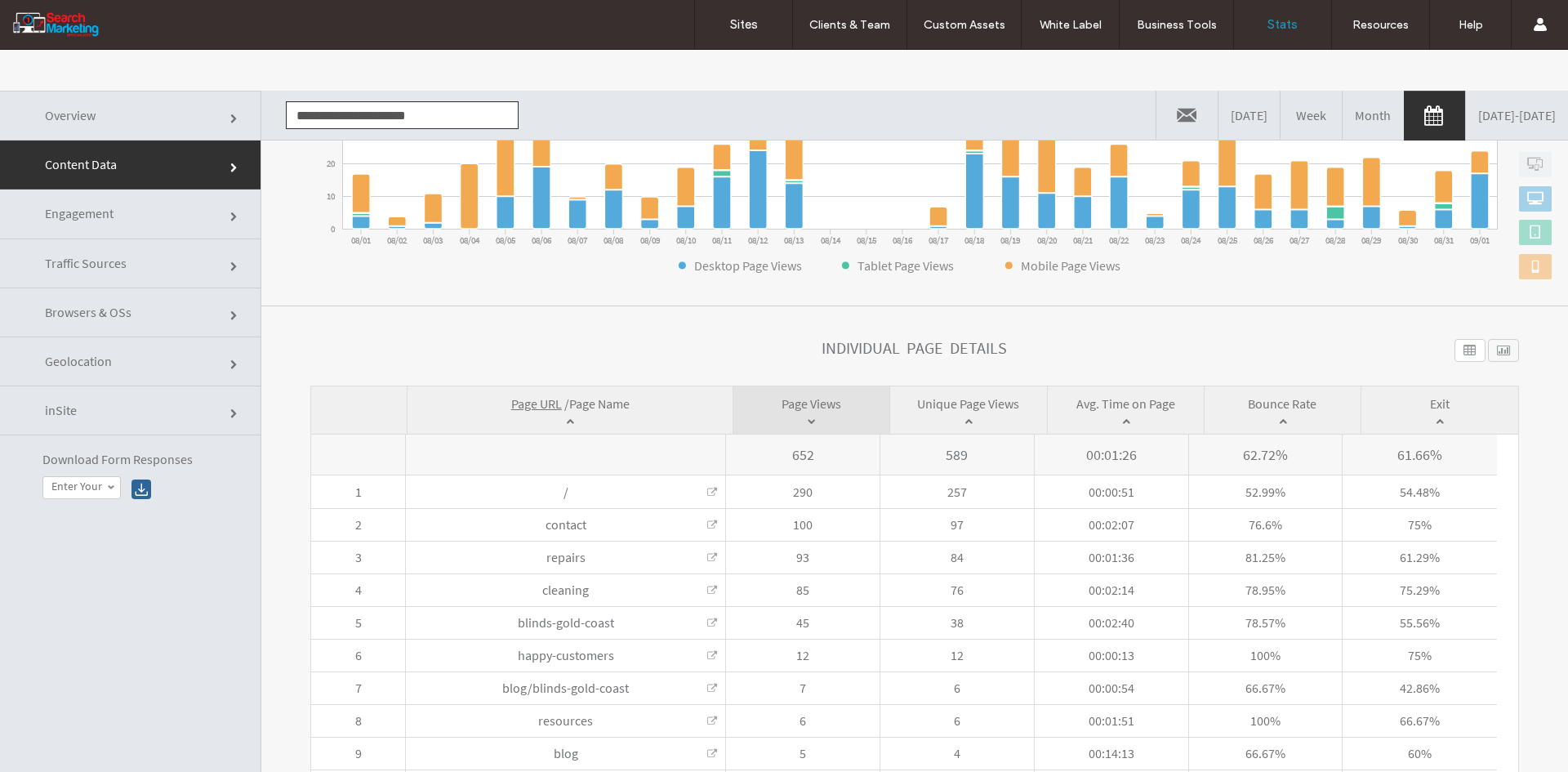
click at [596, 401] on span "Page Name" at bounding box center [599, 403] width 60 height 17
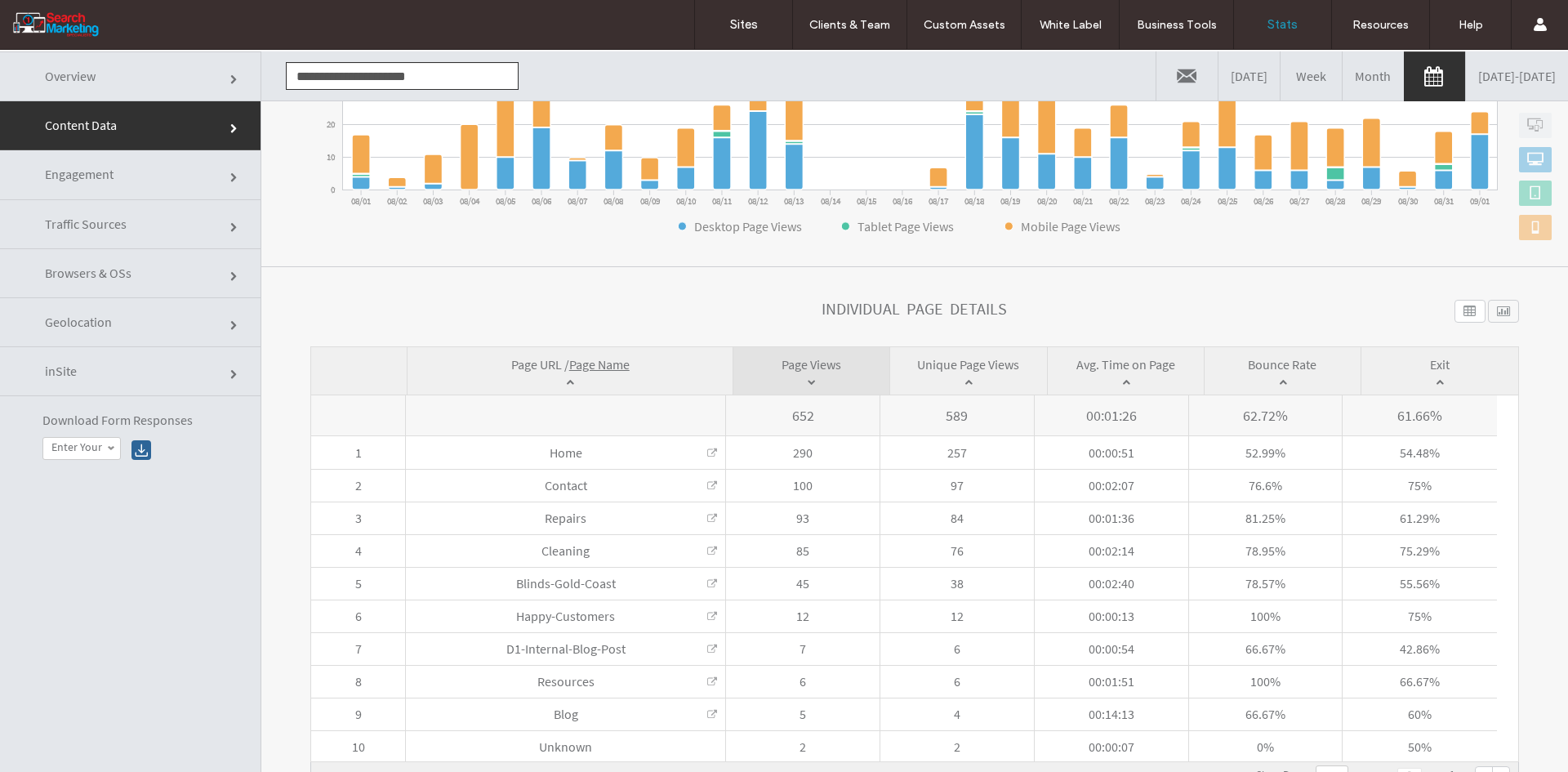
scroll to position [123, 0]
